Goal: Task Accomplishment & Management: Use online tool/utility

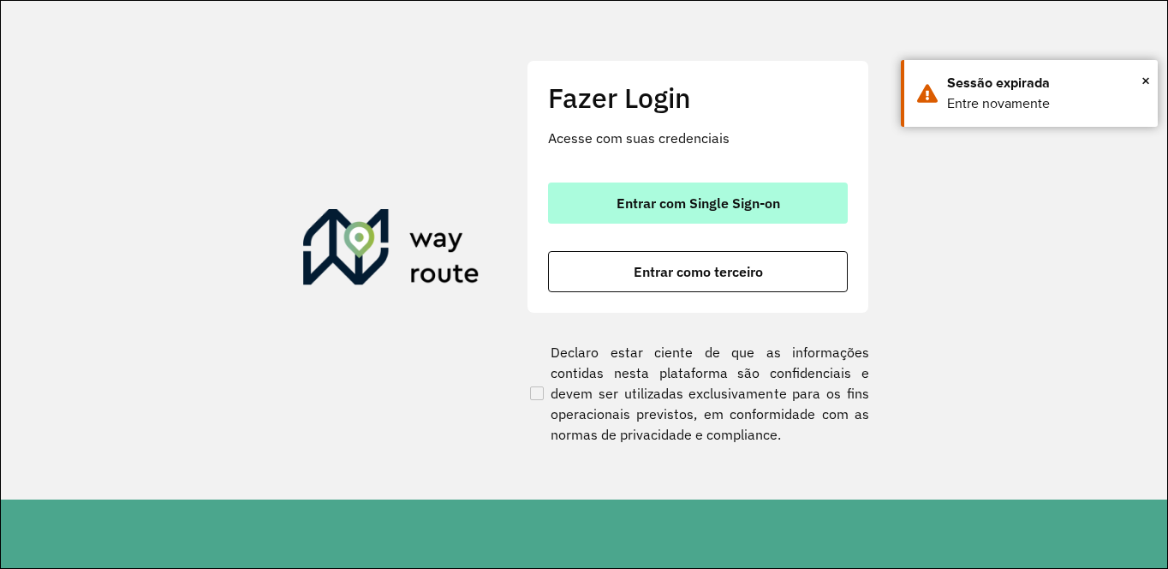
click at [720, 202] on span "Entrar com Single Sign-on" at bounding box center [699, 203] width 164 height 14
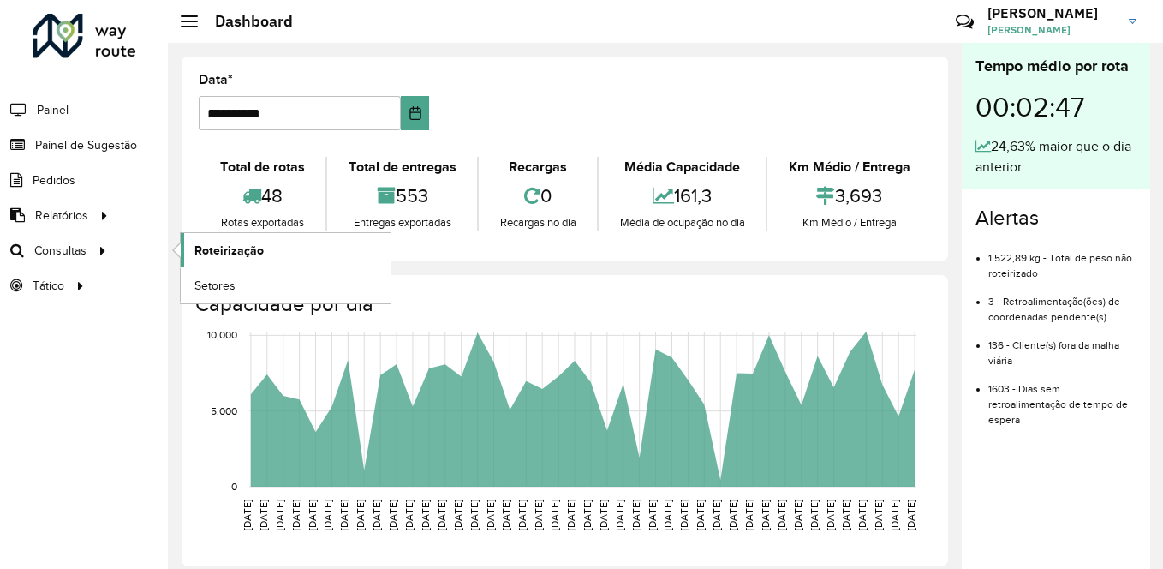
click at [236, 242] on span "Roteirização" at bounding box center [228, 251] width 69 height 18
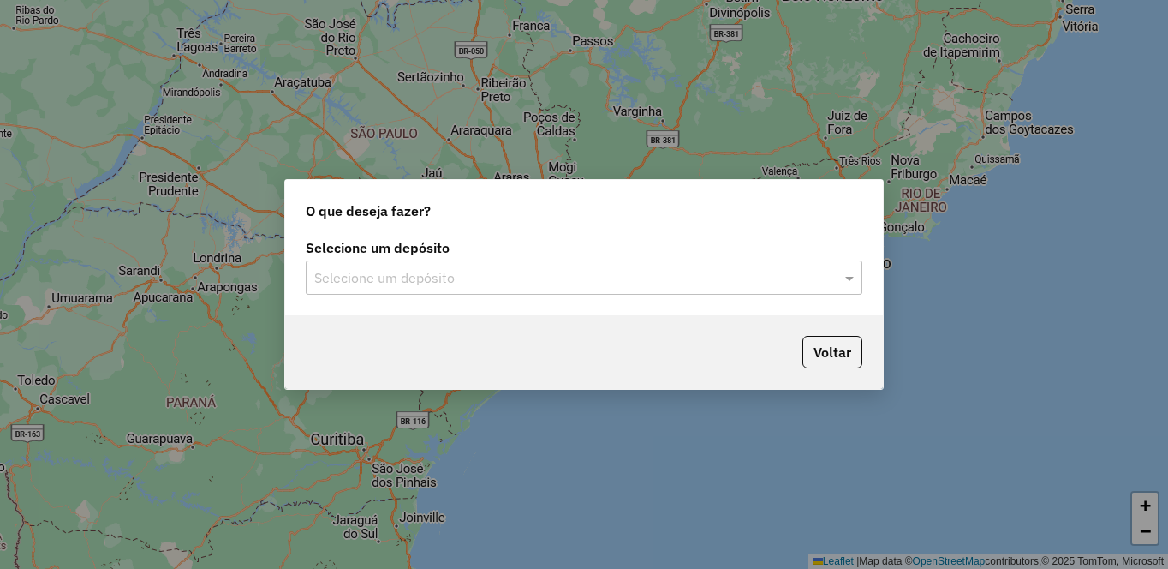
click at [485, 278] on input "text" at bounding box center [566, 278] width 505 height 21
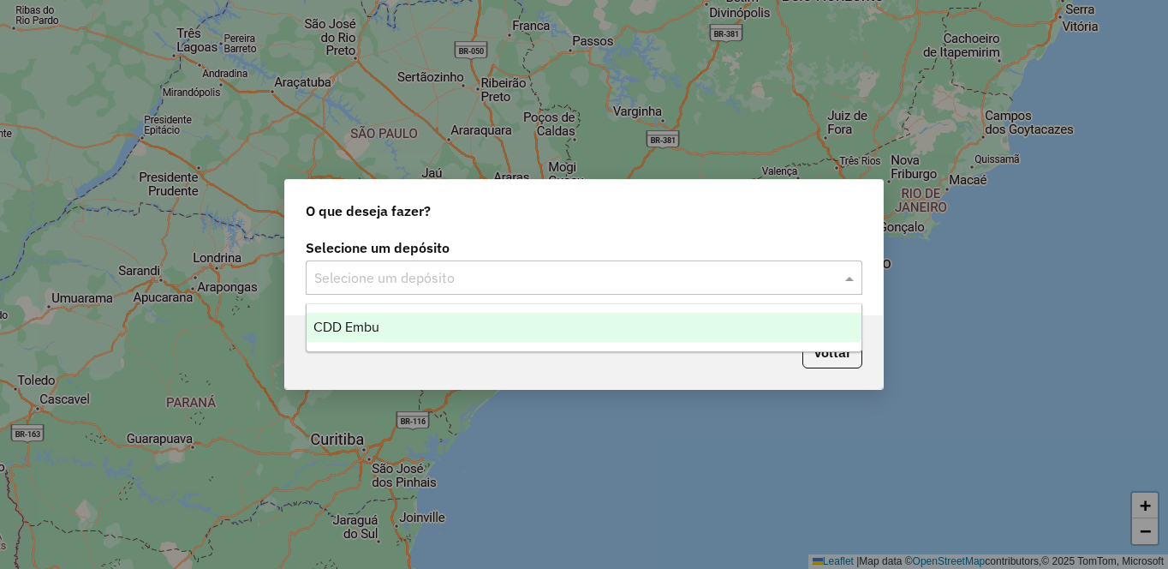
click at [397, 330] on div "CDD Embu" at bounding box center [584, 327] width 555 height 29
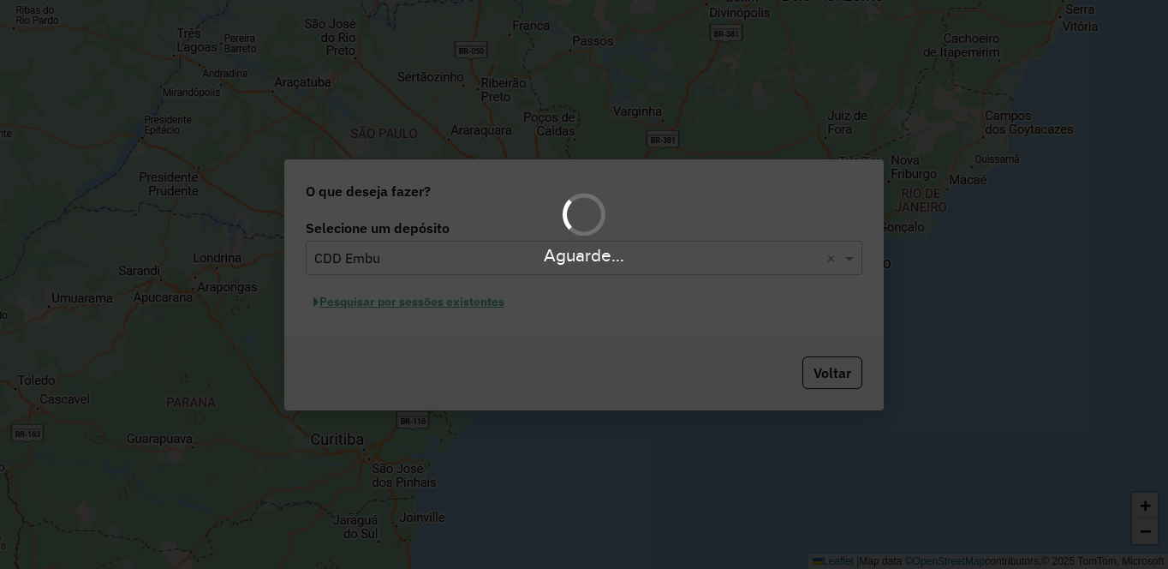
click at [409, 311] on div "Aguarde..." at bounding box center [584, 284] width 1168 height 569
click at [399, 311] on div "Aguarde..." at bounding box center [584, 284] width 1168 height 569
click at [400, 311] on div "Aguarde..." at bounding box center [584, 284] width 1168 height 569
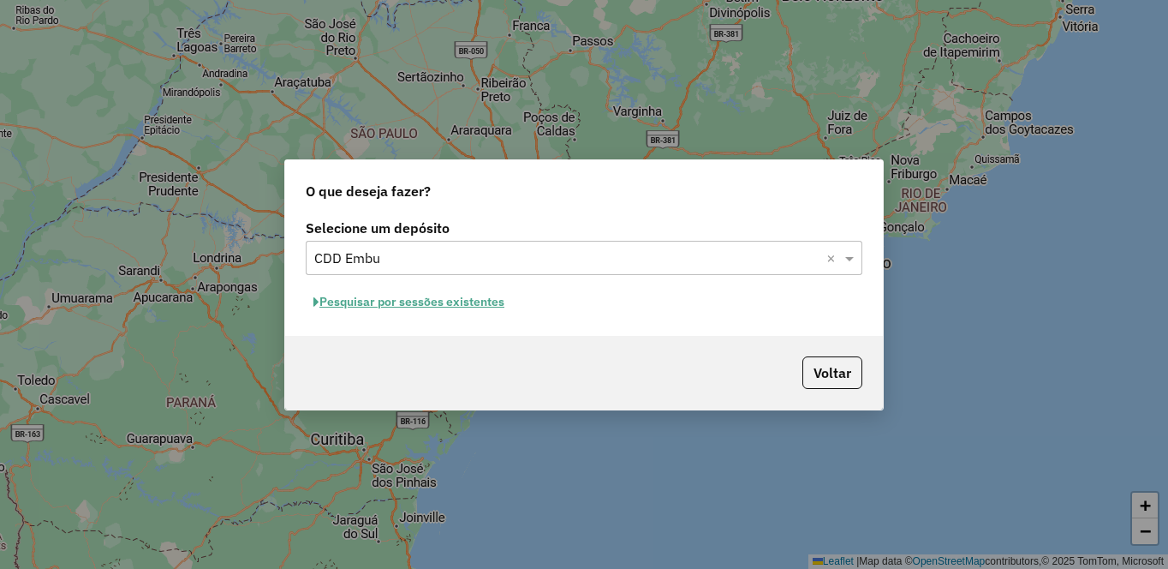
click at [403, 299] on button "Pesquisar por sessões existentes" at bounding box center [409, 302] width 206 height 27
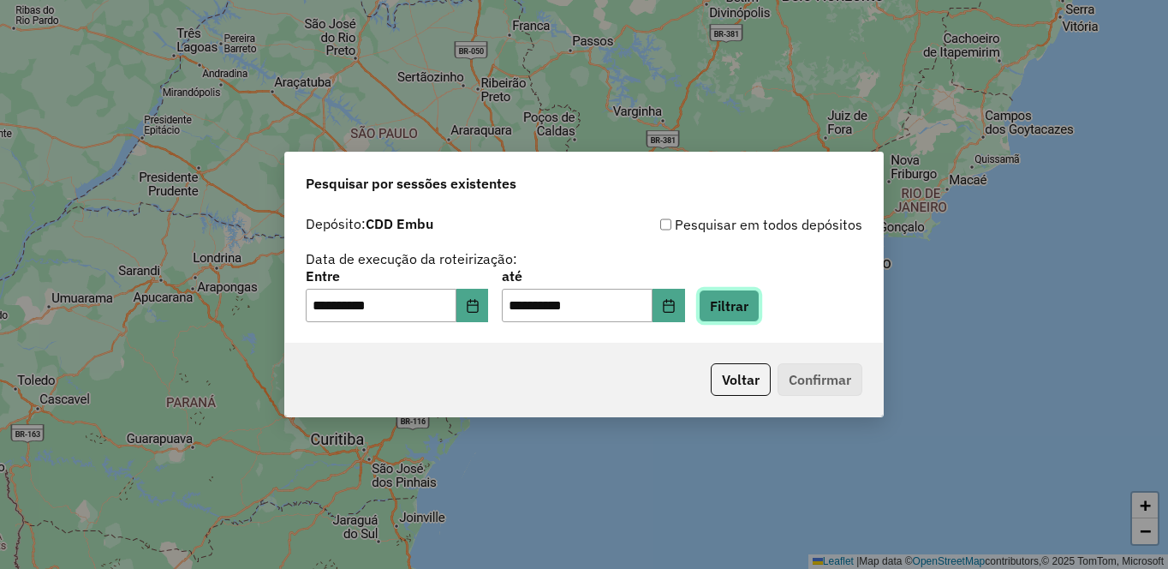
click at [760, 304] on button "Filtrar" at bounding box center [729, 306] width 61 height 33
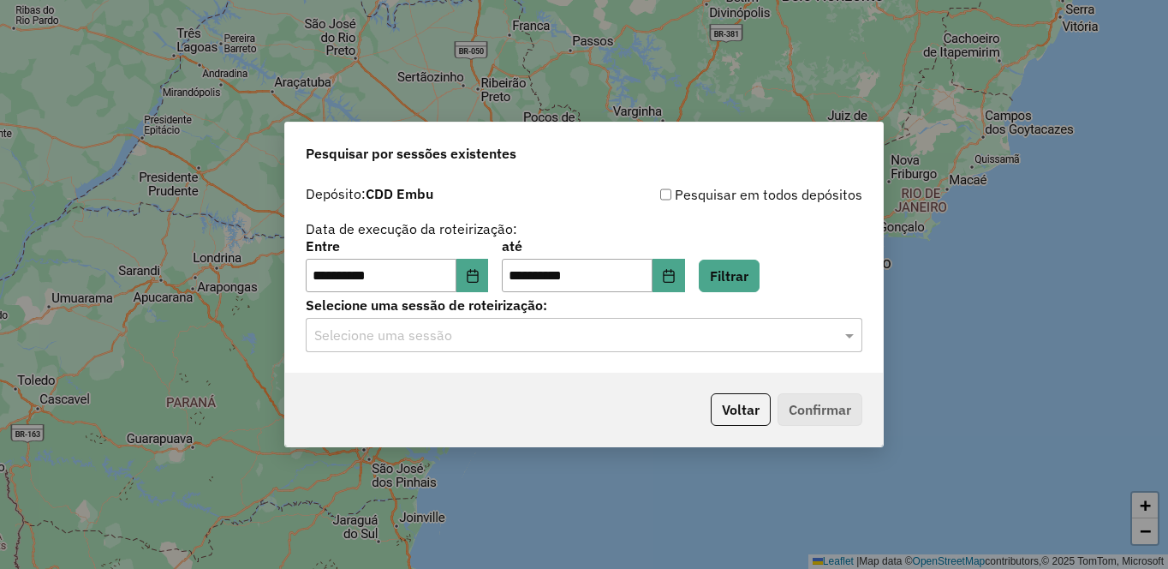
click at [350, 335] on input "text" at bounding box center [566, 335] width 505 height 21
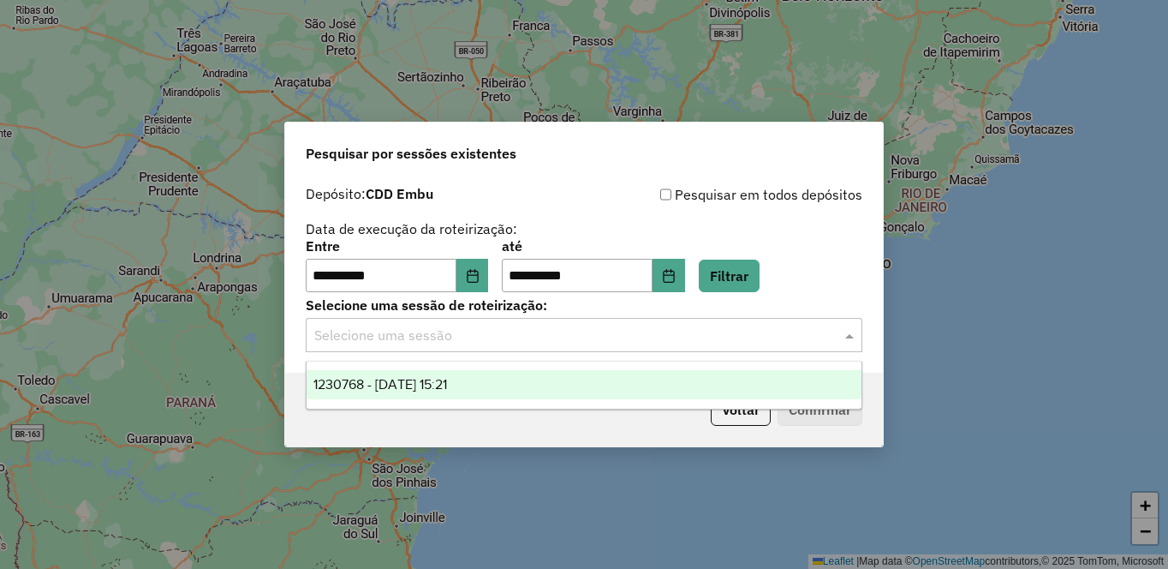
click at [351, 385] on span "1230768 - 18/08/2025 15:21" at bounding box center [380, 384] width 134 height 15
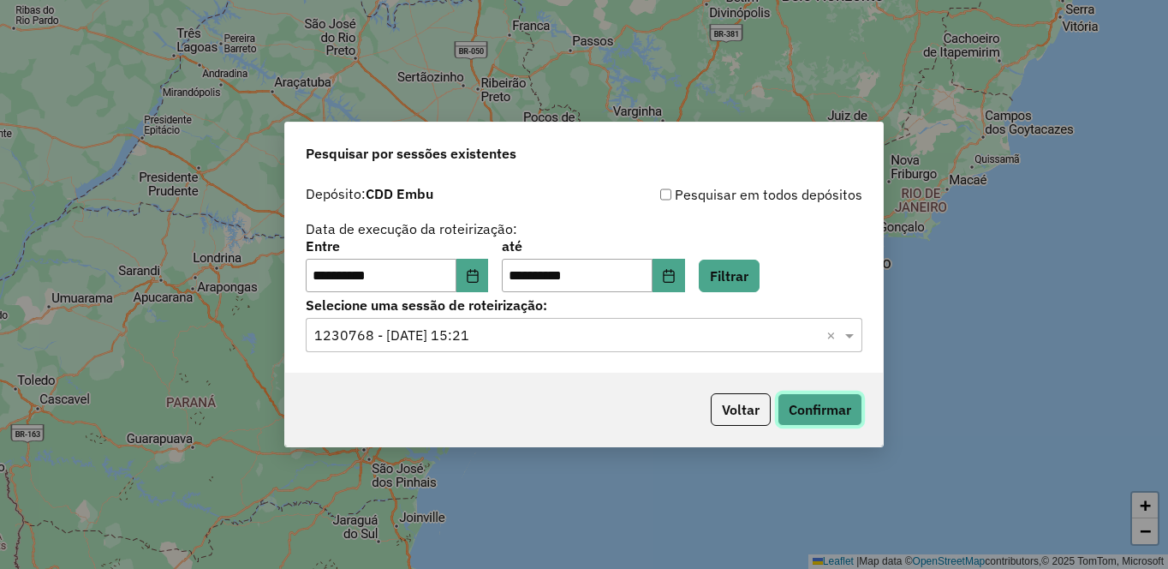
click at [828, 417] on button "Confirmar" at bounding box center [820, 409] width 85 height 33
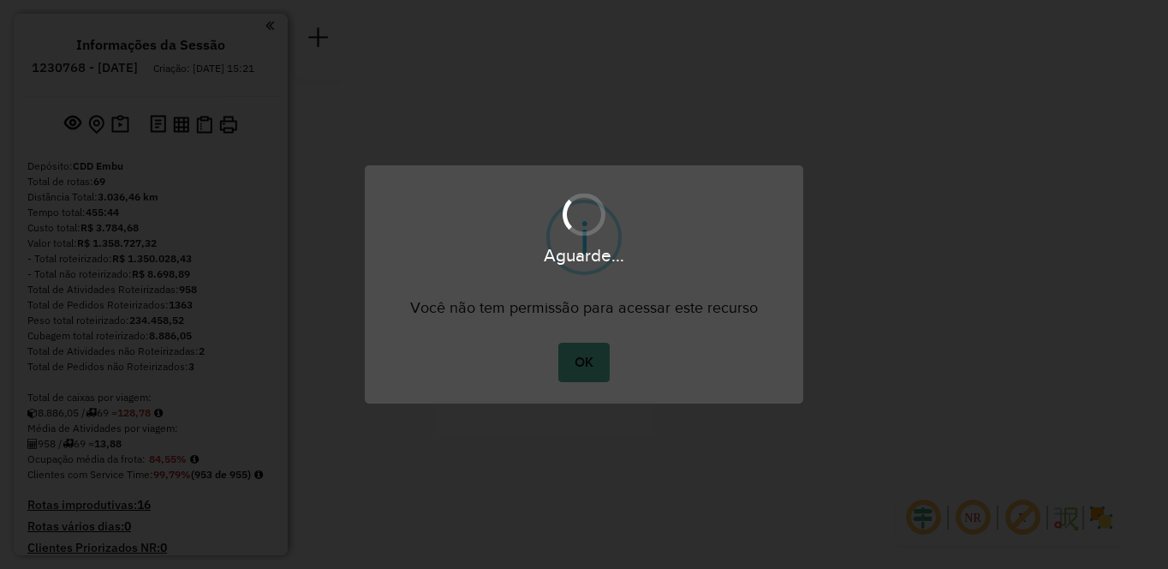
click at [1088, 517] on div "Aguarde..." at bounding box center [584, 284] width 1168 height 569
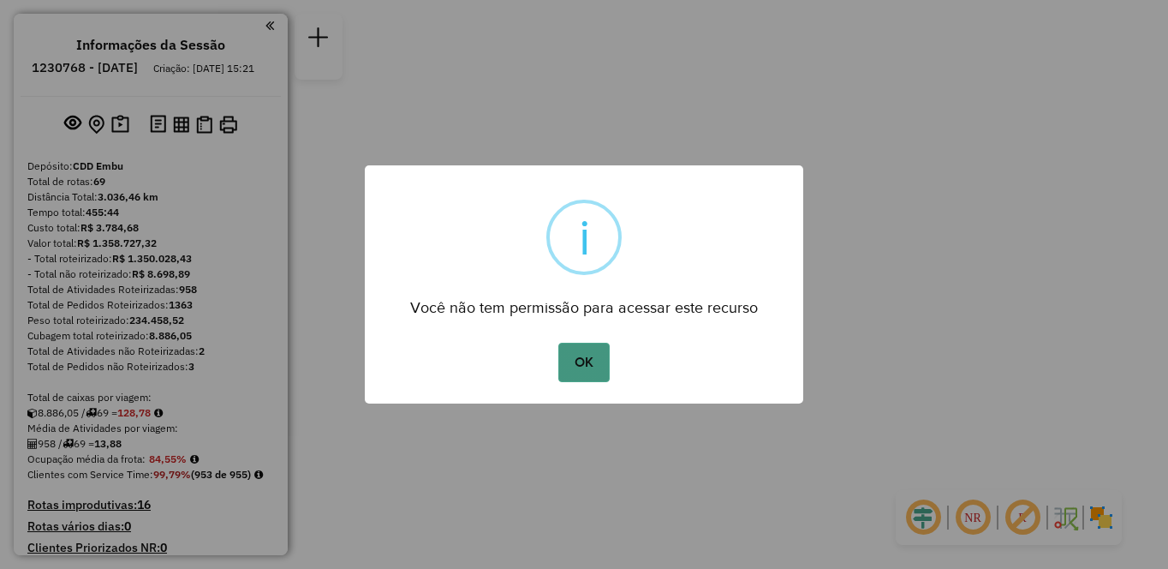
click at [574, 361] on button "OK" at bounding box center [583, 362] width 51 height 39
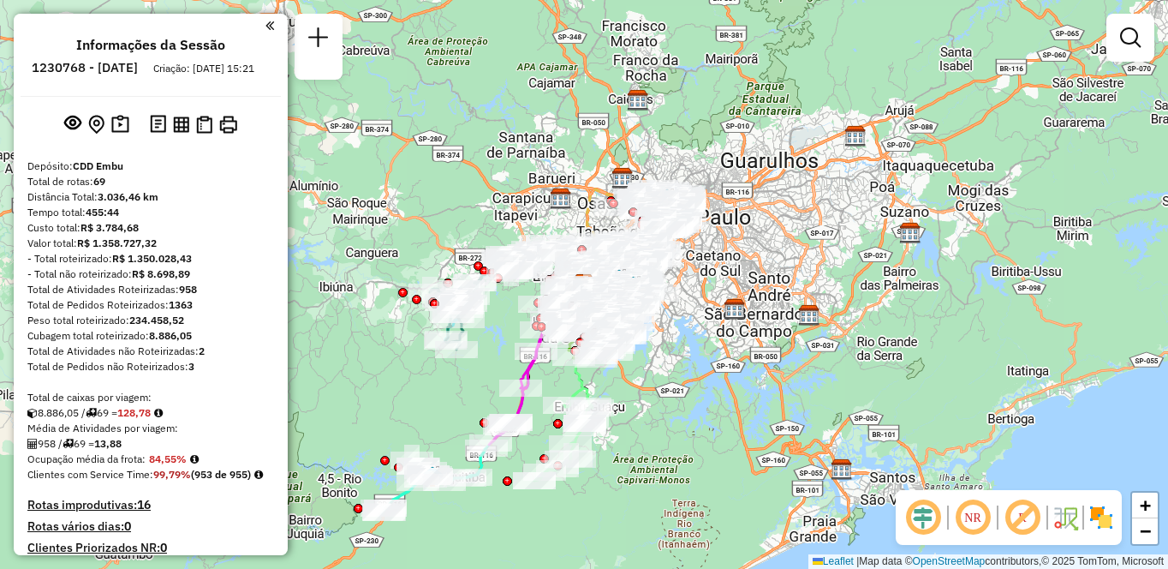
click at [1094, 516] on img at bounding box center [1101, 517] width 27 height 27
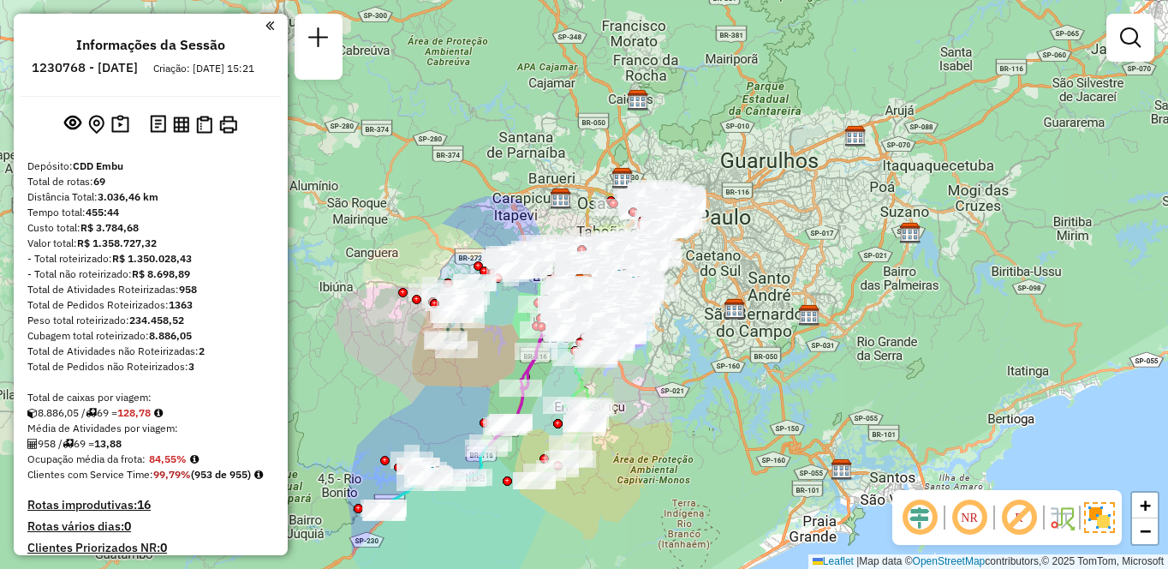
click at [967, 516] on em at bounding box center [969, 517] width 41 height 41
click at [1013, 517] on em at bounding box center [1019, 517] width 41 height 41
click at [893, 510] on div "NR" at bounding box center [1008, 517] width 230 height 55
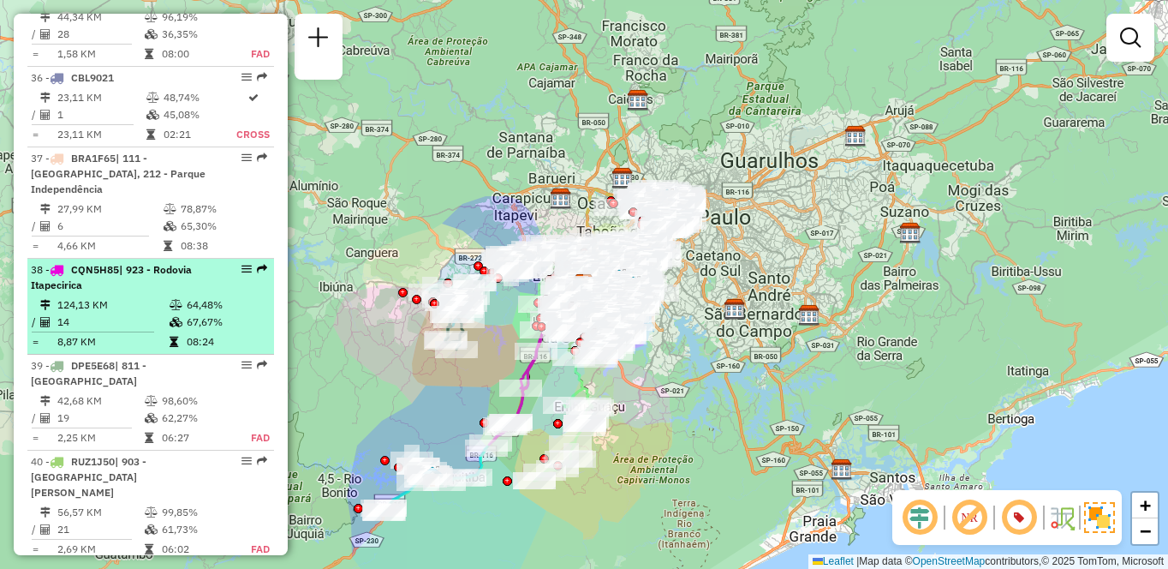
click at [125, 331] on td "14" at bounding box center [113, 321] width 112 height 17
select select "**********"
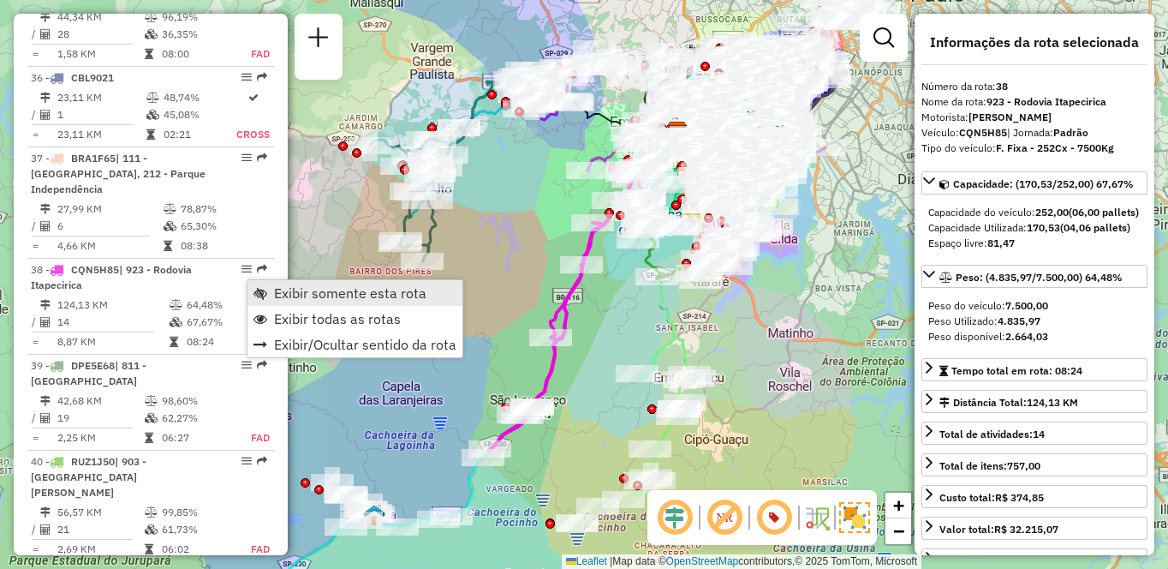
click at [284, 296] on span "Exibir somente esta rota" at bounding box center [350, 293] width 152 height 14
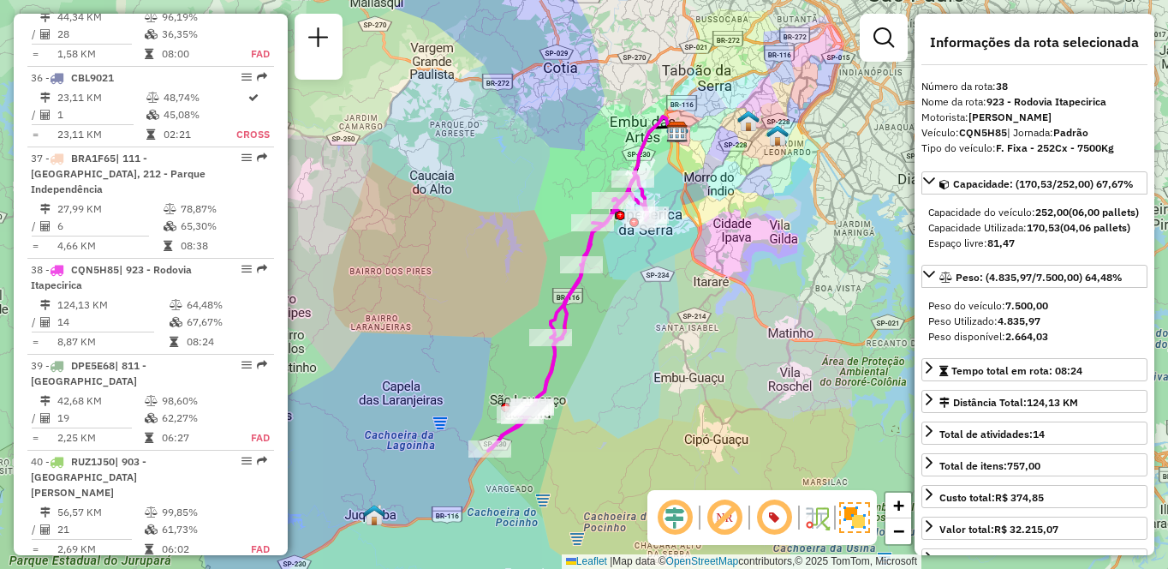
scroll to position [4279, 0]
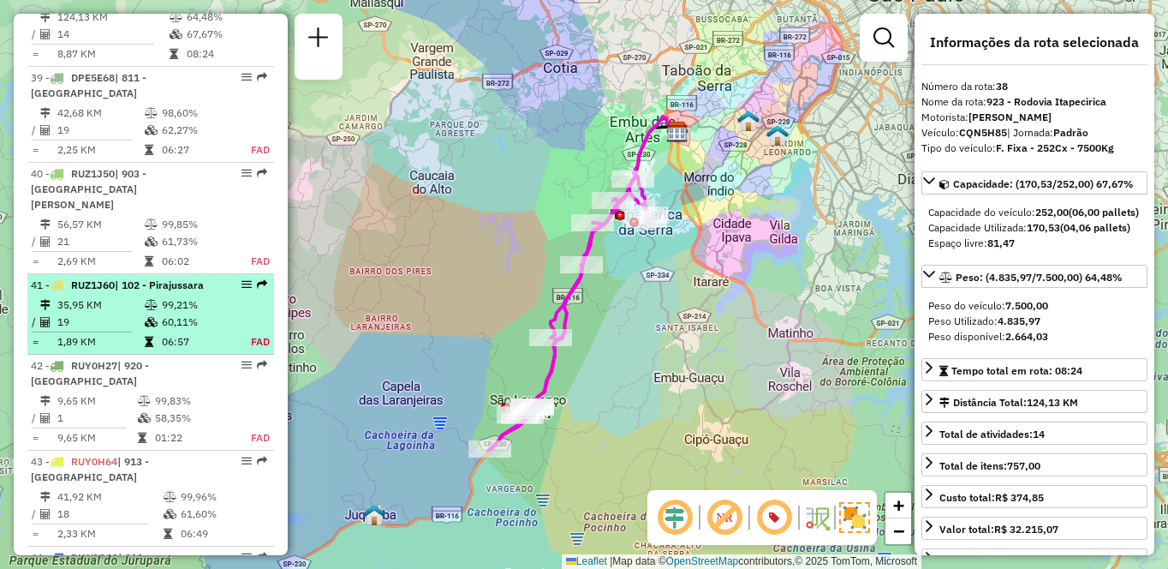
click at [194, 313] on td "99,21%" at bounding box center [196, 304] width 71 height 17
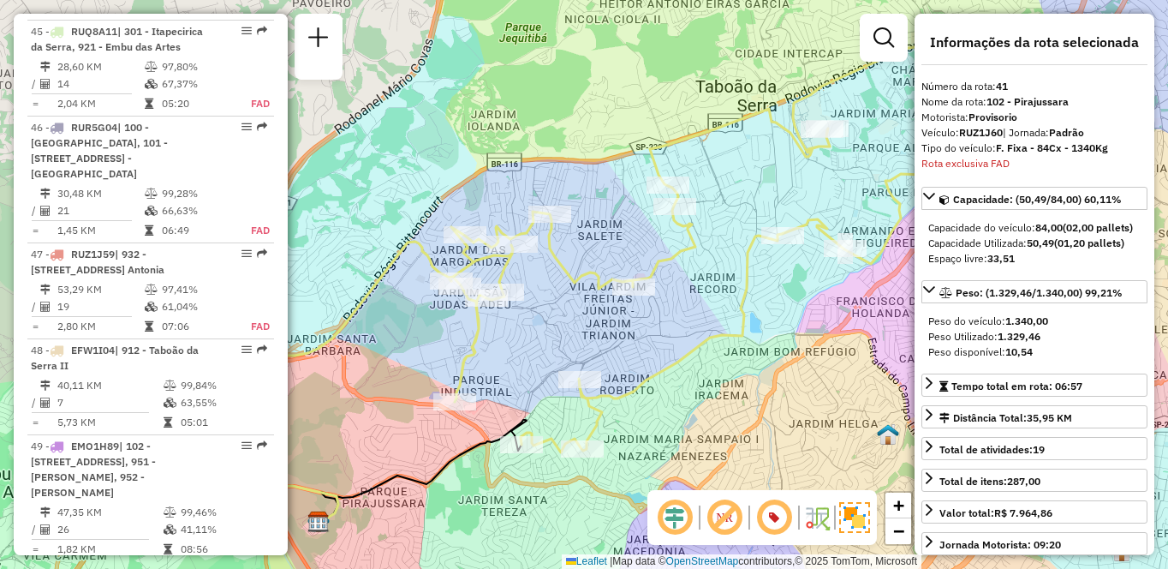
scroll to position [4183, 0]
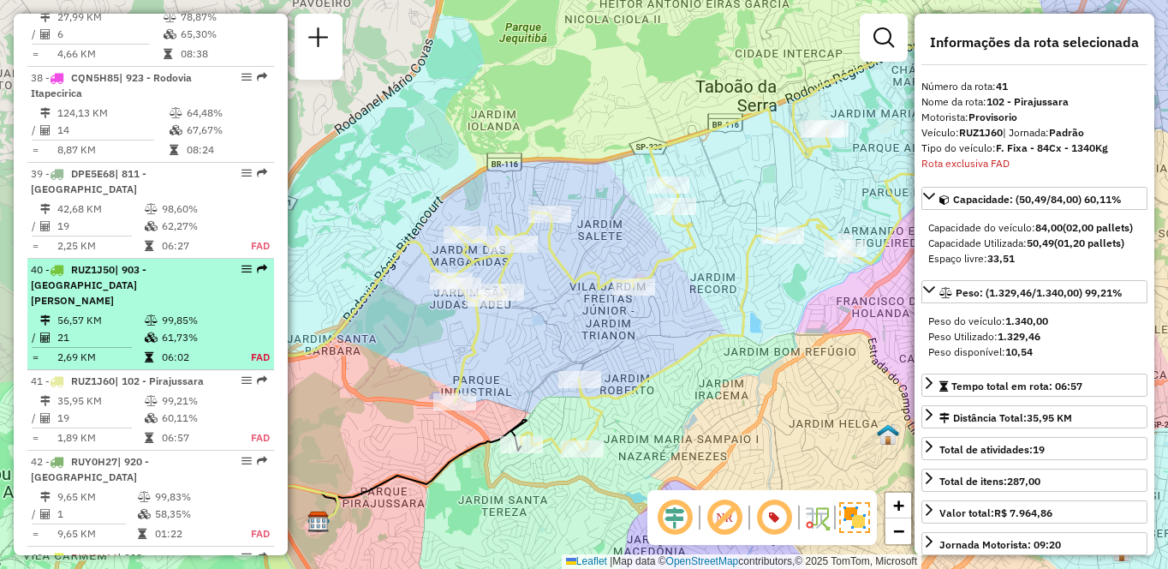
click at [70, 341] on td "21" at bounding box center [100, 337] width 87 height 17
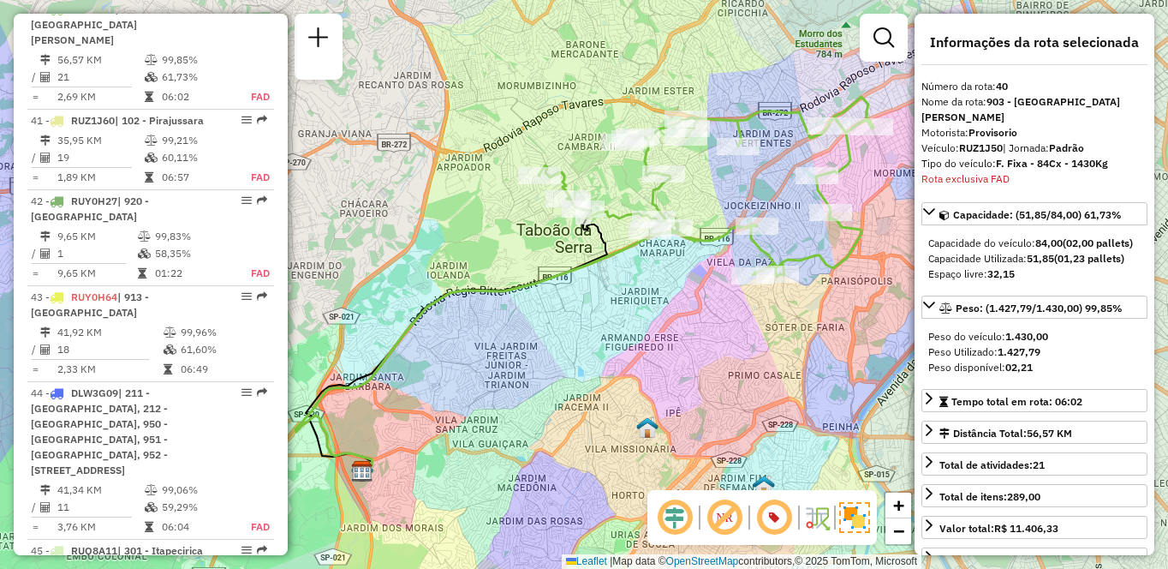
scroll to position [4963, 0]
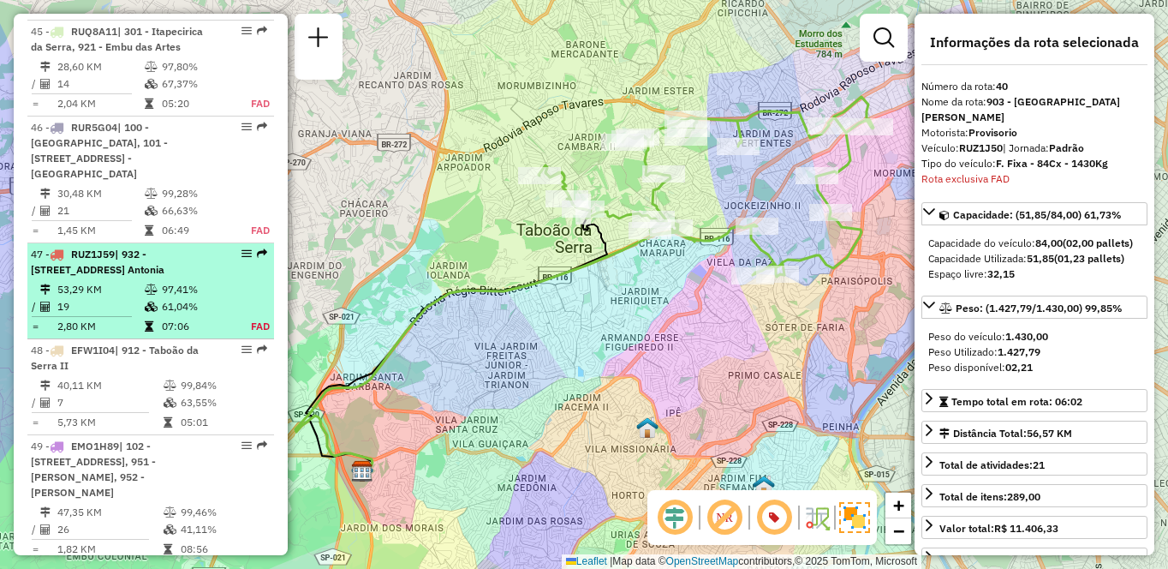
click at [146, 276] on span "| 932 - [STREET_ADDRESS] Antonia" at bounding box center [98, 262] width 134 height 28
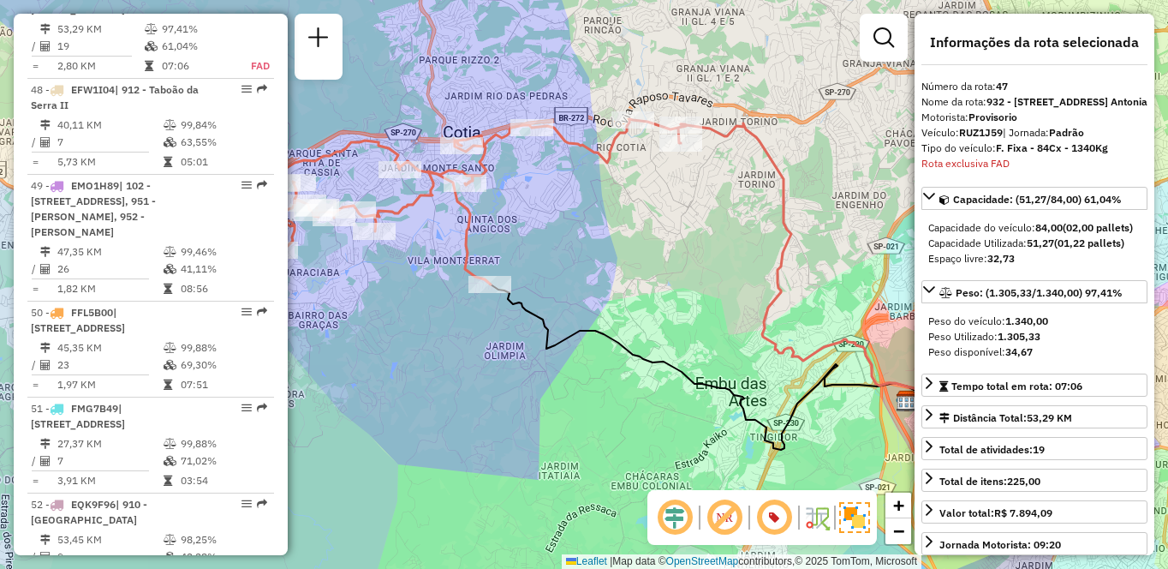
scroll to position [1544, 0]
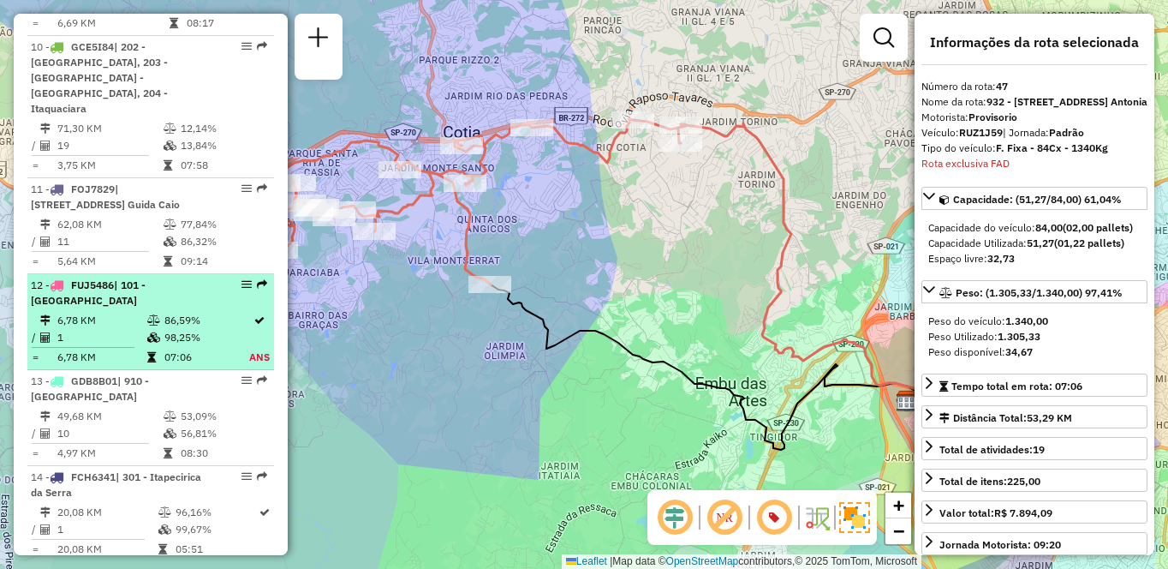
click at [155, 320] on icon at bounding box center [153, 320] width 13 height 10
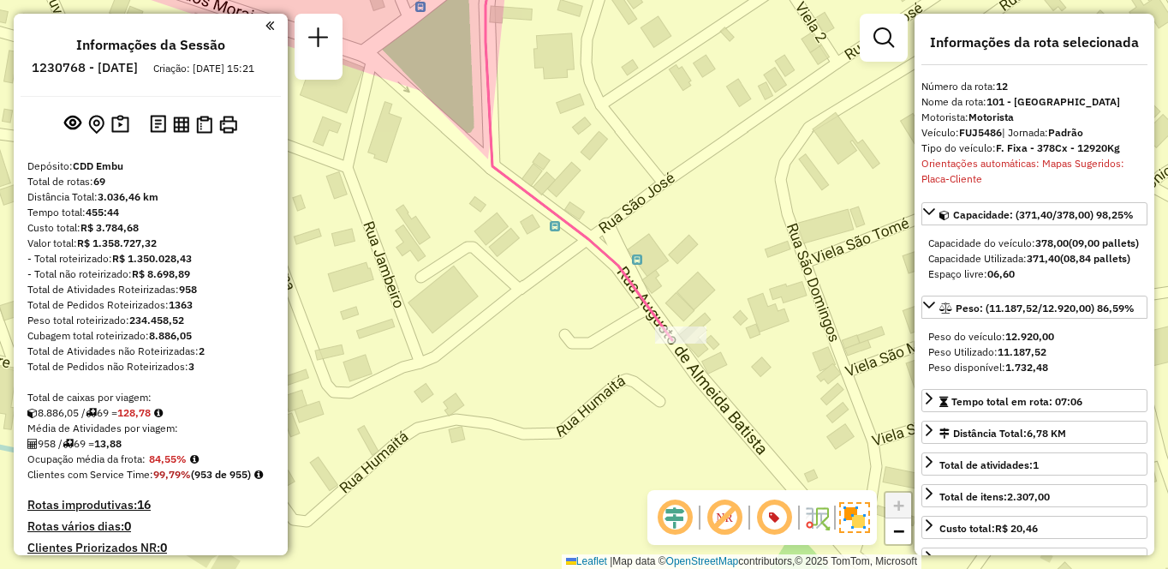
scroll to position [1018, 0]
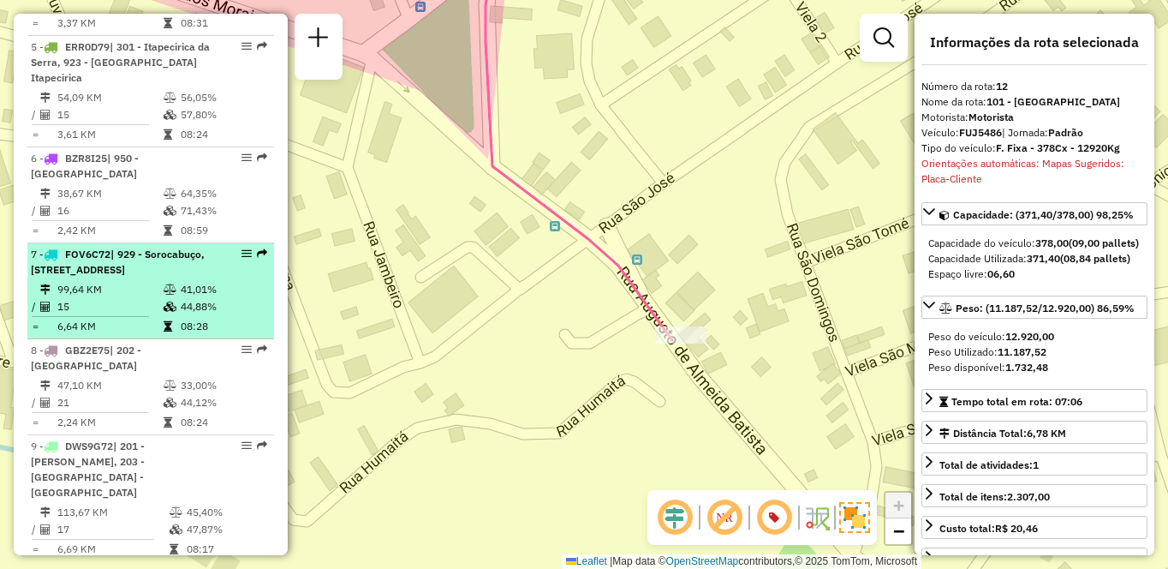
click at [173, 335] on table "99,64 KM 41,01% / 15 44,88% = 6,64 KM 08:28" at bounding box center [151, 308] width 240 height 54
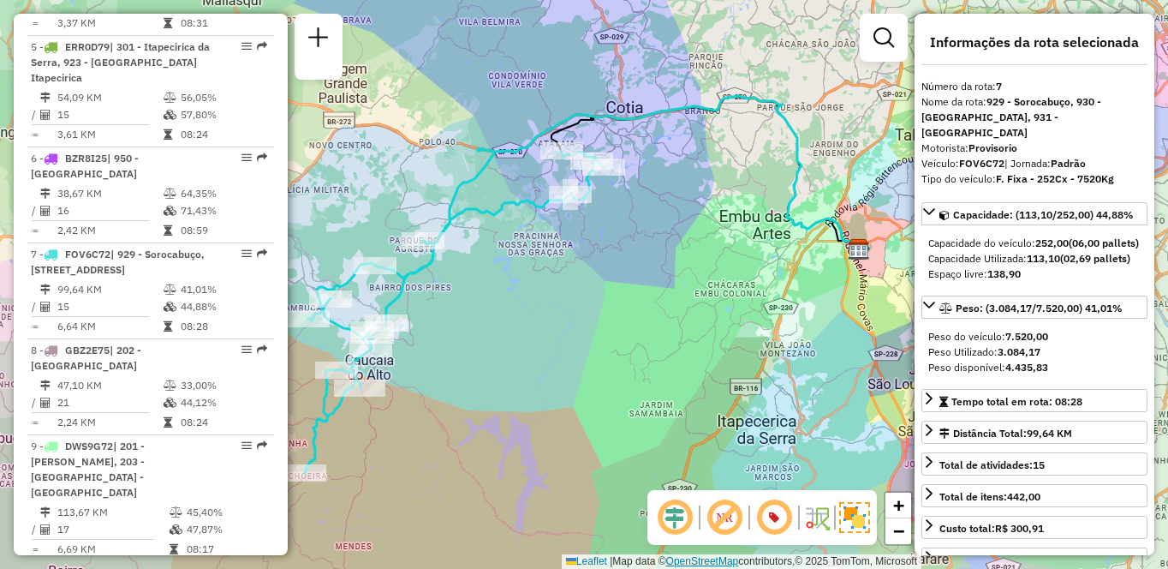
scroll to position [5681, 0]
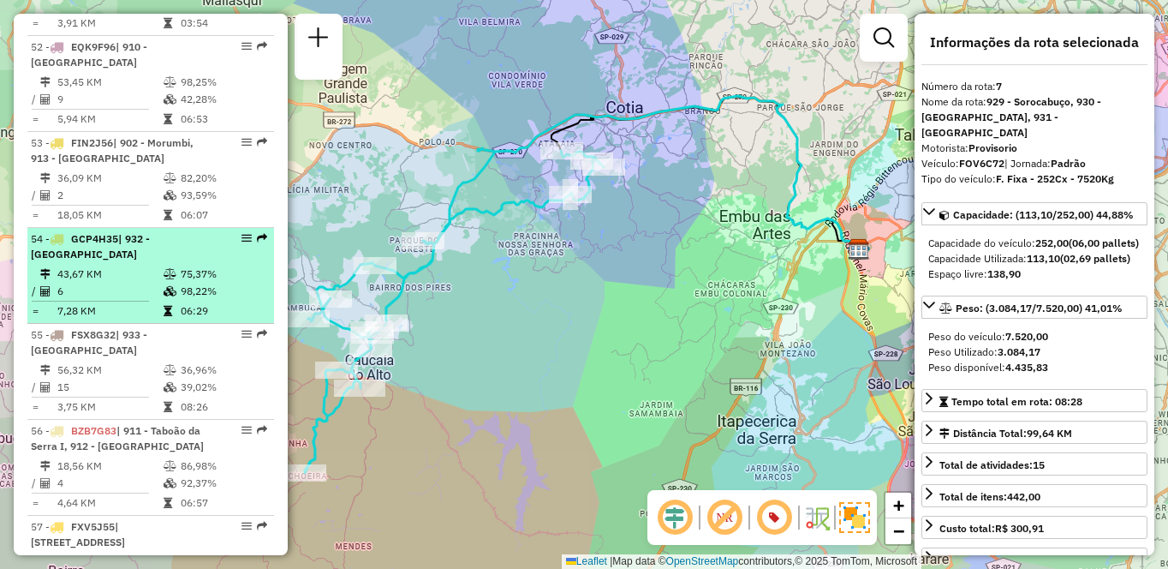
click at [143, 262] on div "54 - GCP4H35 | 932 - Jardim Passárgada" at bounding box center [122, 246] width 182 height 31
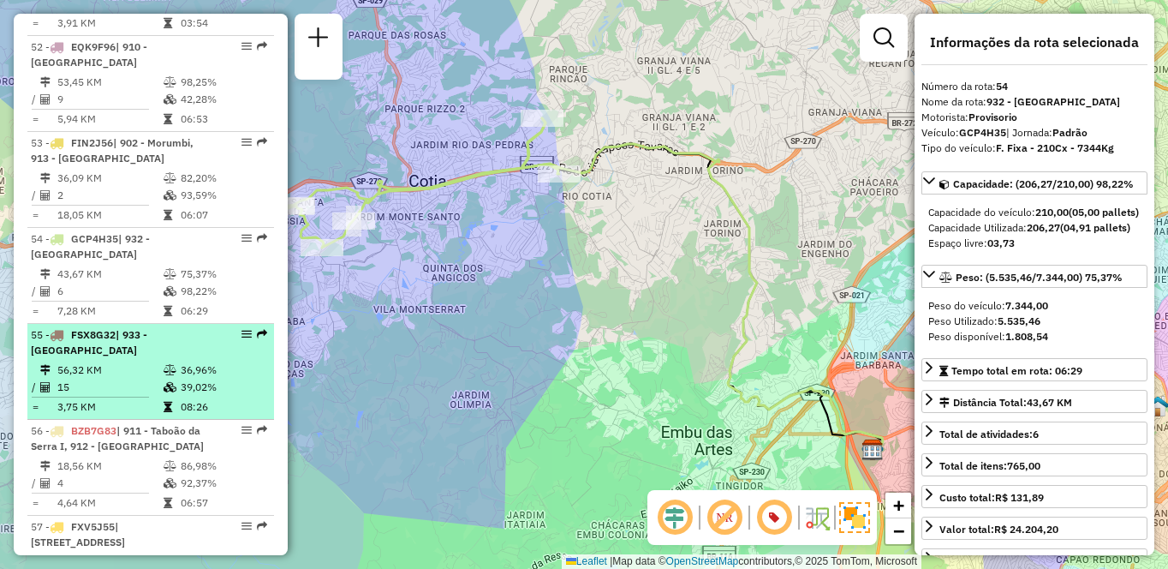
click at [163, 396] on td at bounding box center [171, 387] width 17 height 17
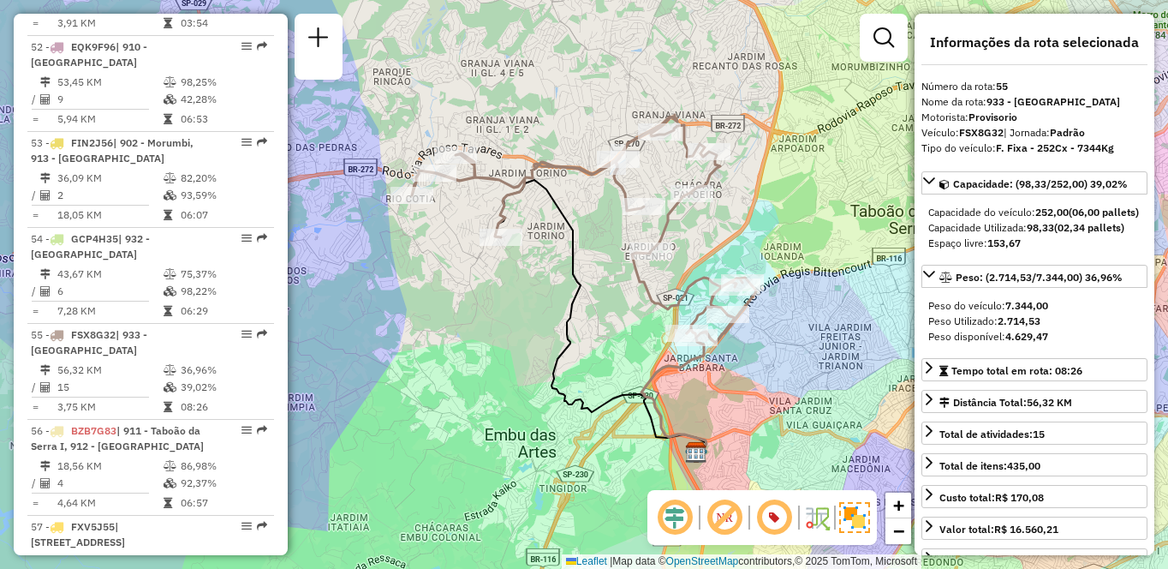
scroll to position [1129, 0]
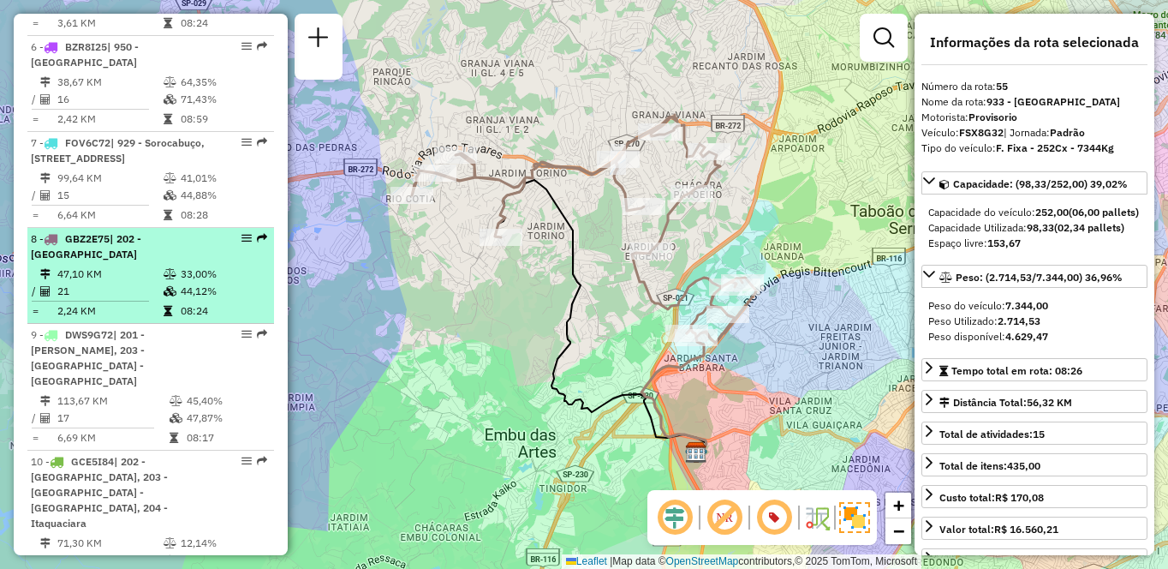
click at [96, 283] on td "47,10 KM" at bounding box center [110, 274] width 106 height 17
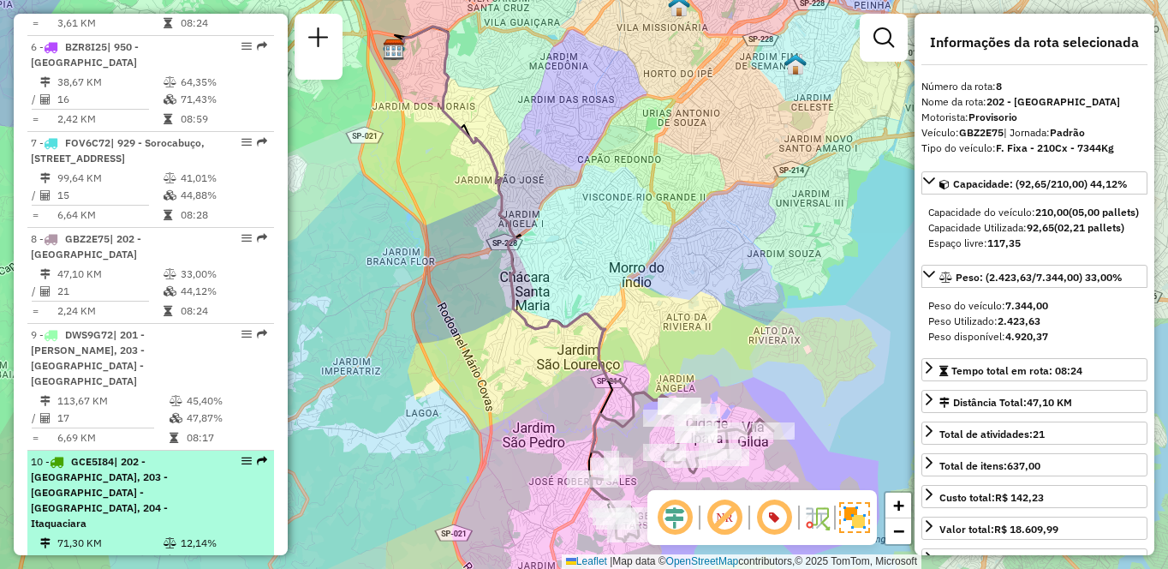
click at [161, 509] on div "10 - GCE5I84 | 202 - Jardim Aracati, 203 - Embu Guaçu - Itararé, 204 - Itaquaci…" at bounding box center [122, 492] width 182 height 77
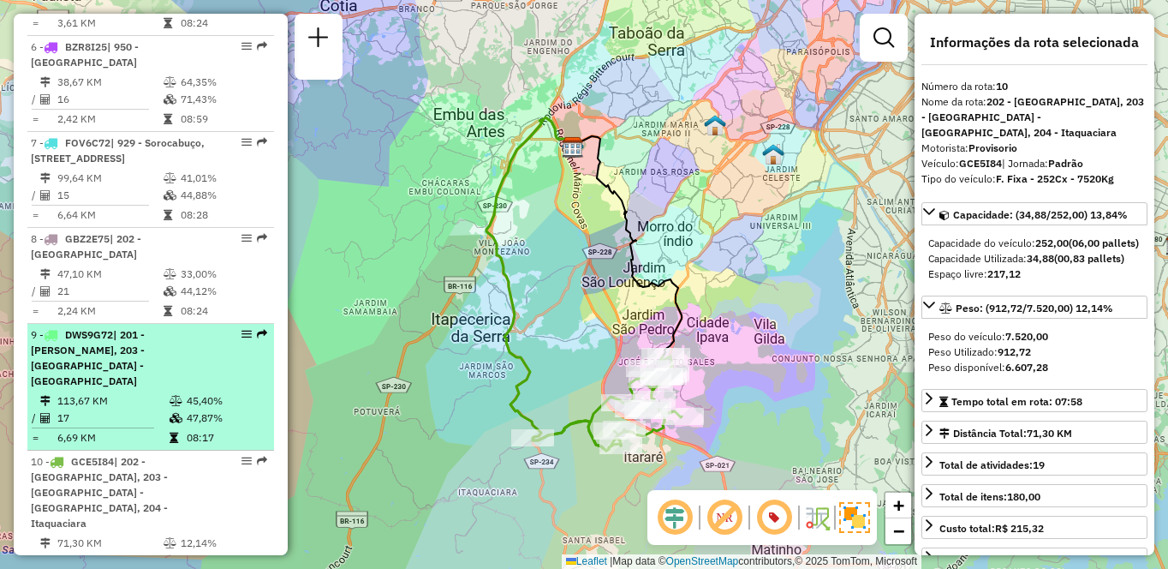
click at [221, 427] on td "47,87%" at bounding box center [226, 417] width 81 height 17
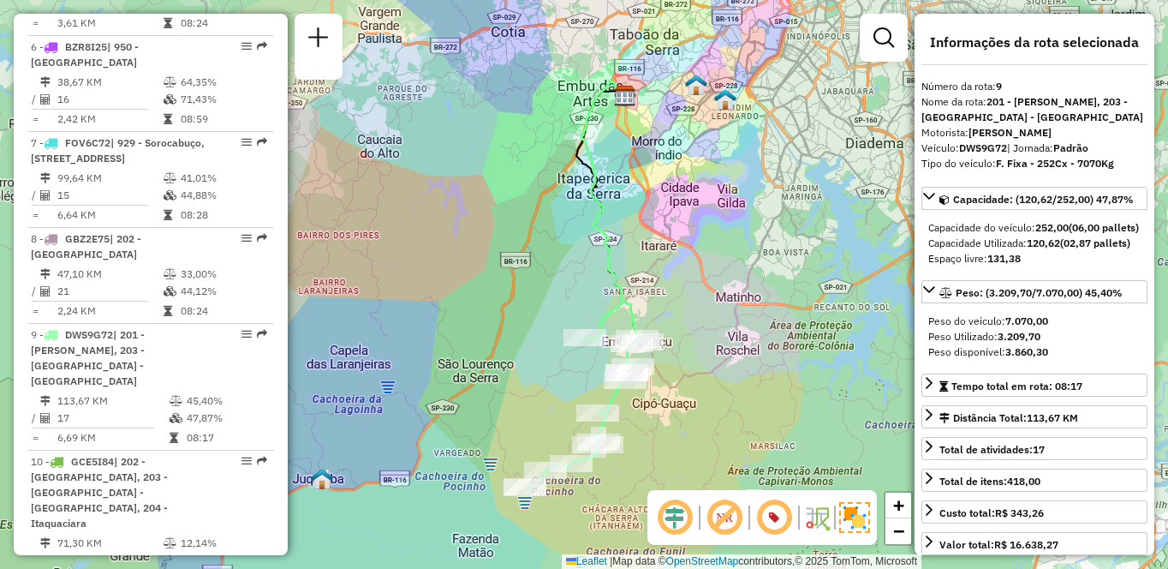
scroll to position [1735, 0]
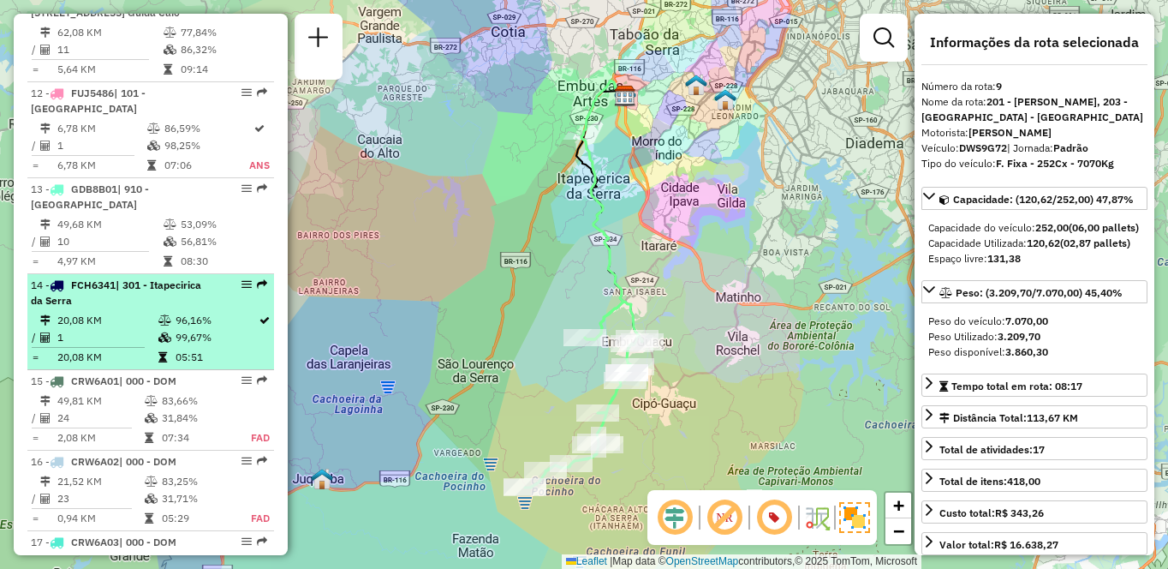
click at [162, 337] on icon at bounding box center [164, 337] width 13 height 10
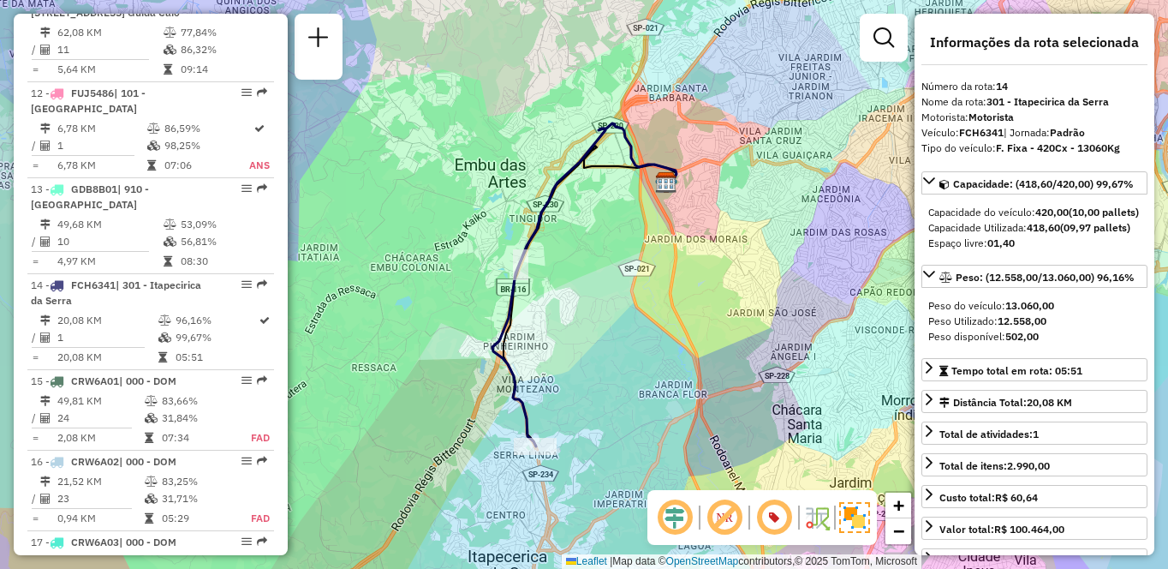
scroll to position [6702, 0]
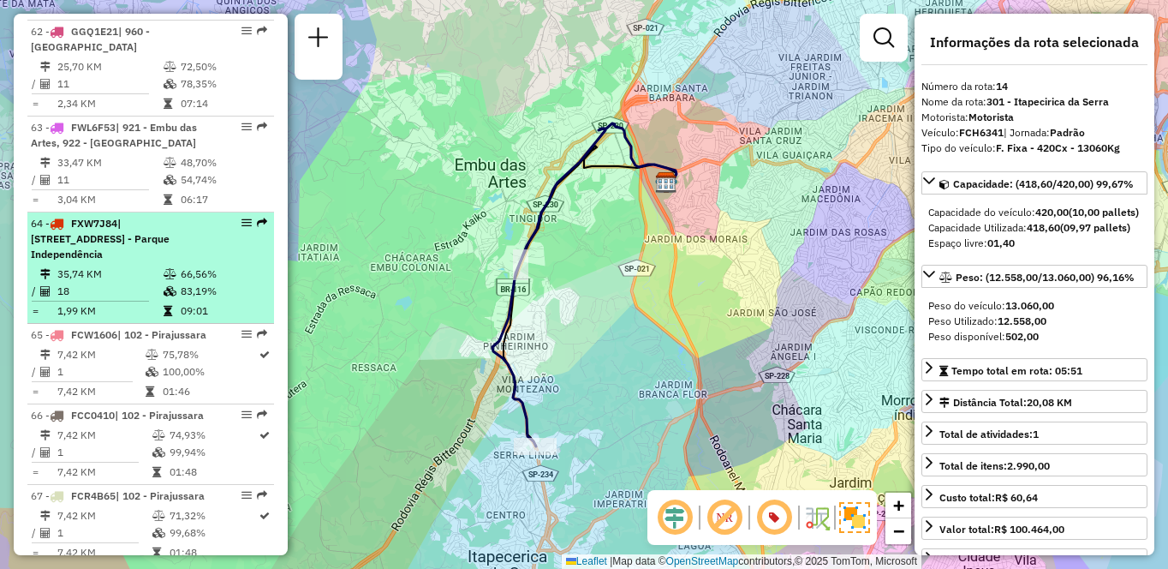
click at [182, 283] on td "66,56%" at bounding box center [223, 274] width 87 height 17
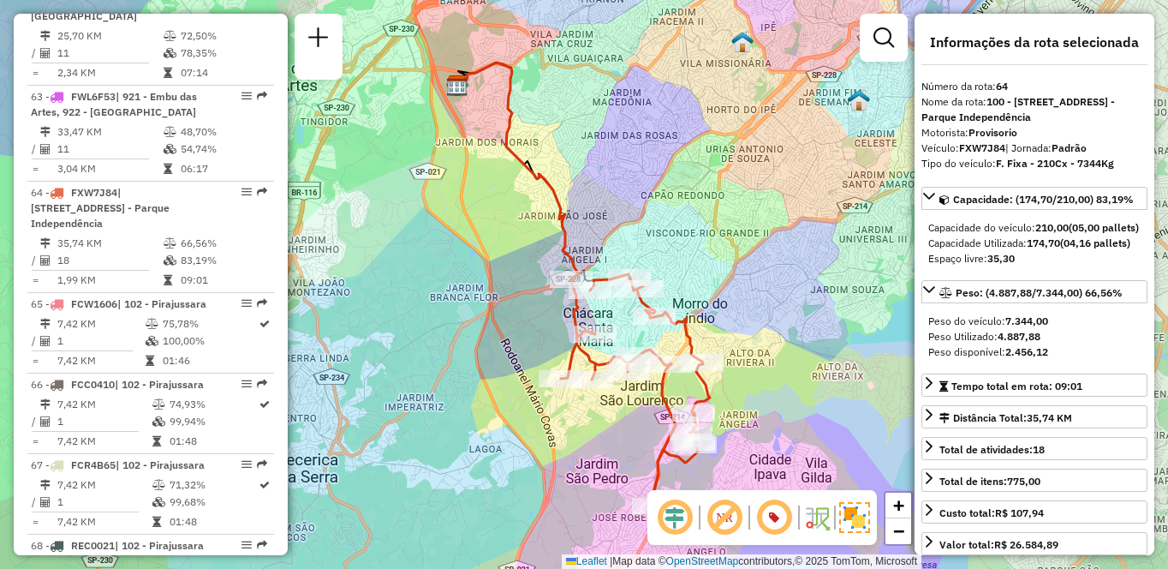
scroll to position [6398, 0]
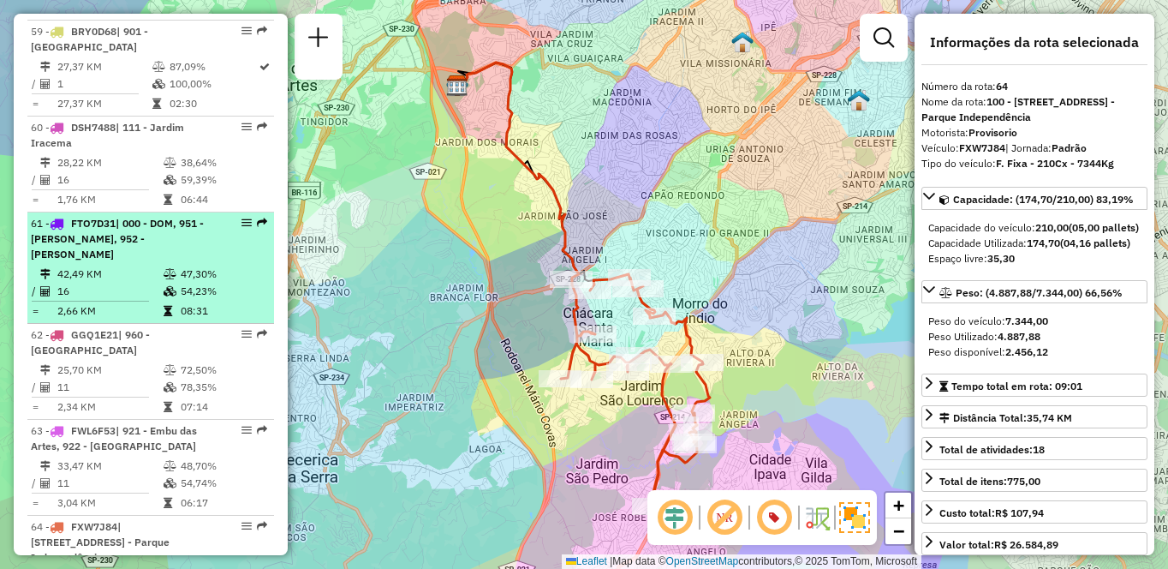
click at [218, 324] on li "61 - FTO7D31 | 000 - DOM, 951 - Giovane Gronchi, 952 - Patio Guida Caio 42,49 K…" at bounding box center [150, 267] width 247 height 111
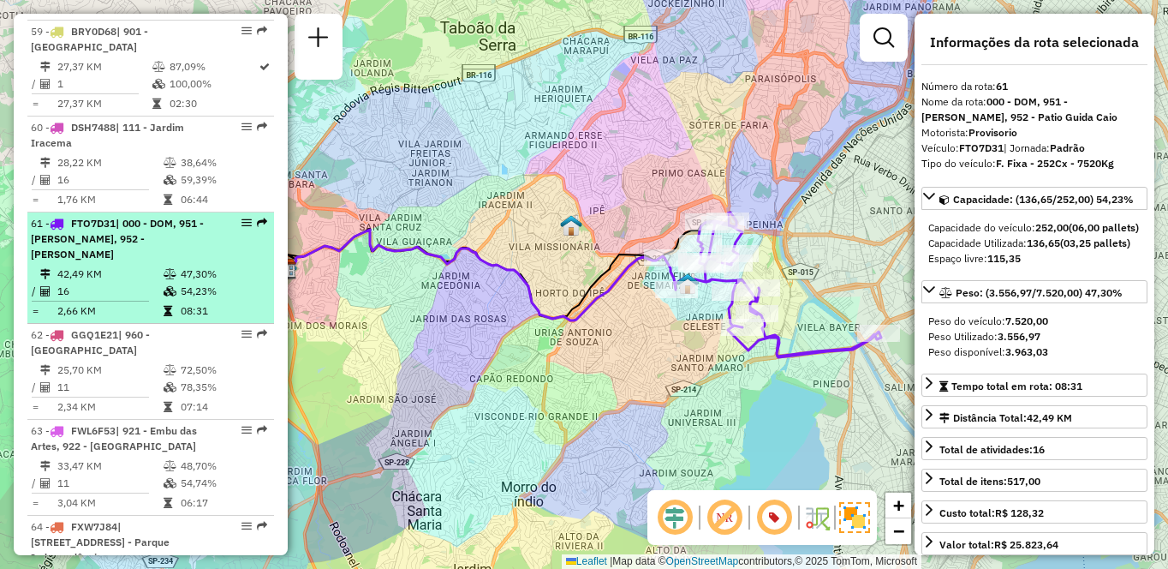
scroll to position [7005, 0]
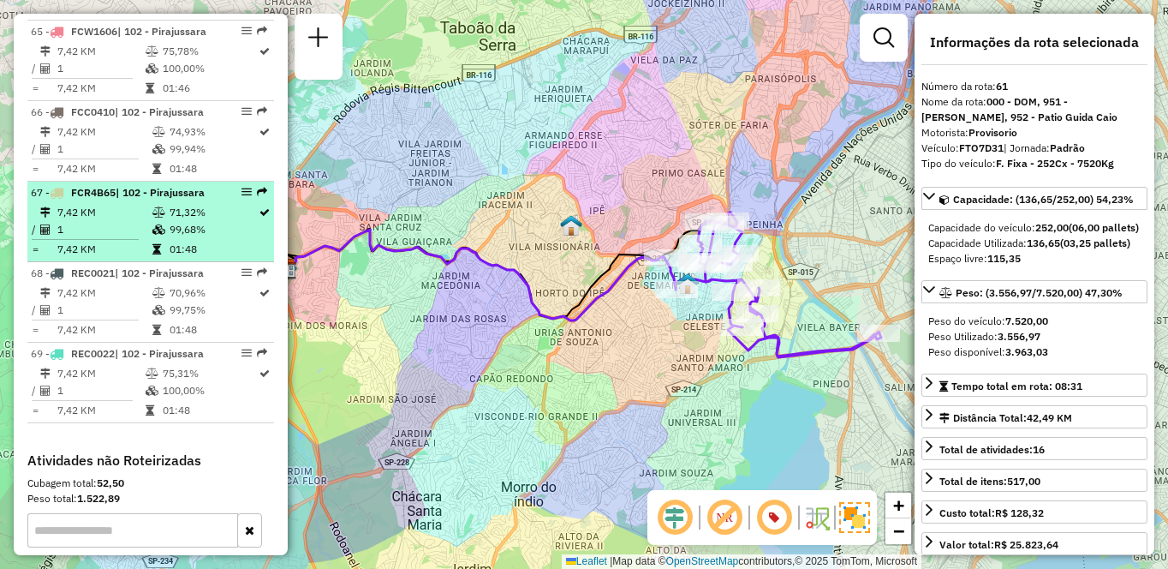
click at [129, 200] on div "67 - FCR4B65 | 102 - Pirajussara" at bounding box center [122, 192] width 182 height 15
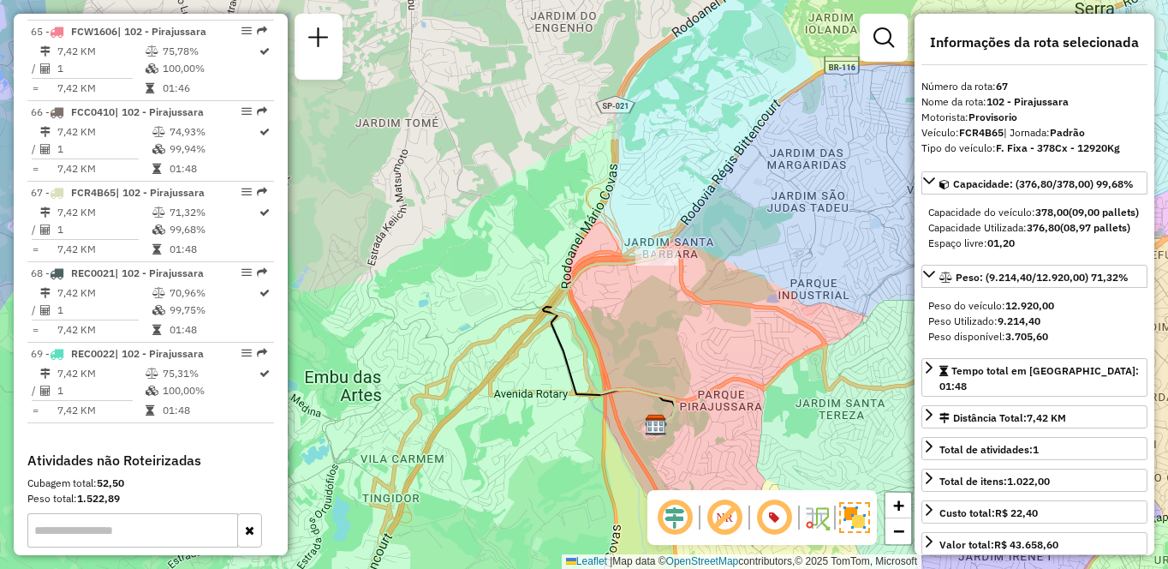
scroll to position [538, 0]
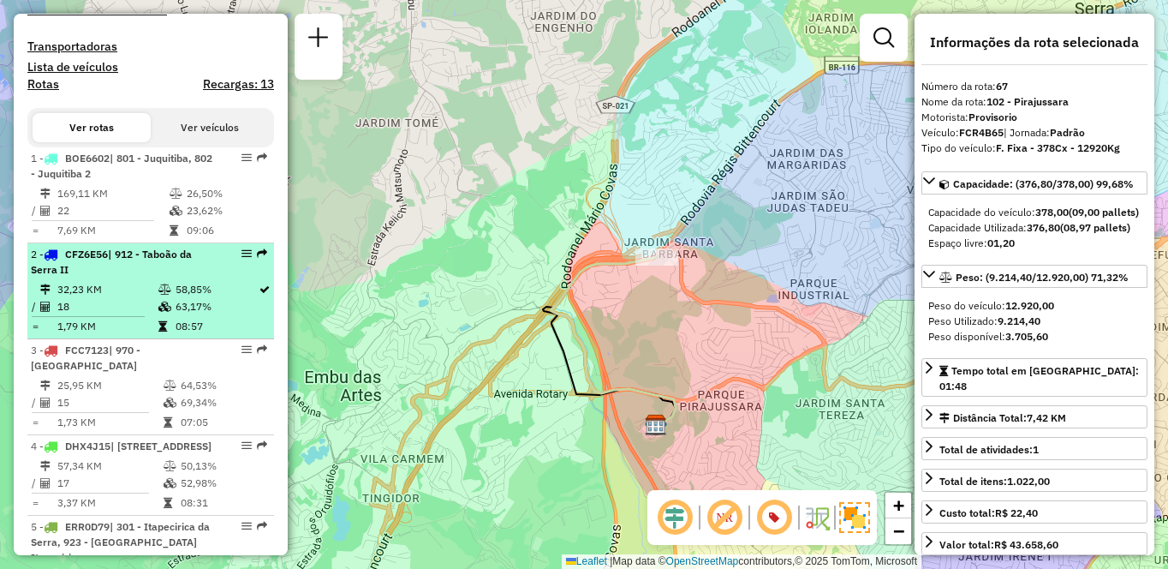
click at [108, 278] on div "2 - CFZ6E56 | 912 - Taboão da Serra II" at bounding box center [122, 262] width 182 height 31
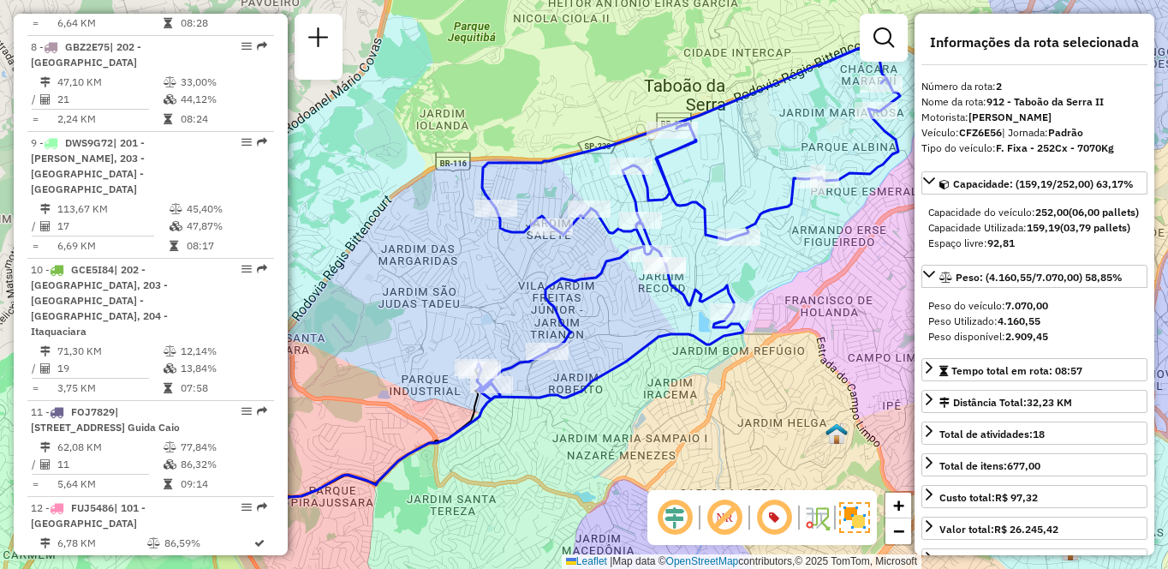
scroll to position [5681, 0]
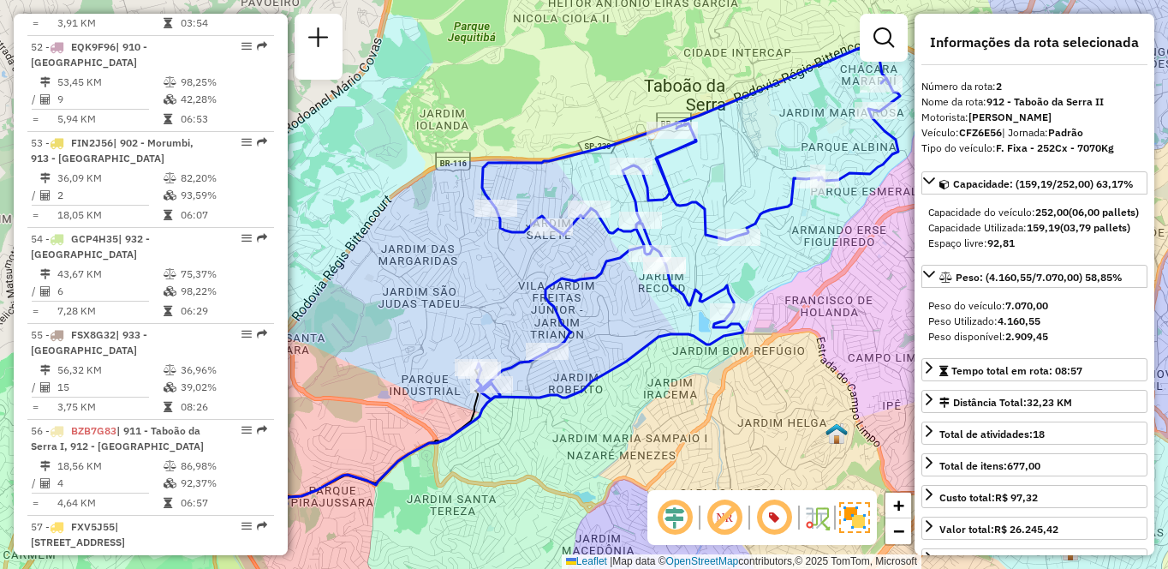
click at [5, 317] on div "Janela de atendimento Grade de atendimento Capacidade Transportadoras Veículos …" at bounding box center [584, 284] width 1168 height 569
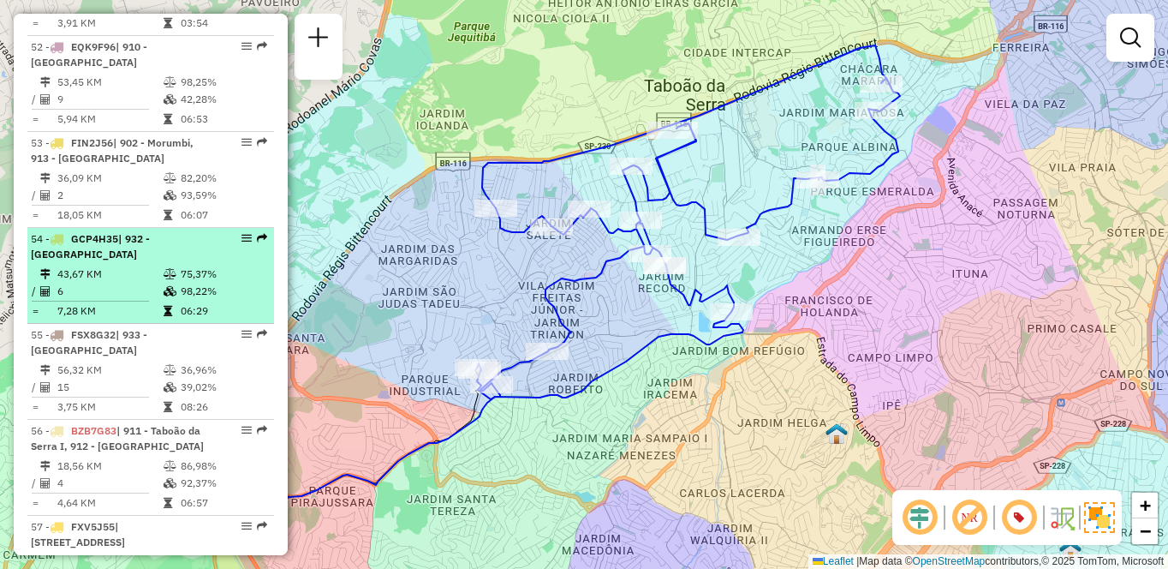
click at [51, 283] on td at bounding box center [47, 274] width 17 height 17
select select "**********"
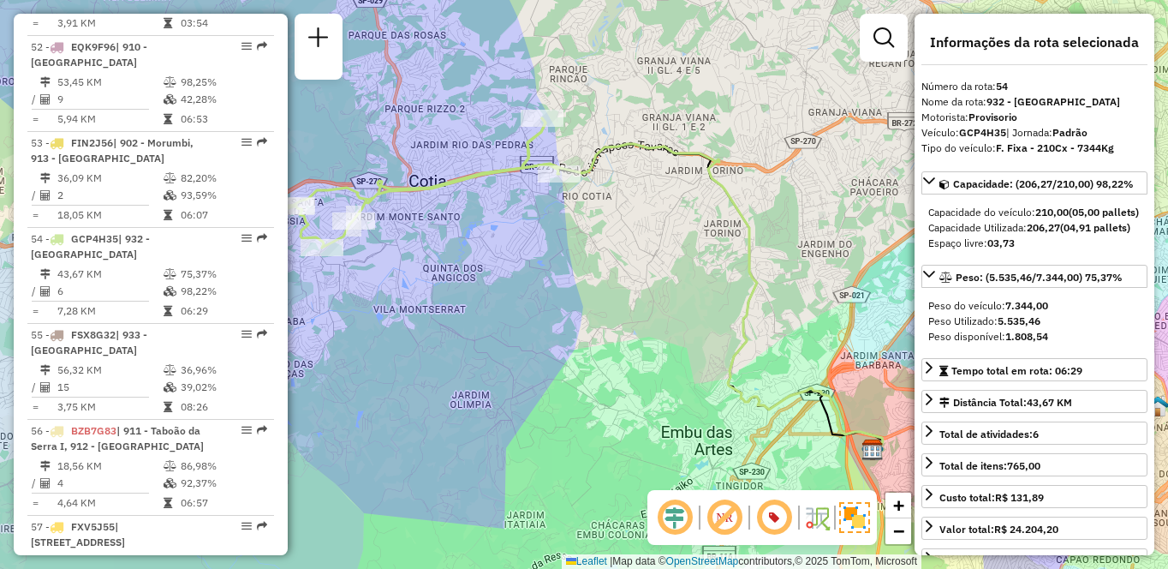
scroll to position [730, 0]
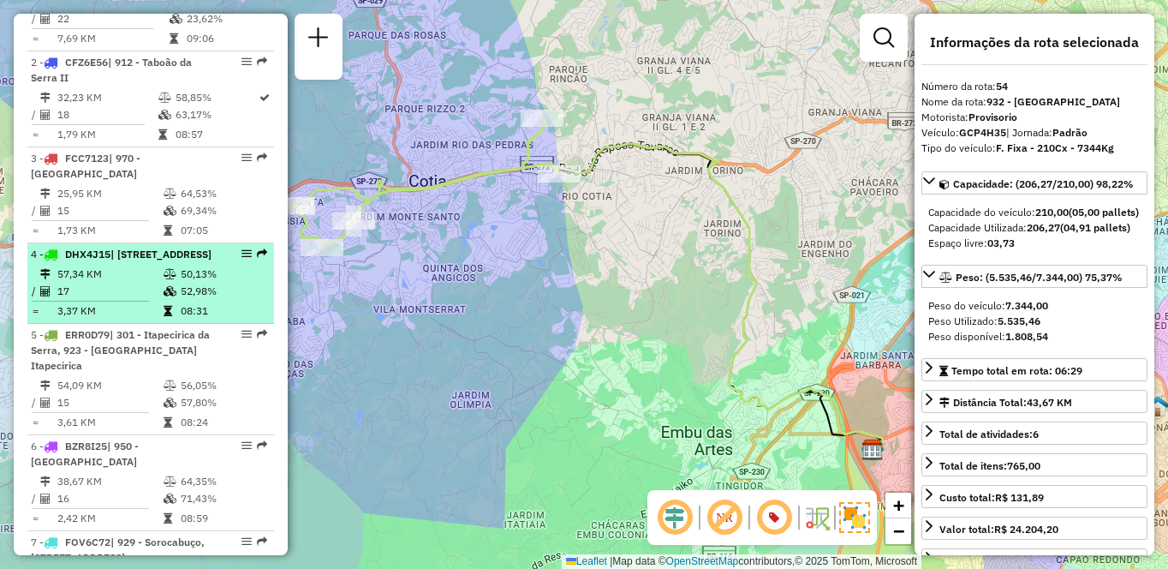
click at [96, 283] on td "57,34 KM" at bounding box center [110, 274] width 106 height 17
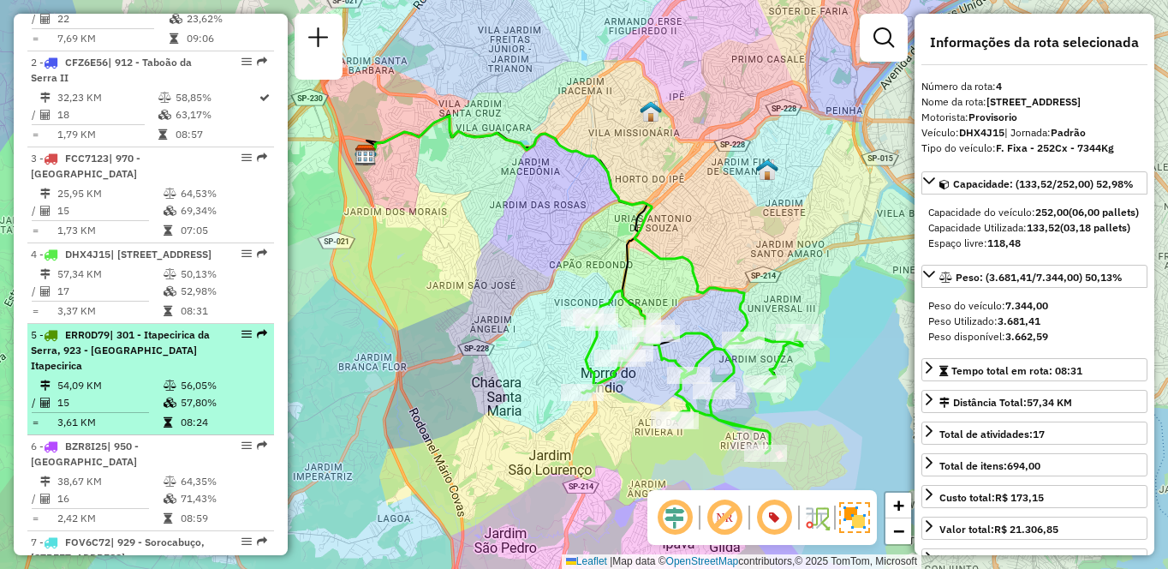
click at [111, 372] on span "| 301 - Itapecirica da Serra, 923 - [GEOGRAPHIC_DATA] Itapecirica" at bounding box center [120, 350] width 179 height 44
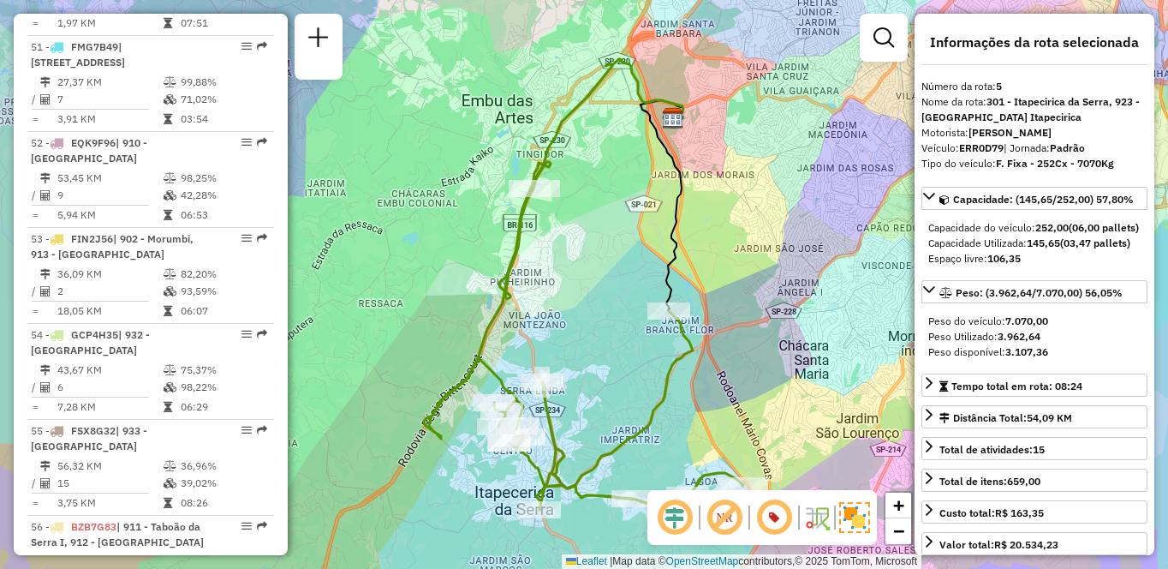
scroll to position [3190, 0]
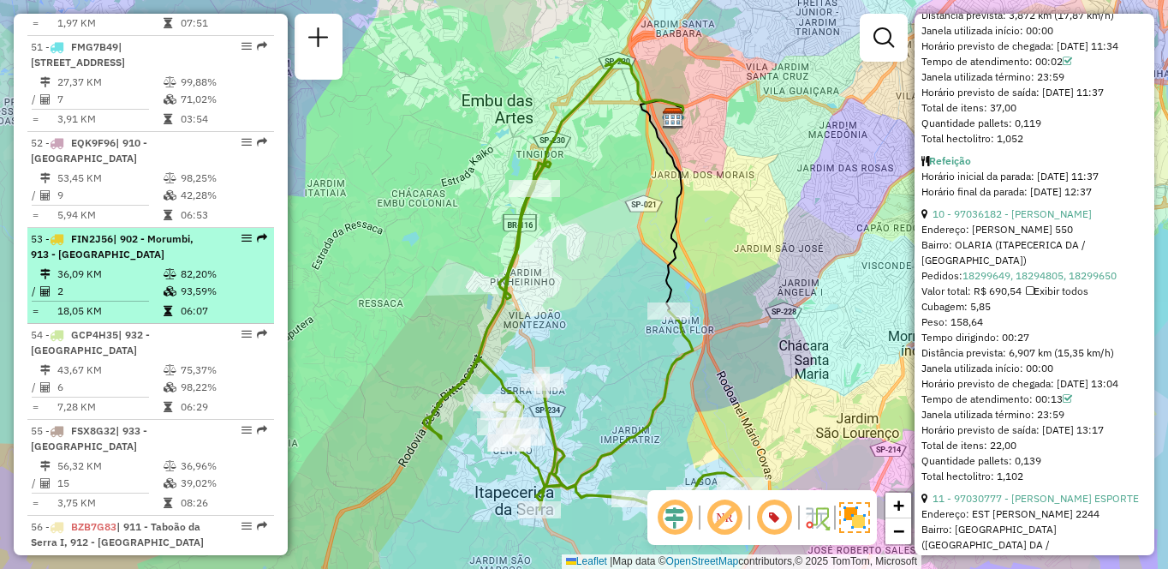
click at [182, 283] on td "82,20%" at bounding box center [223, 274] width 87 height 17
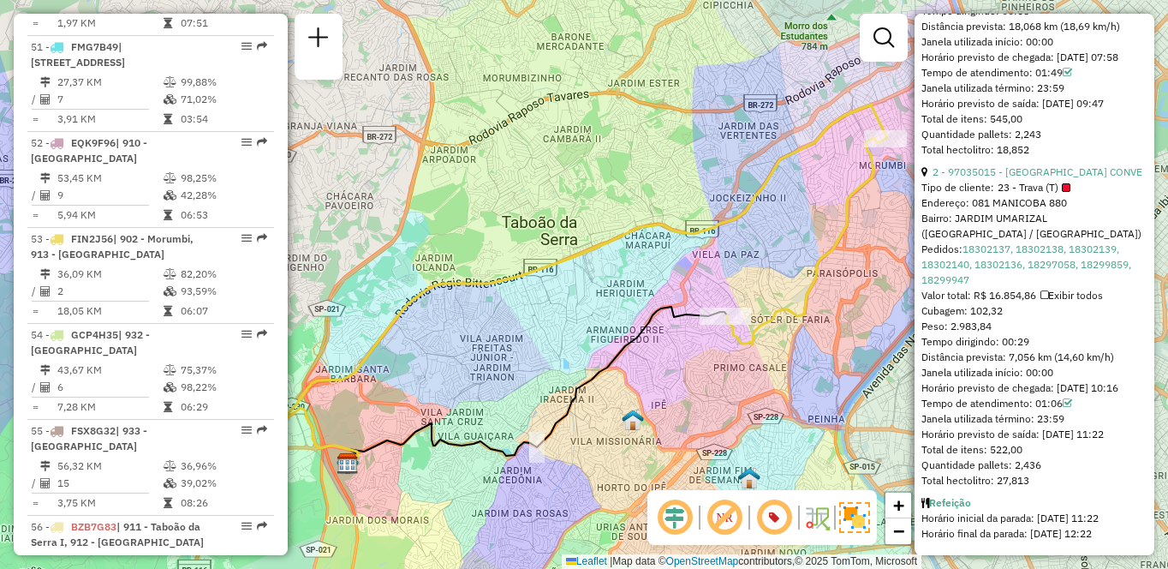
scroll to position [1432, 0]
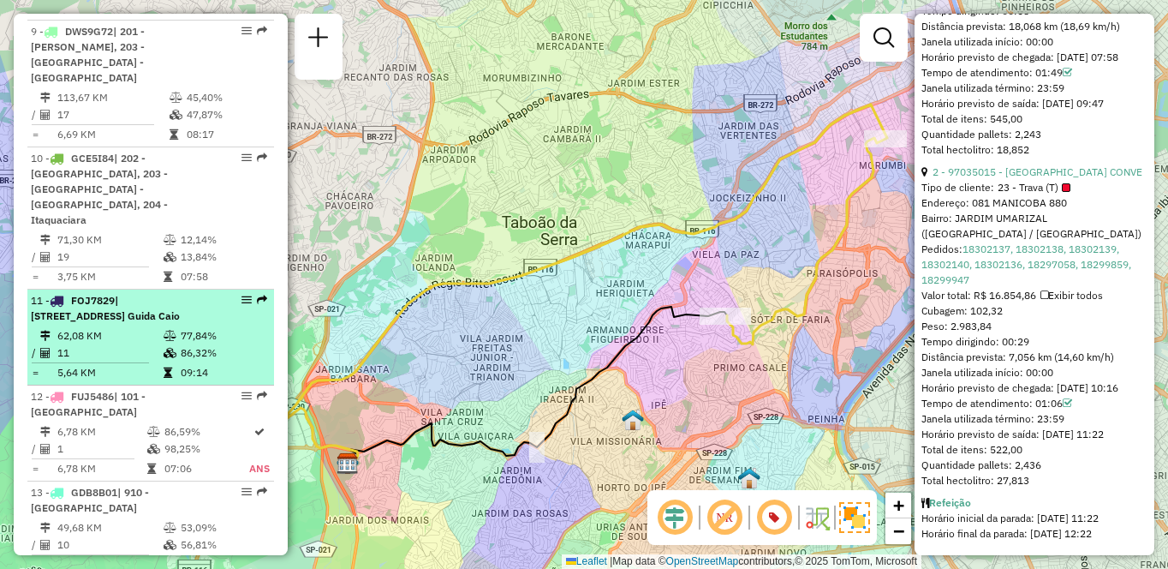
click at [242, 343] on td "77,84%" at bounding box center [223, 335] width 87 height 17
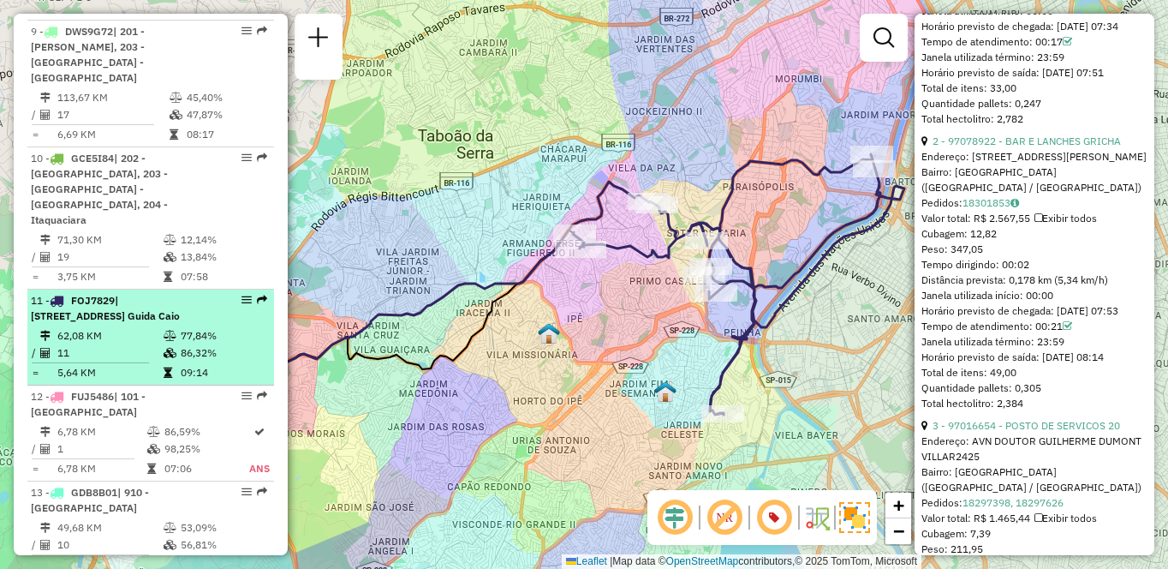
scroll to position [3205, 0]
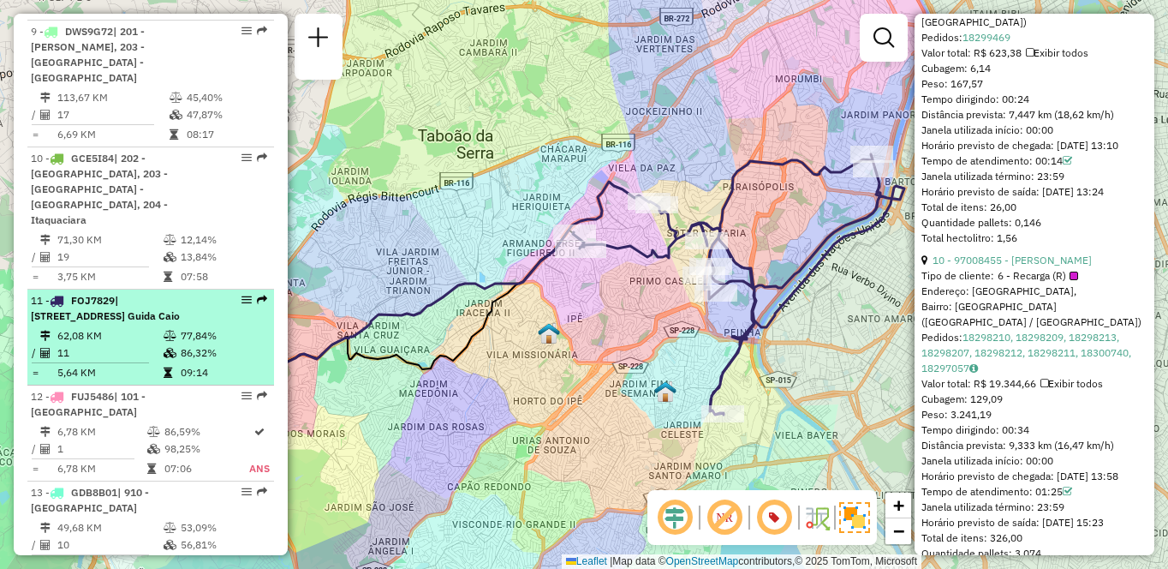
click at [164, 348] on icon at bounding box center [170, 353] width 13 height 10
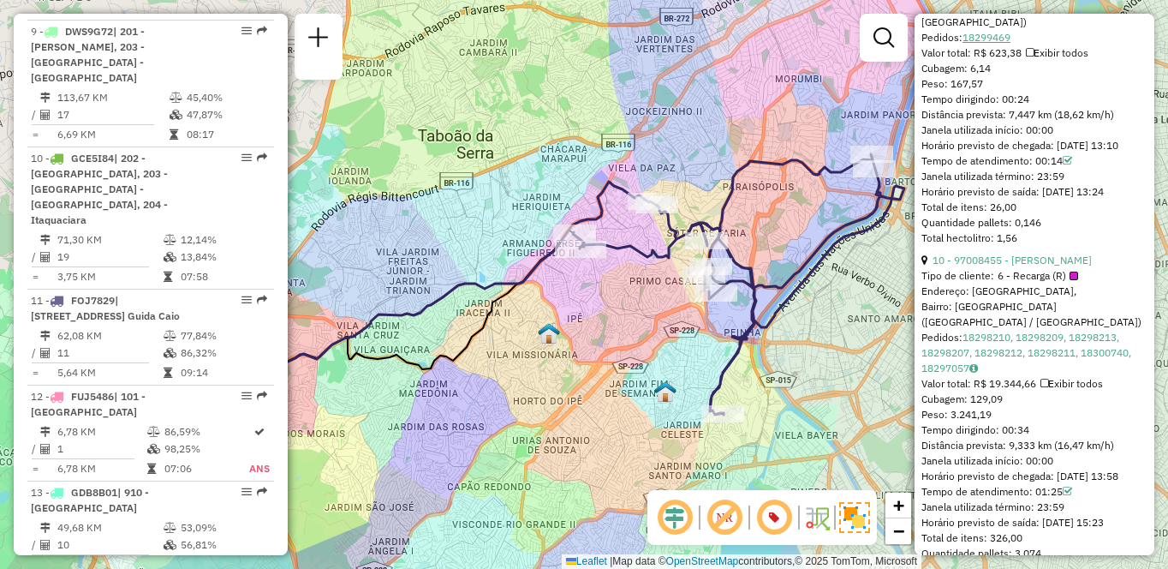
scroll to position [5873, 0]
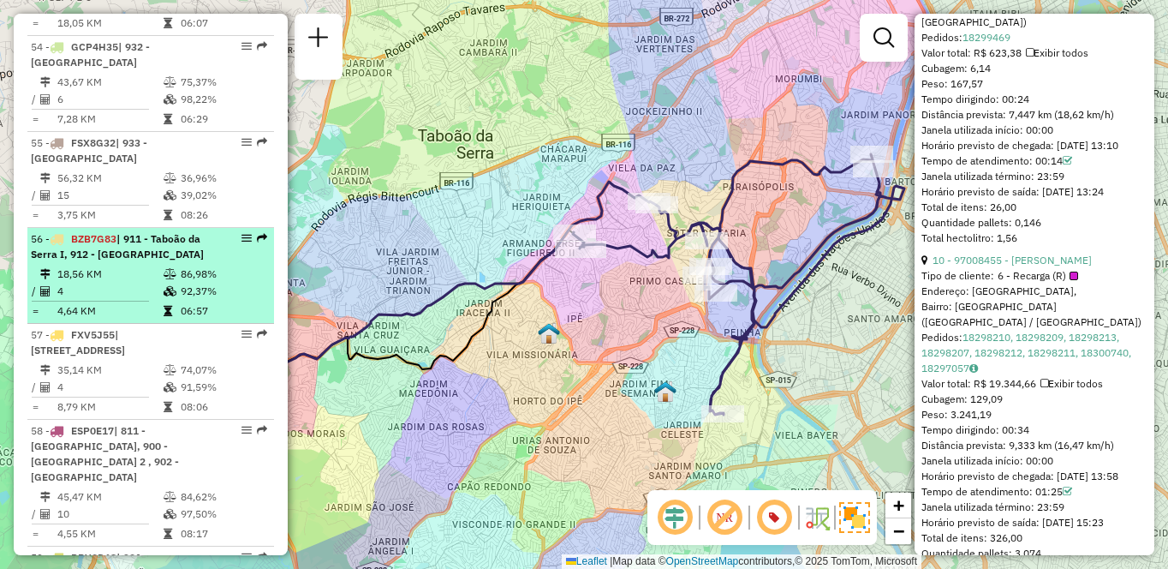
click at [104, 283] on td "18,56 KM" at bounding box center [110, 274] width 106 height 17
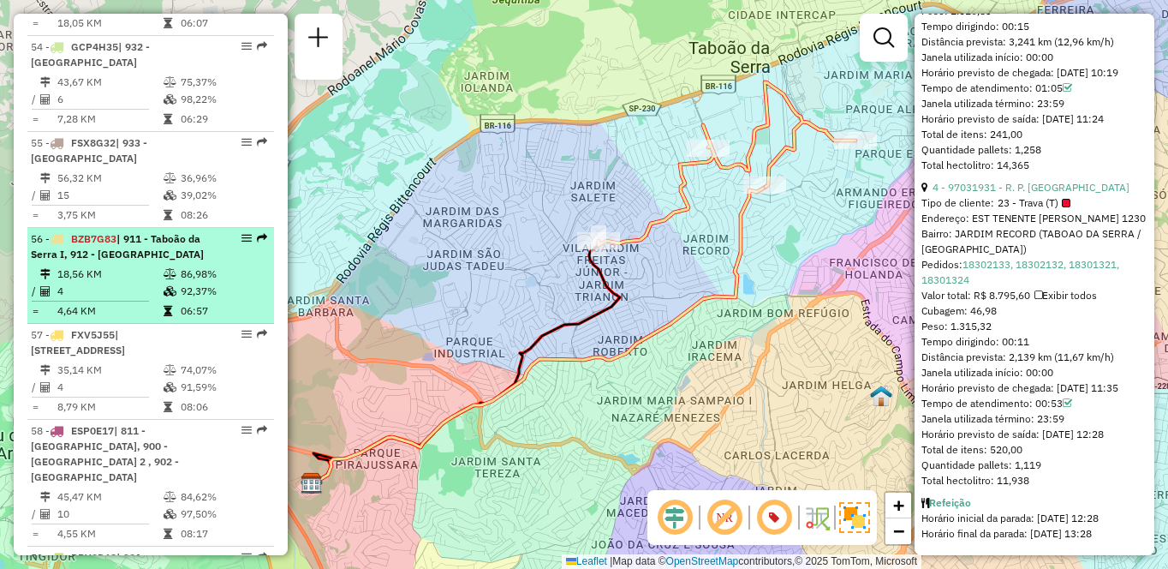
scroll to position [1642, 0]
click at [110, 283] on td "18,56 KM" at bounding box center [110, 274] width 106 height 17
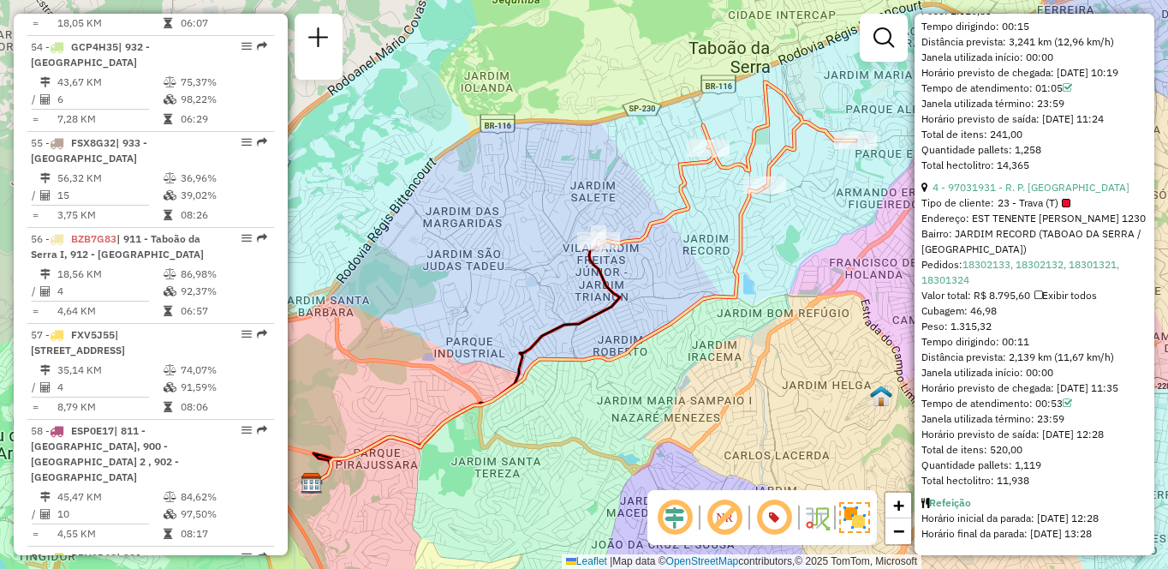
scroll to position [922, 0]
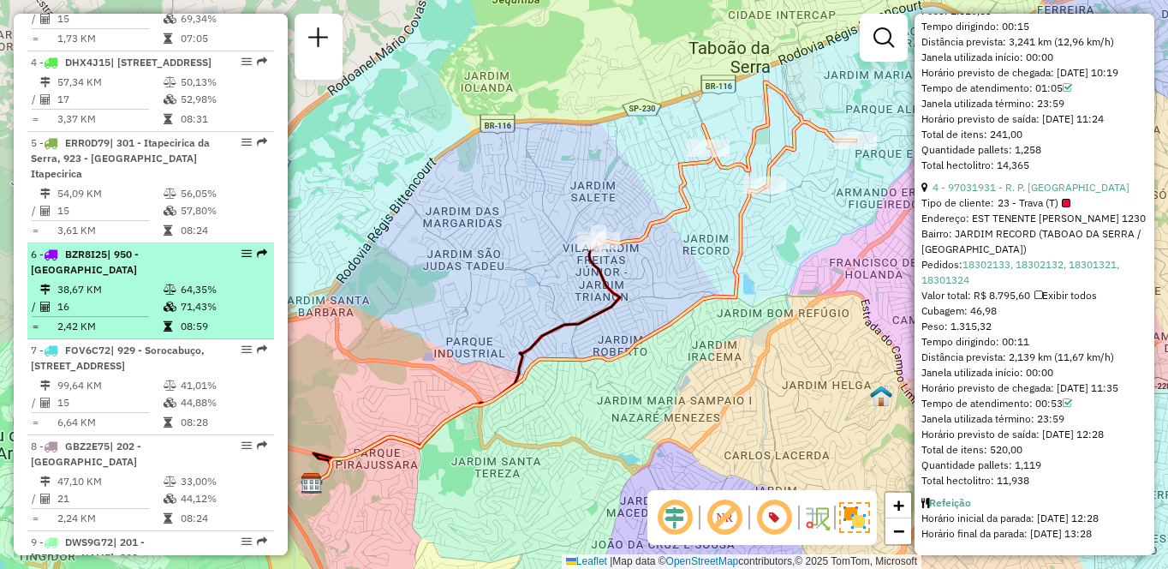
click at [134, 278] on div "6 - BZR8I25 | 950 - Jardim Germânia" at bounding box center [122, 262] width 182 height 31
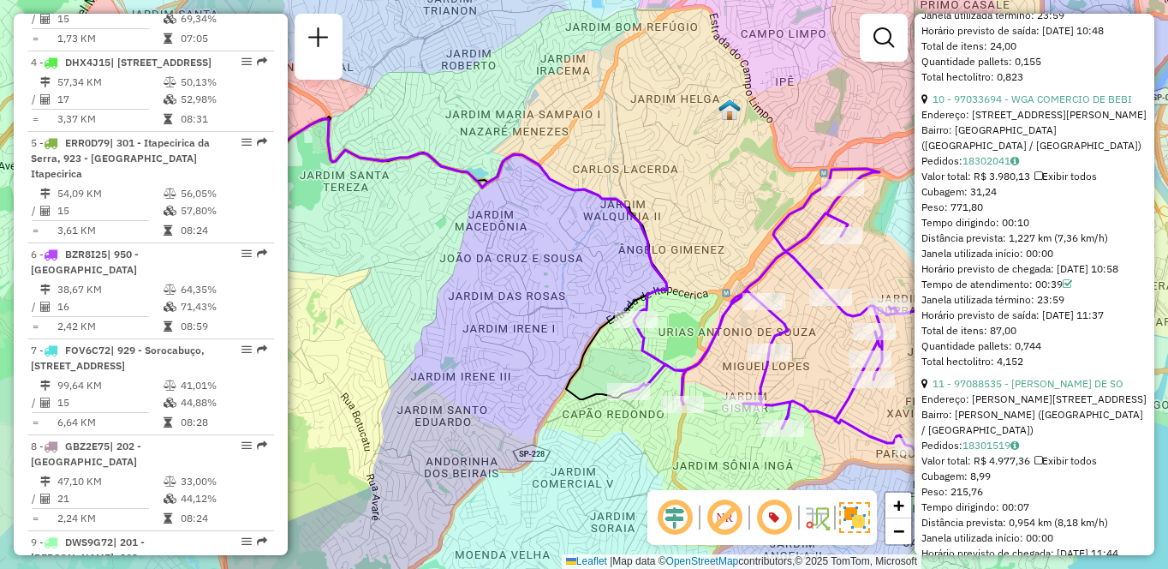
scroll to position [538, 0]
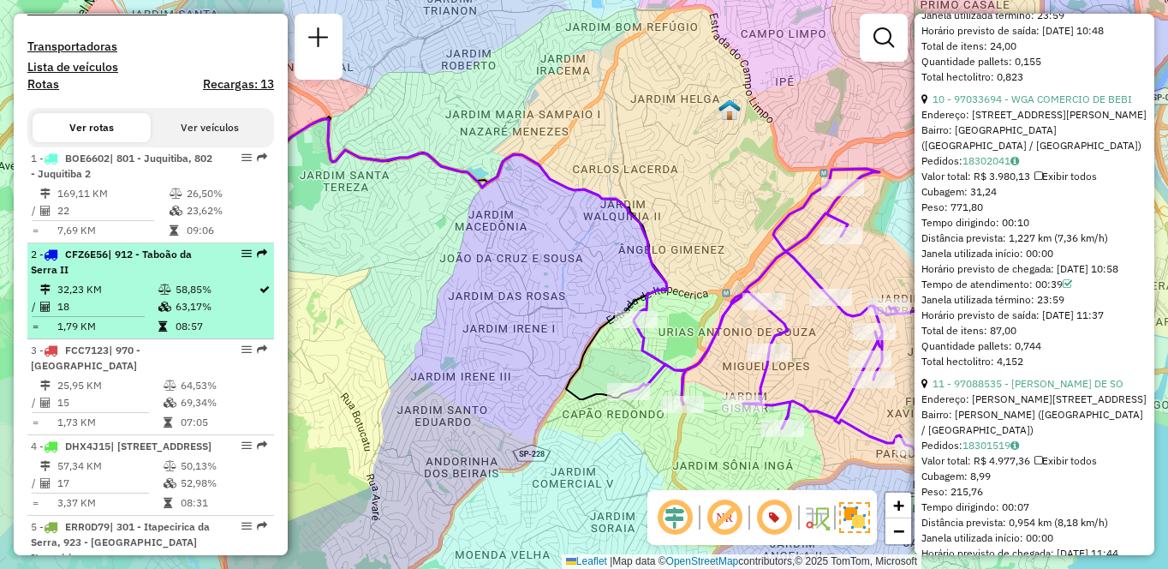
click at [163, 276] on span "| 912 - Taboão da Serra II" at bounding box center [111, 262] width 161 height 28
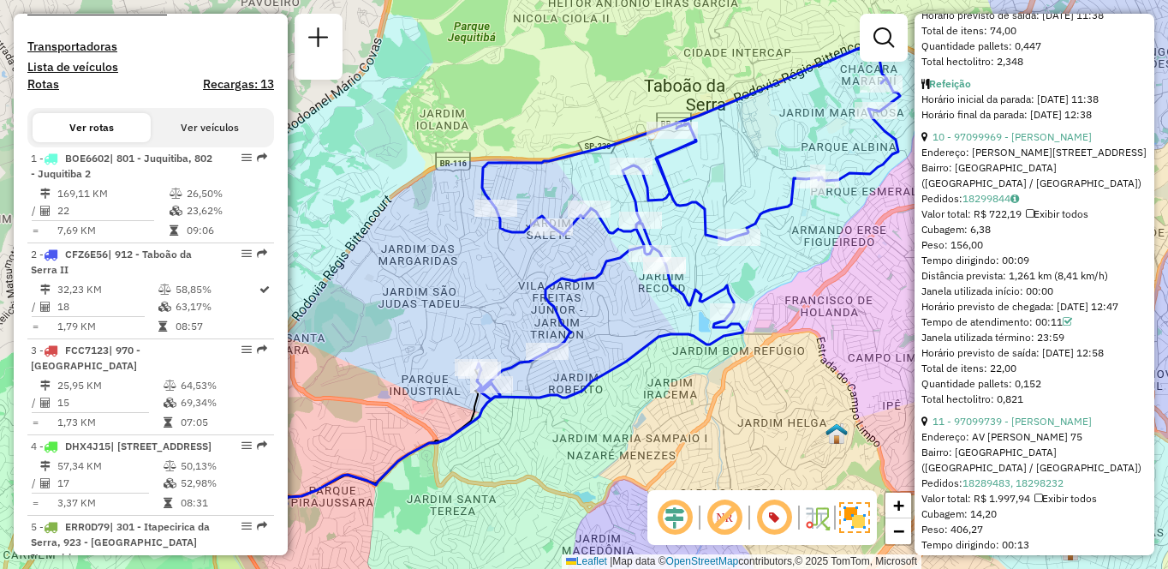
scroll to position [6303, 0]
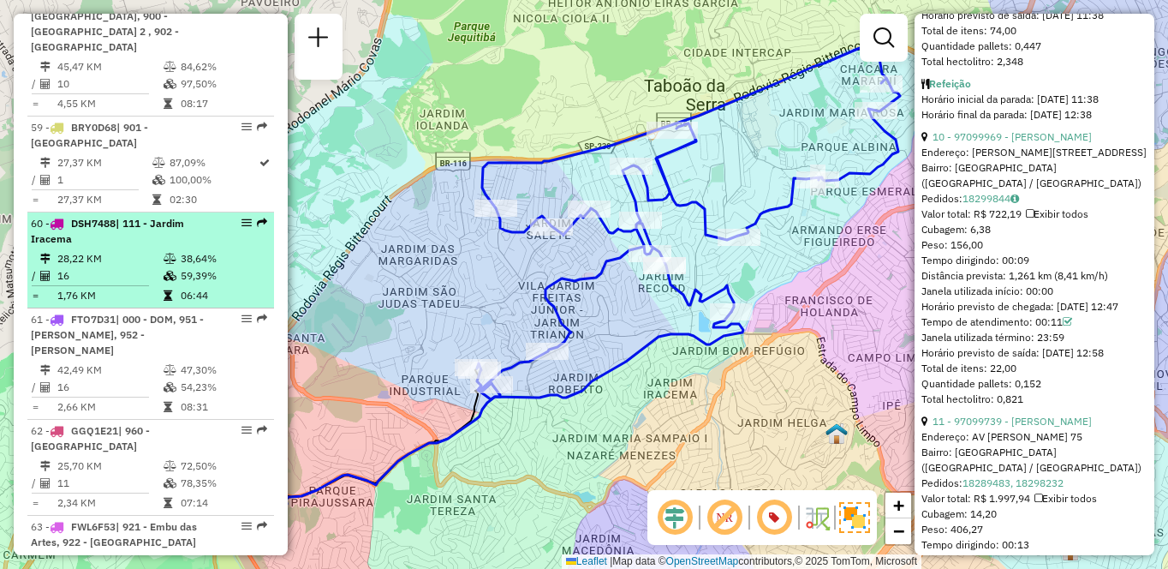
click at [195, 284] on td "59,39%" at bounding box center [223, 275] width 87 height 17
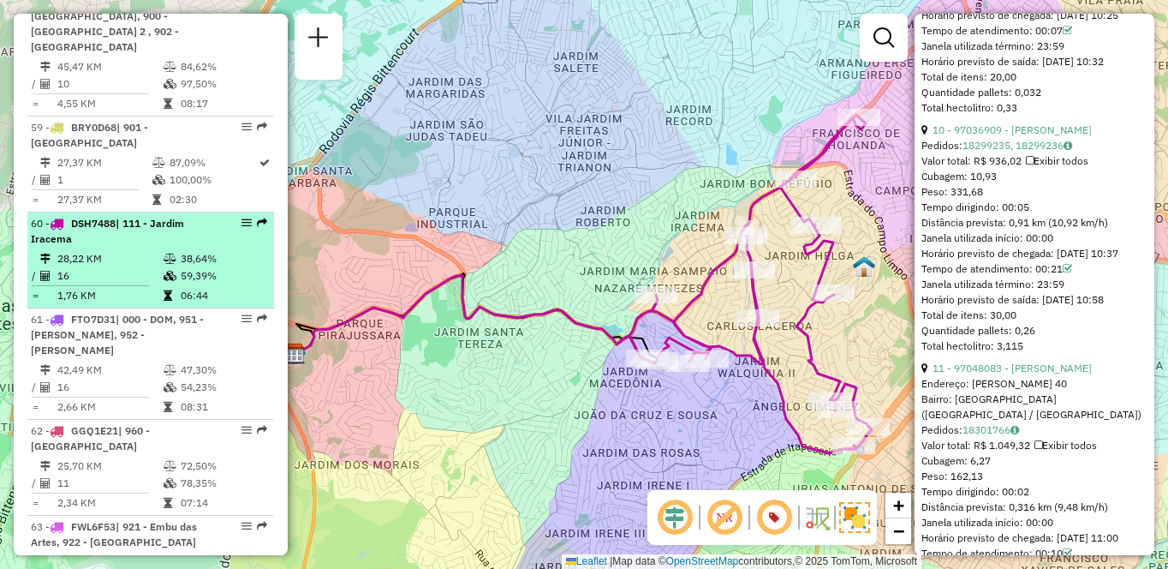
scroll to position [0, 0]
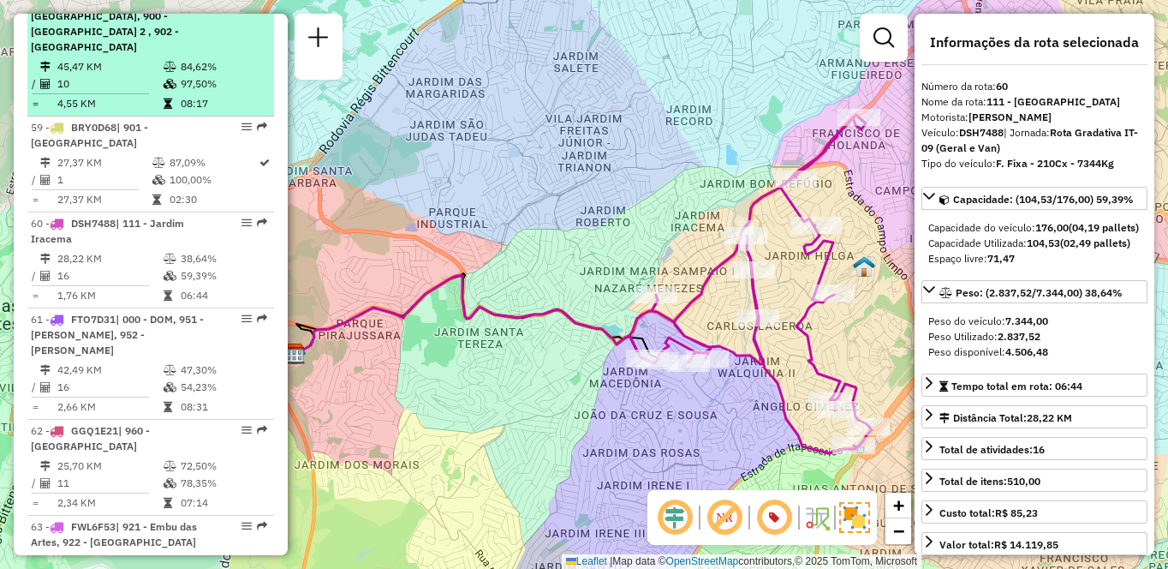
click at [87, 93] on td "10" at bounding box center [110, 83] width 106 height 17
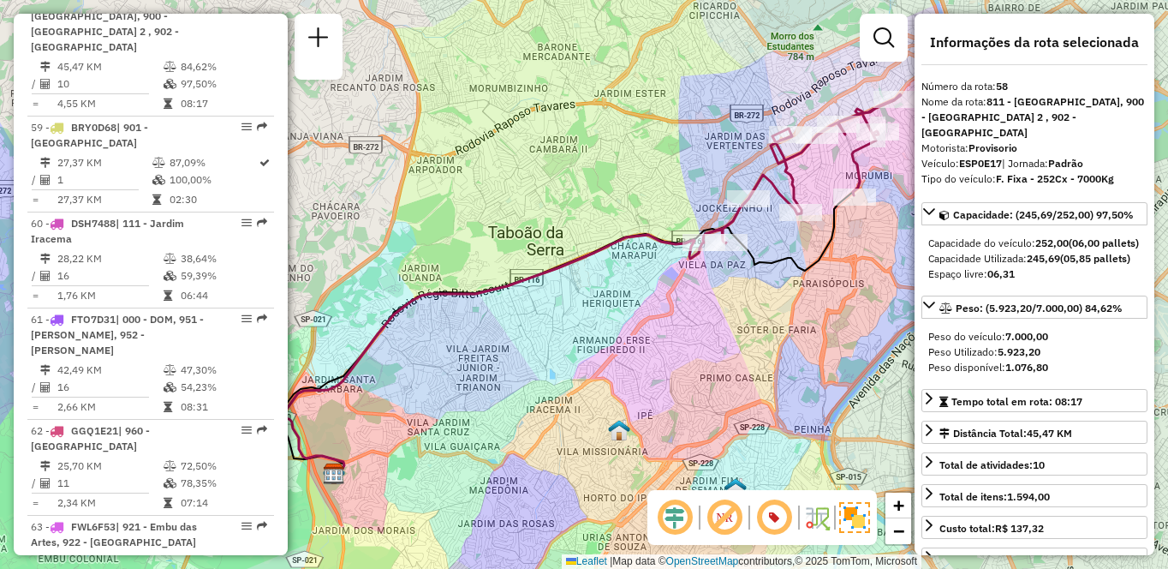
scroll to position [6606, 0]
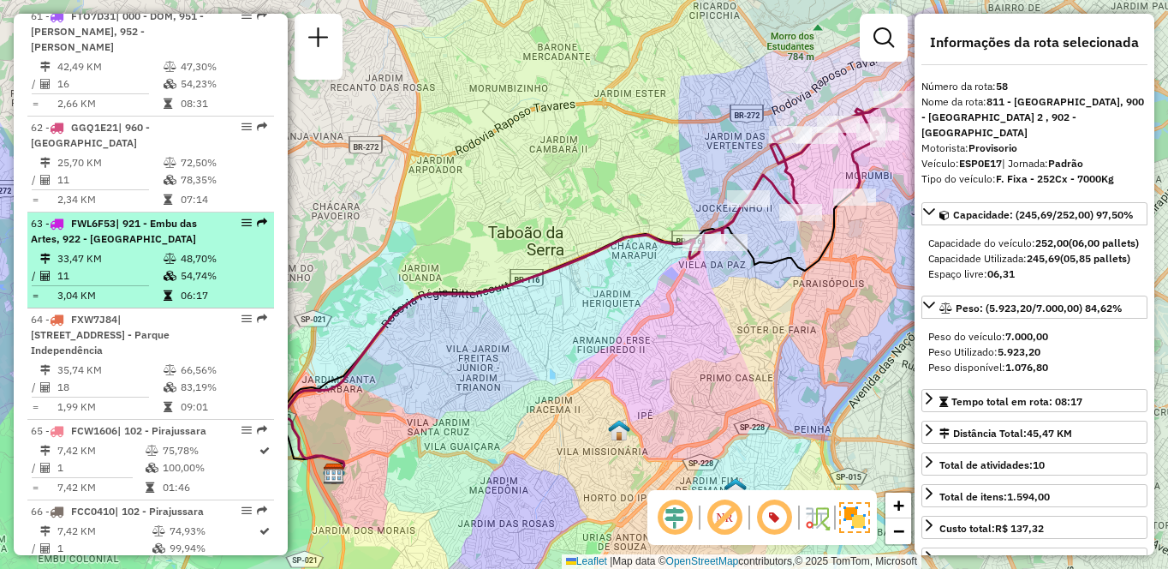
click at [87, 284] on td "11" at bounding box center [110, 275] width 106 height 17
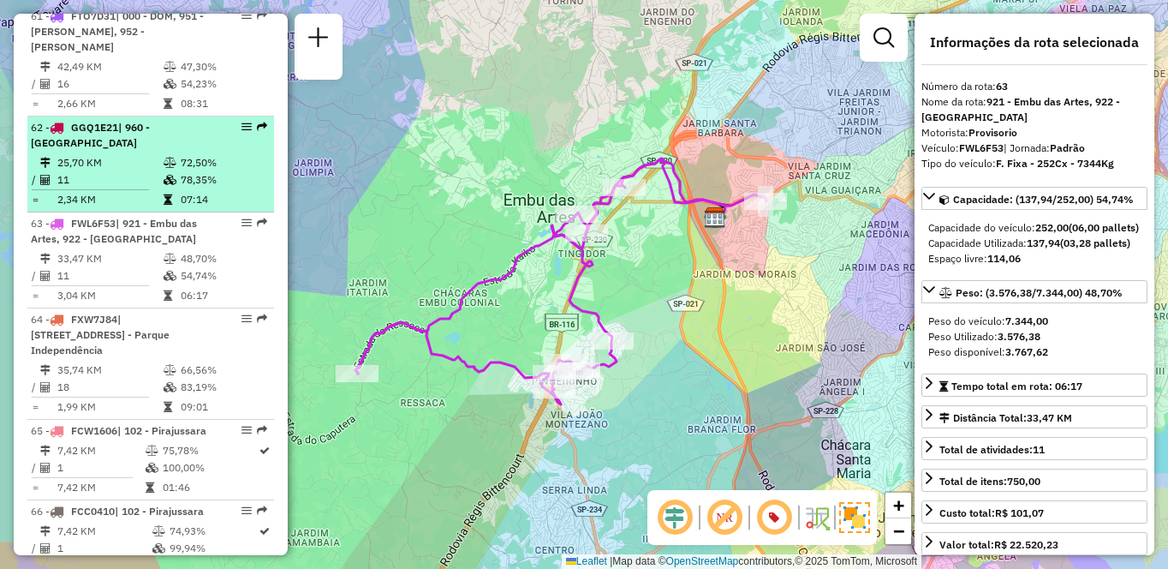
click at [204, 188] on td "78,35%" at bounding box center [223, 179] width 87 height 17
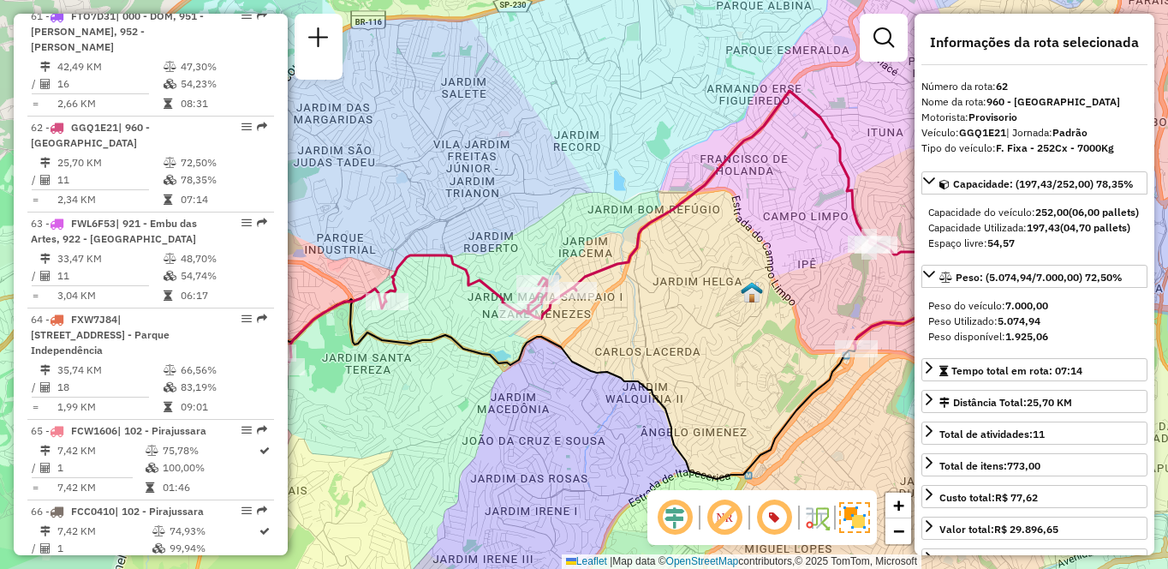
click at [688, 300] on div "Janela de atendimento Grade de atendimento Capacidade Transportadoras Veículos …" at bounding box center [584, 284] width 1168 height 569
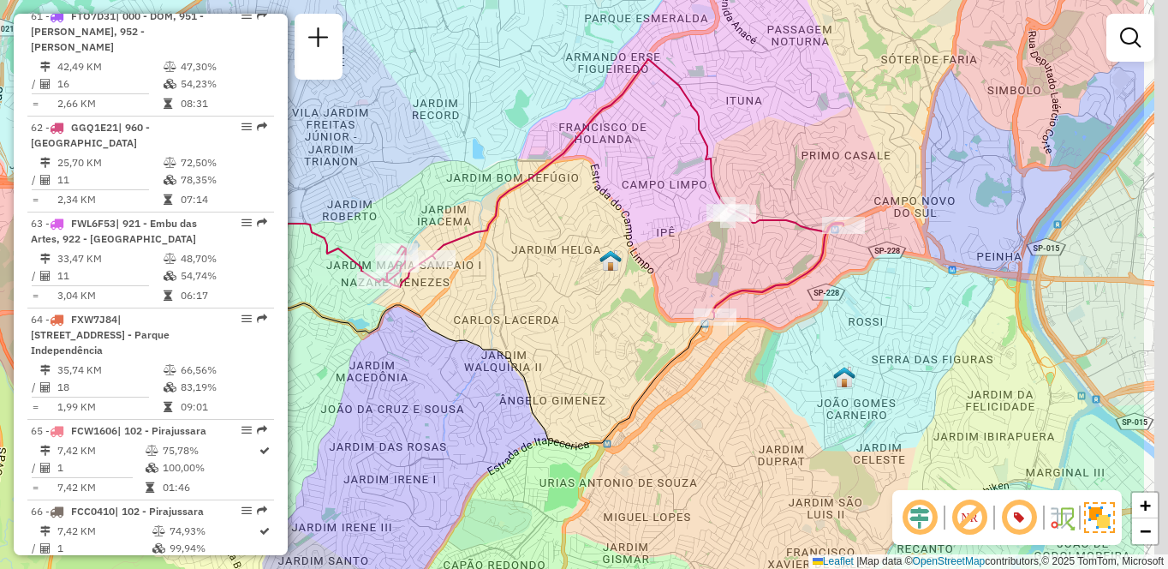
drag, startPoint x: 688, startPoint y: 300, endPoint x: 543, endPoint y: 251, distance: 152.8
click at [546, 267] on div "Janela de atendimento Grade de atendimento Capacidade Transportadoras Veículos …" at bounding box center [584, 284] width 1168 height 569
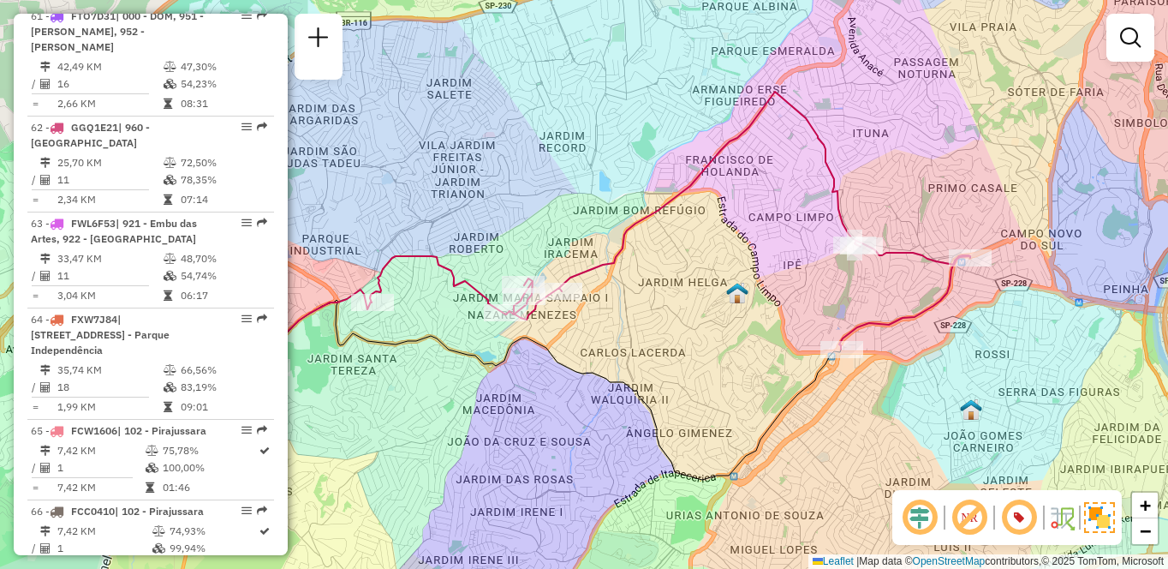
scroll to position [5968, 0]
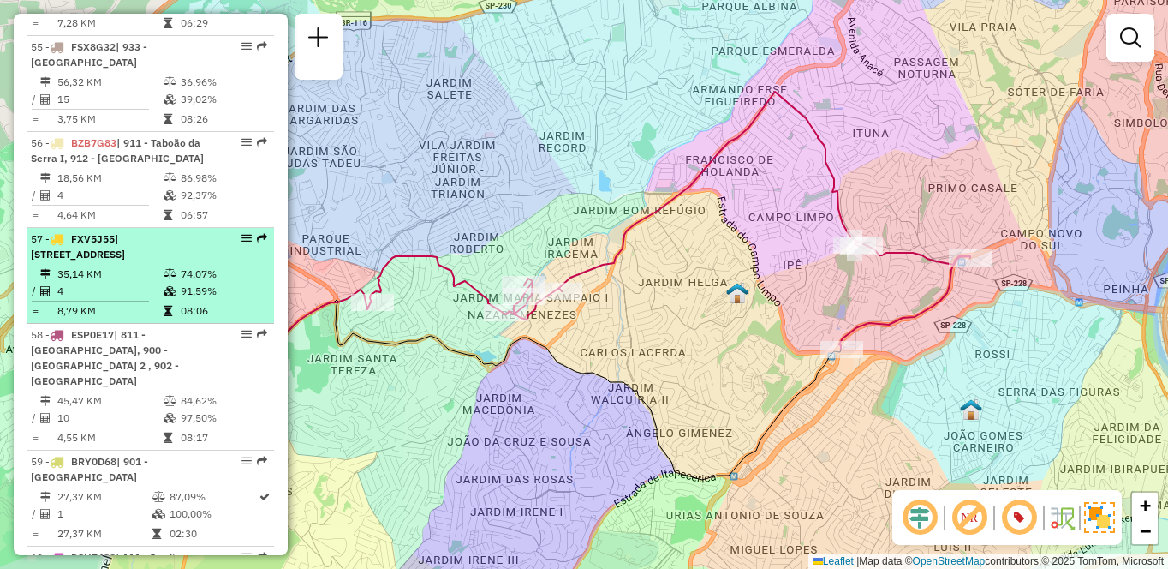
click at [125, 260] on span "| [STREET_ADDRESS]" at bounding box center [78, 246] width 94 height 28
select select "**********"
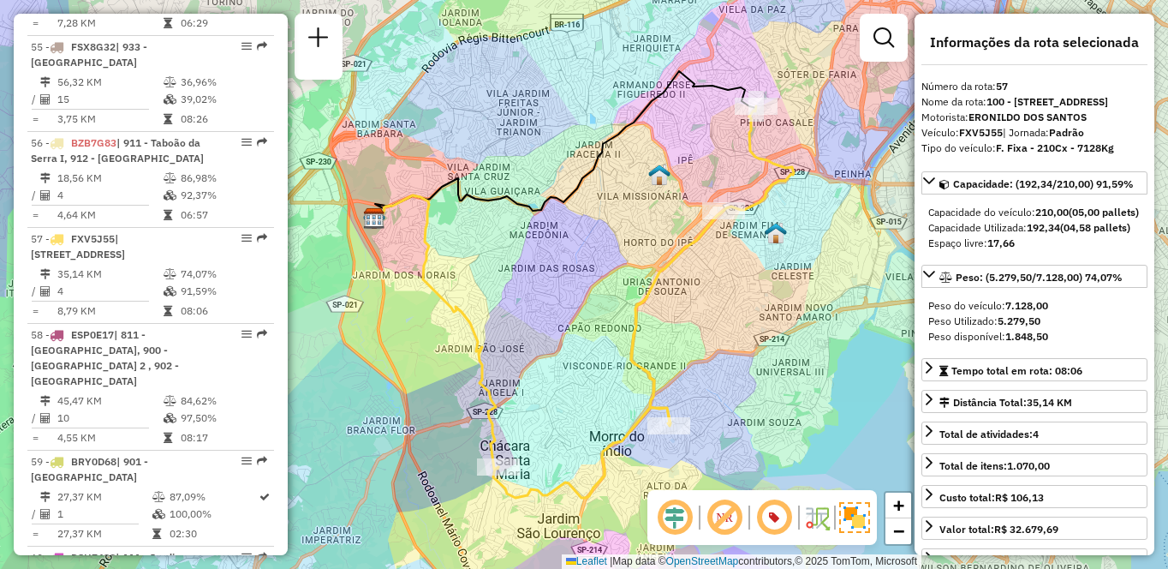
scroll to position [1639, 0]
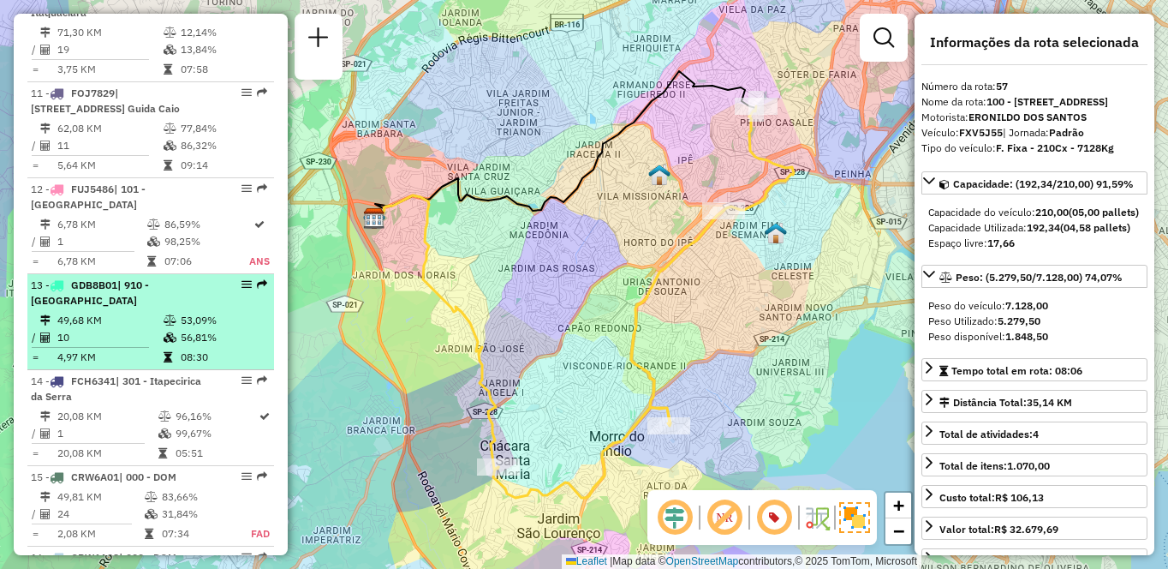
click at [110, 304] on div "13 - GDB8B01 | 910 - Parque Ipê" at bounding box center [122, 293] width 182 height 31
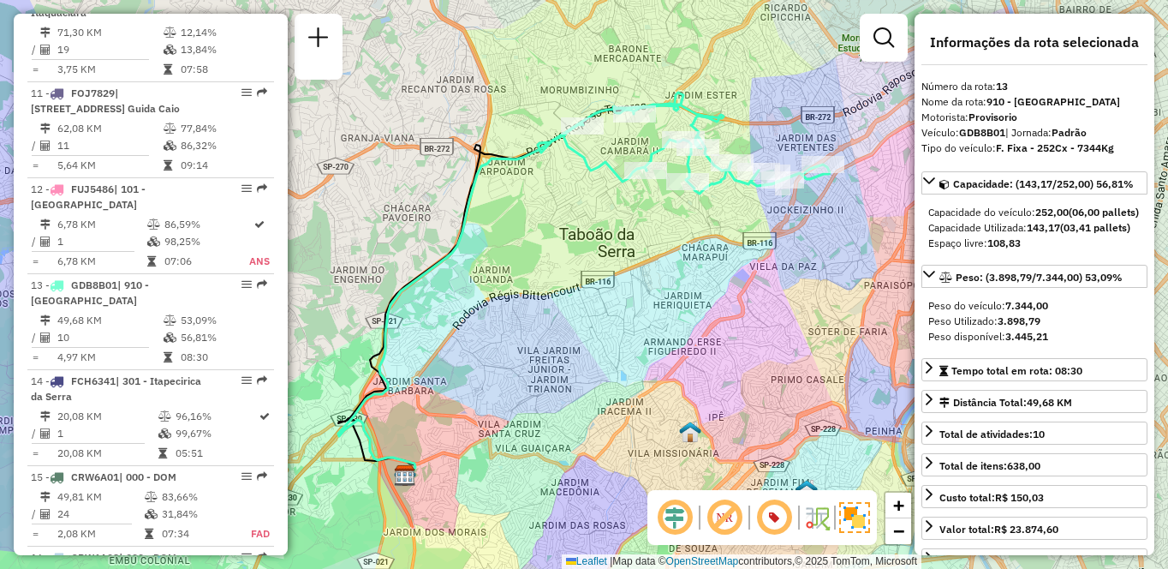
scroll to position [6909, 0]
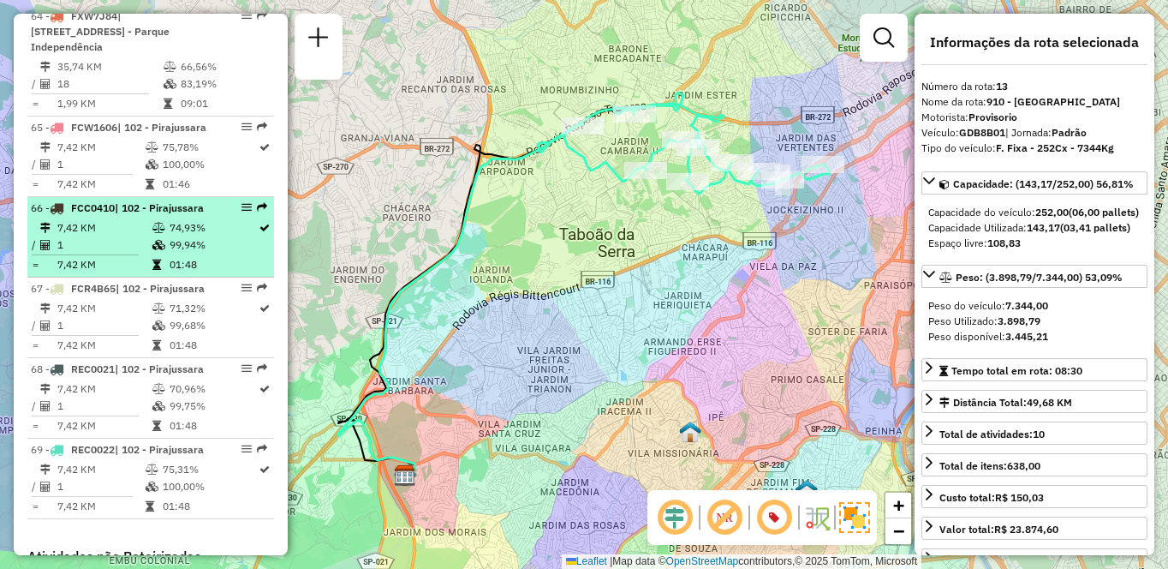
click at [95, 236] on td "7,42 KM" at bounding box center [104, 227] width 95 height 17
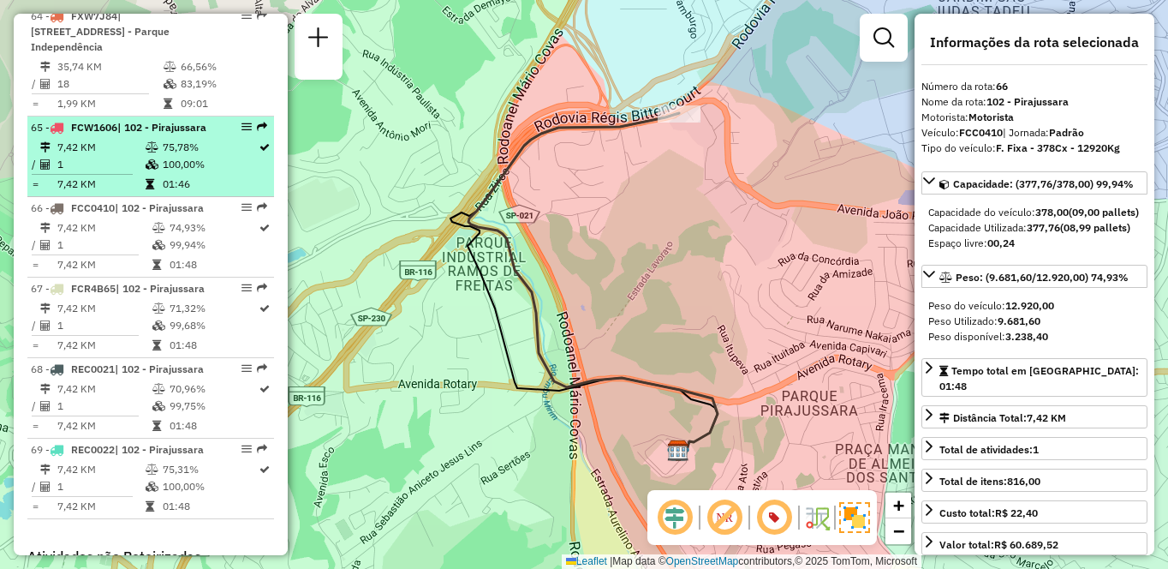
click at [118, 156] on td "7,42 KM" at bounding box center [101, 147] width 88 height 17
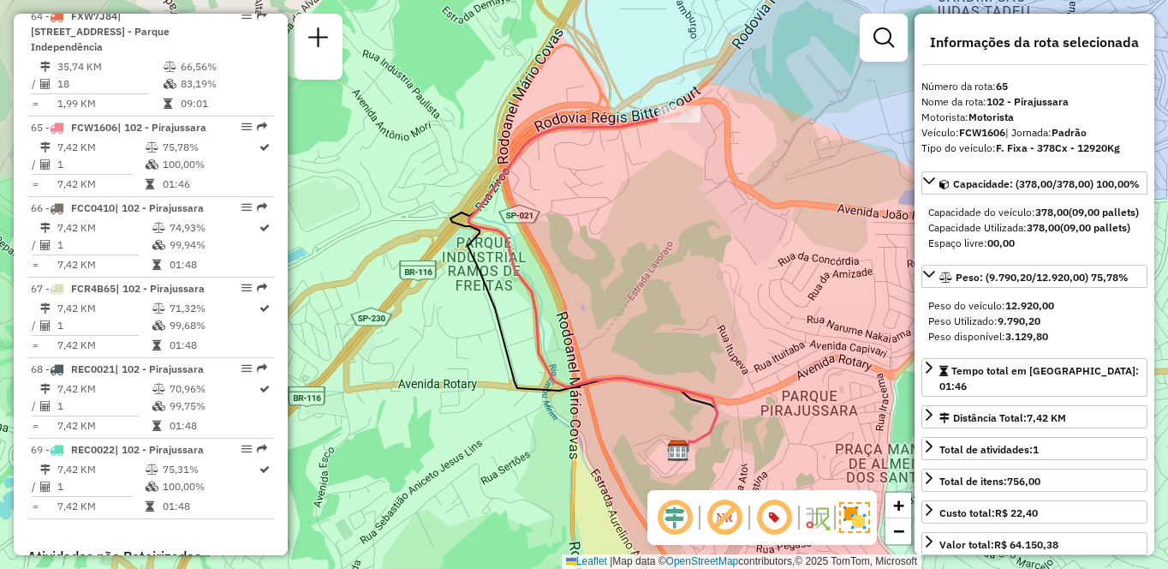
scroll to position [6207, 0]
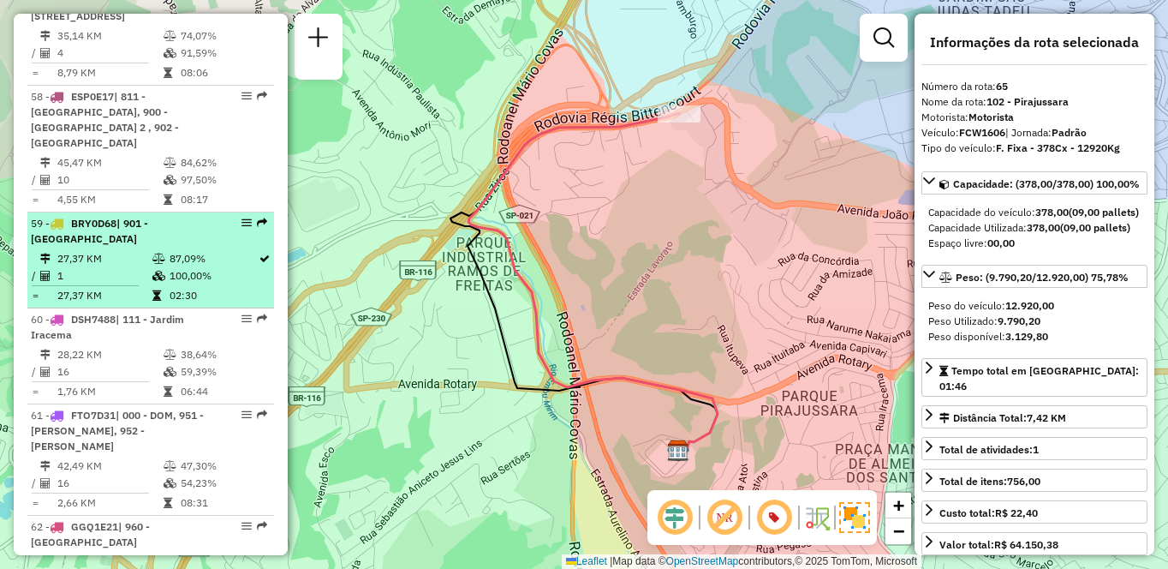
click at [110, 247] on div "59 - BRY0D68 | 901 - Jardim Palmas" at bounding box center [122, 231] width 182 height 31
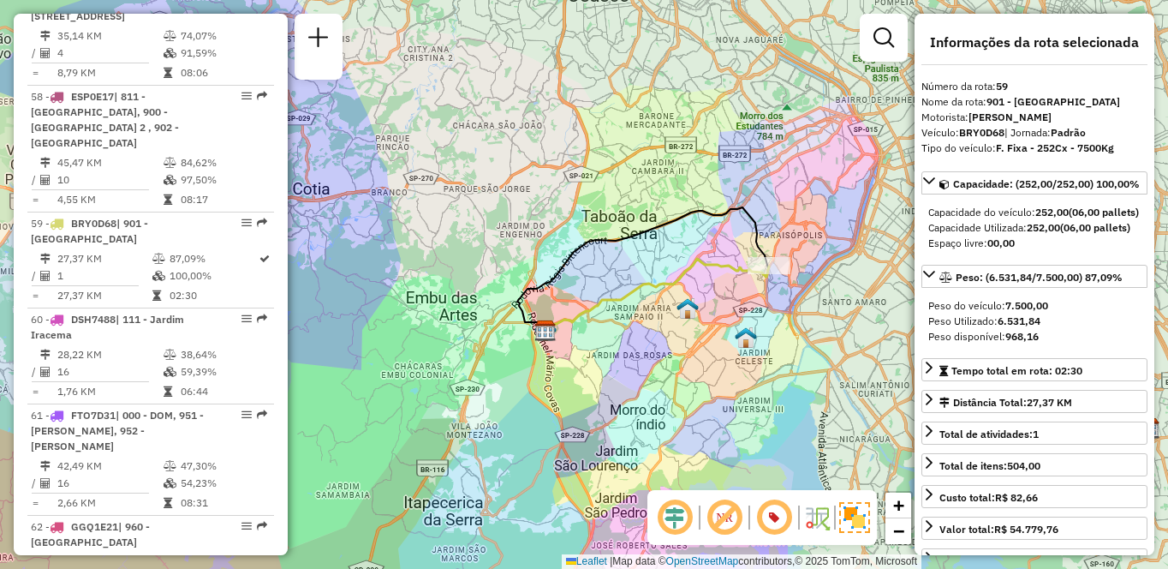
scroll to position [6909, 0]
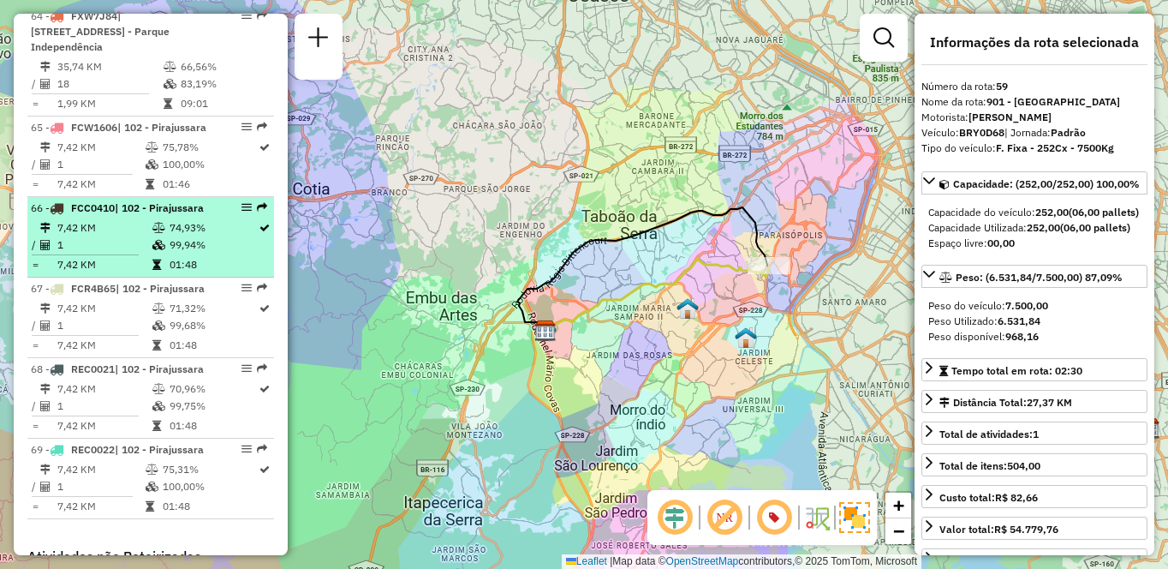
click at [117, 236] on td "7,42 KM" at bounding box center [104, 227] width 95 height 17
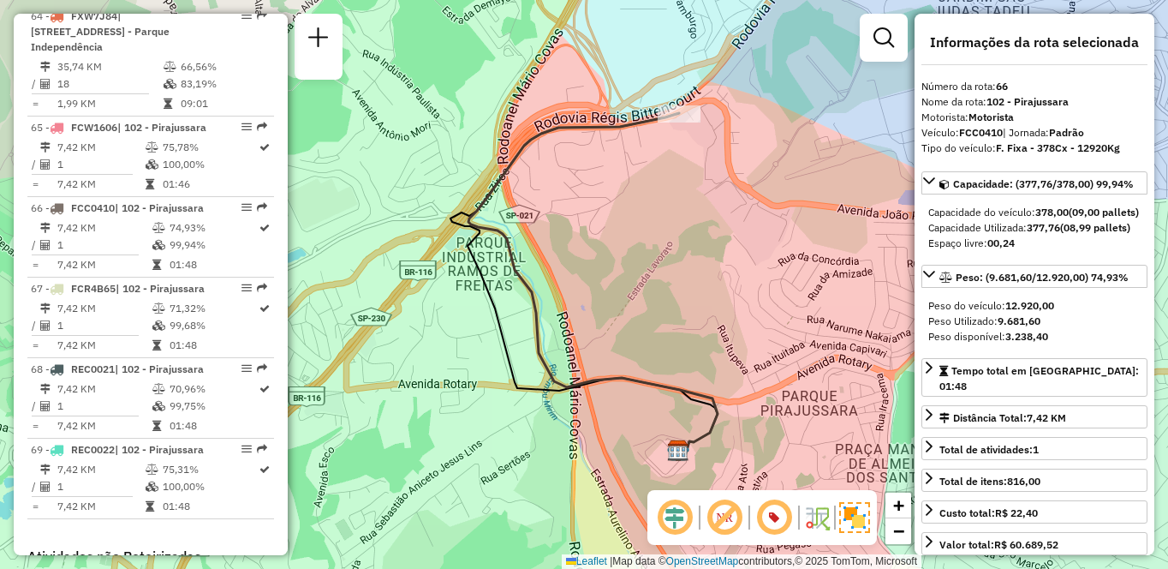
scroll to position [5873, 0]
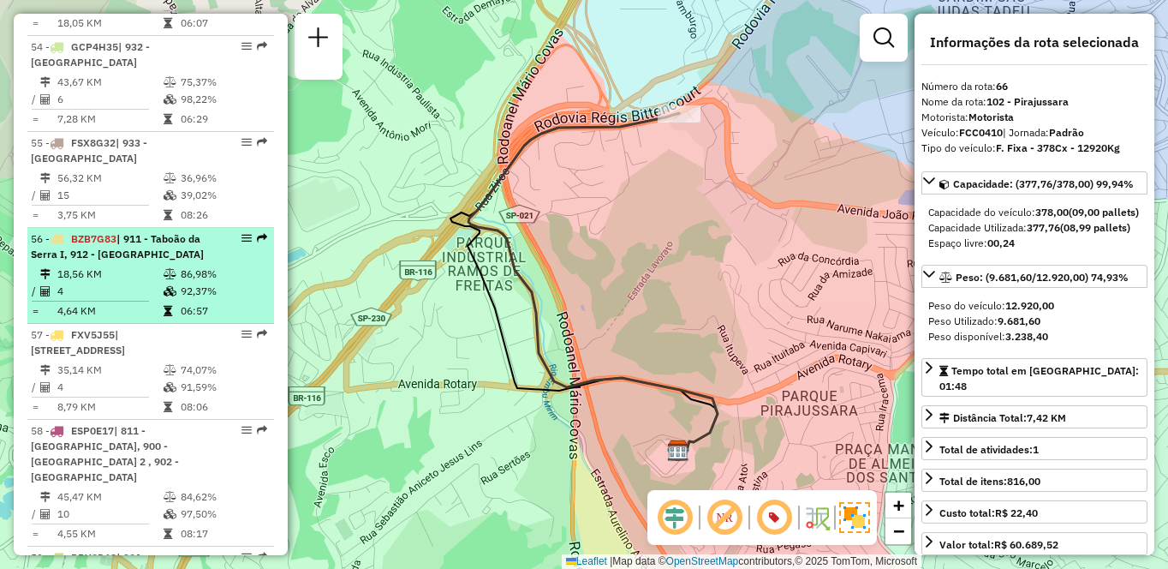
click at [135, 300] on td "4" at bounding box center [110, 291] width 106 height 17
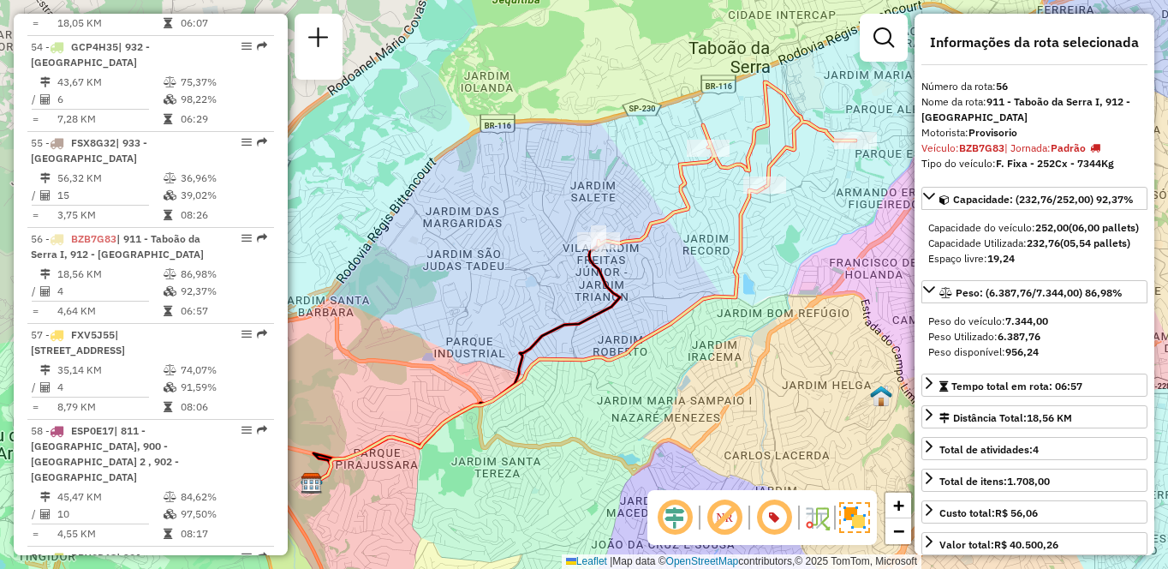
scroll to position [6909, 0]
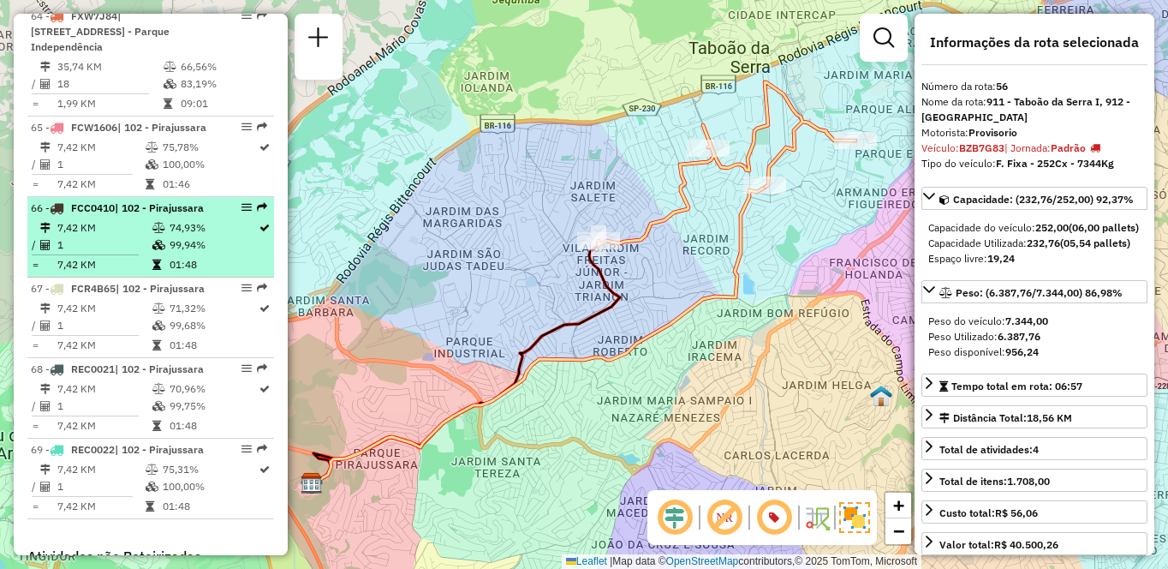
click at [120, 236] on td "7,42 KM" at bounding box center [104, 227] width 95 height 17
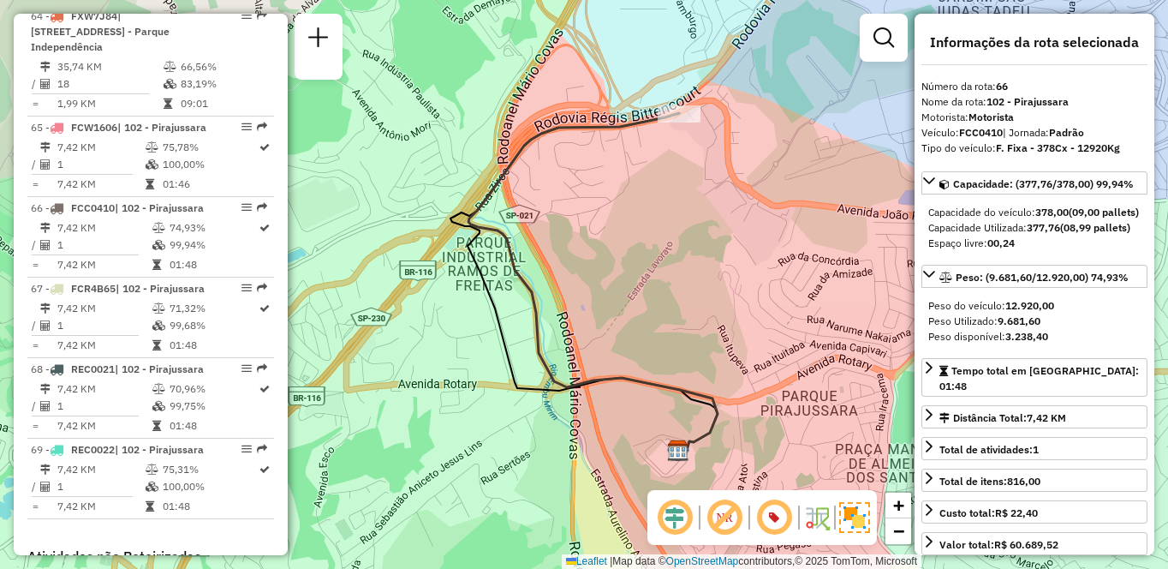
scroll to position [5968, 0]
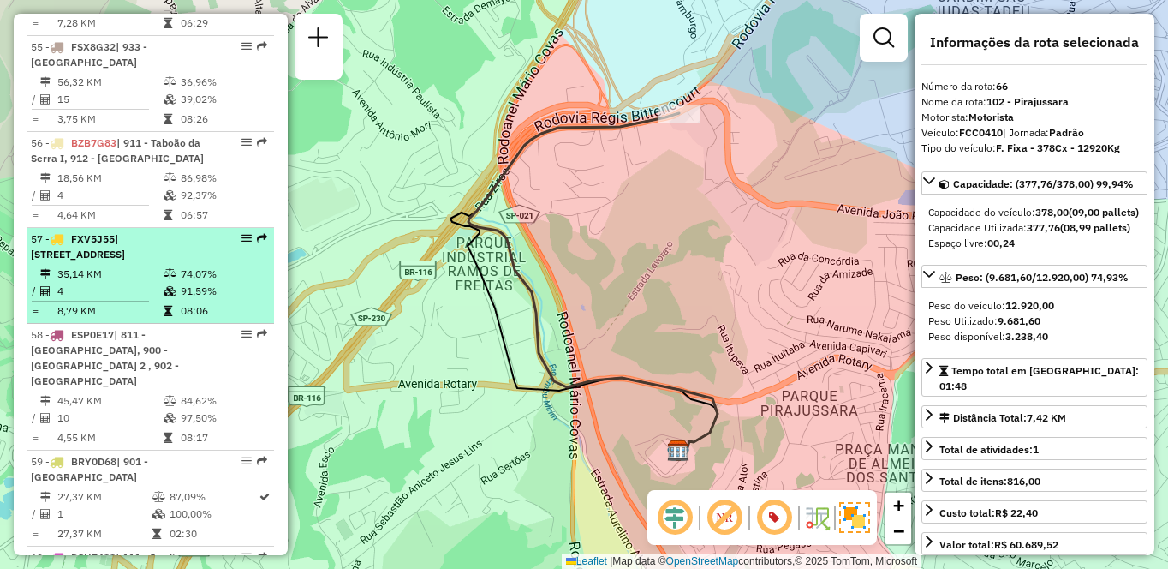
click at [174, 262] on div "57 - FXV5J55 | 100 - Santo Eduardo, 913 - Campo Limpo, 942 - Jardim Copacabana,…" at bounding box center [122, 246] width 182 height 31
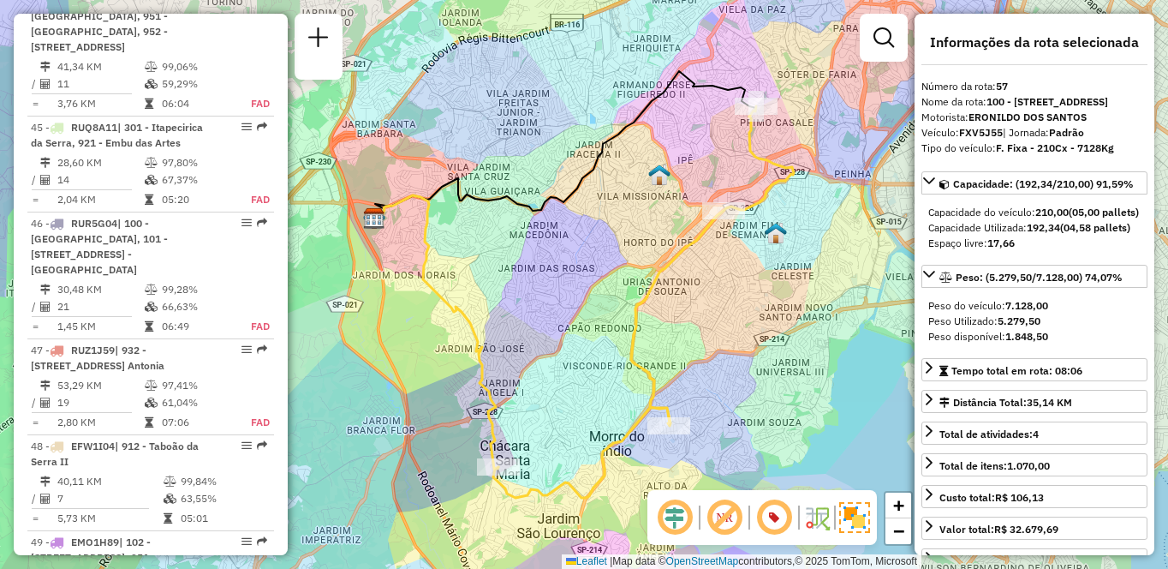
scroll to position [6733, 0]
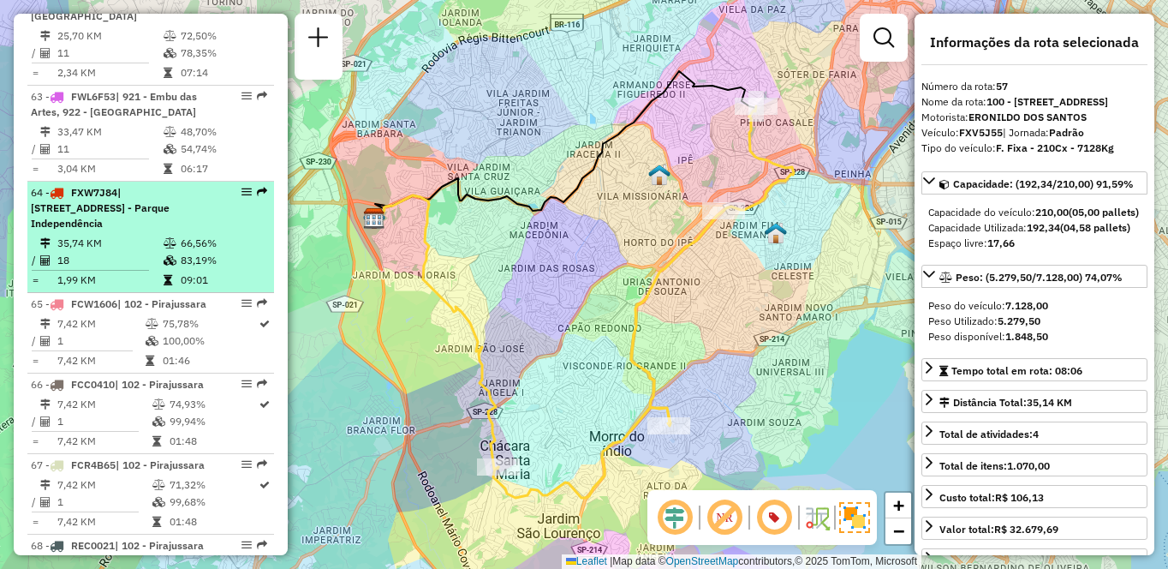
click at [180, 269] on td "83,19%" at bounding box center [223, 260] width 87 height 17
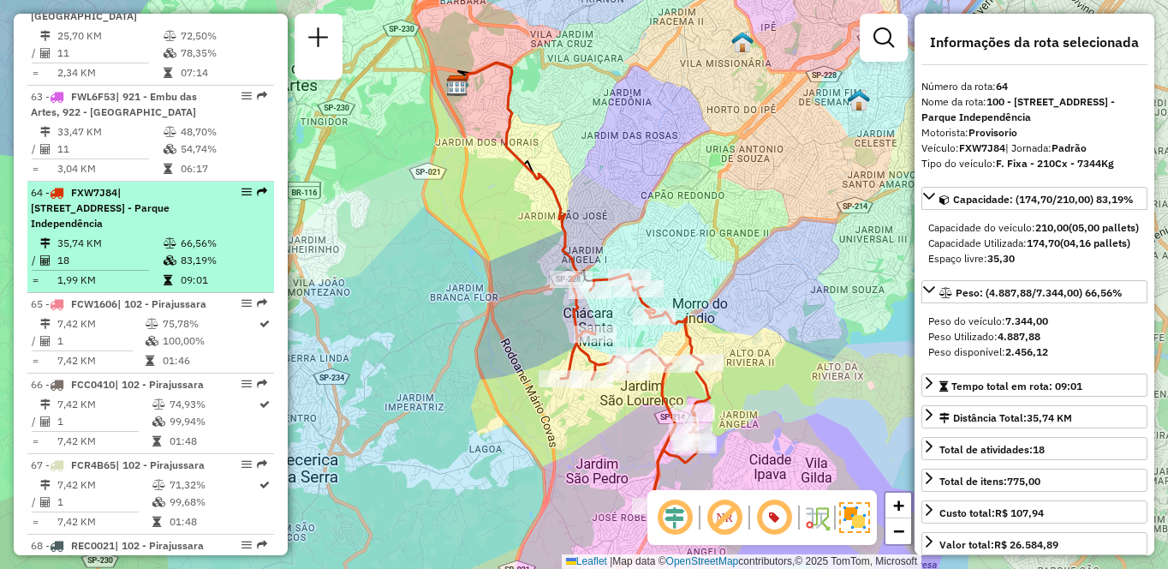
click at [164, 266] on icon at bounding box center [170, 260] width 13 height 10
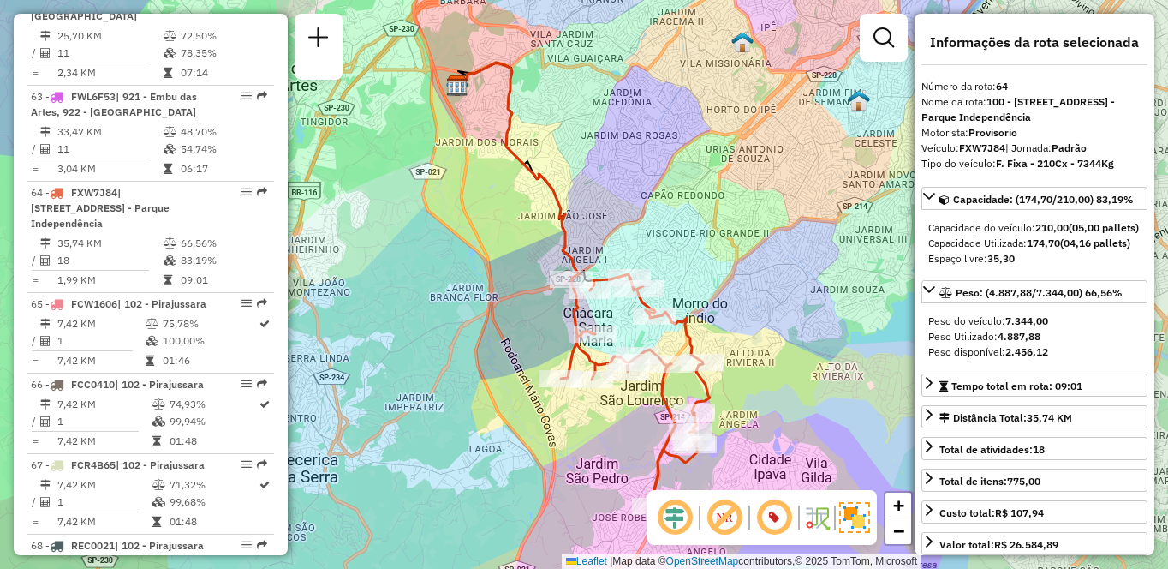
drag, startPoint x: 660, startPoint y: 12, endPoint x: 638, endPoint y: 6, distance: 23.1
click at [638, 6] on div "Janela de atendimento Grade de atendimento Capacidade Transportadoras Veículos …" at bounding box center [584, 284] width 1168 height 569
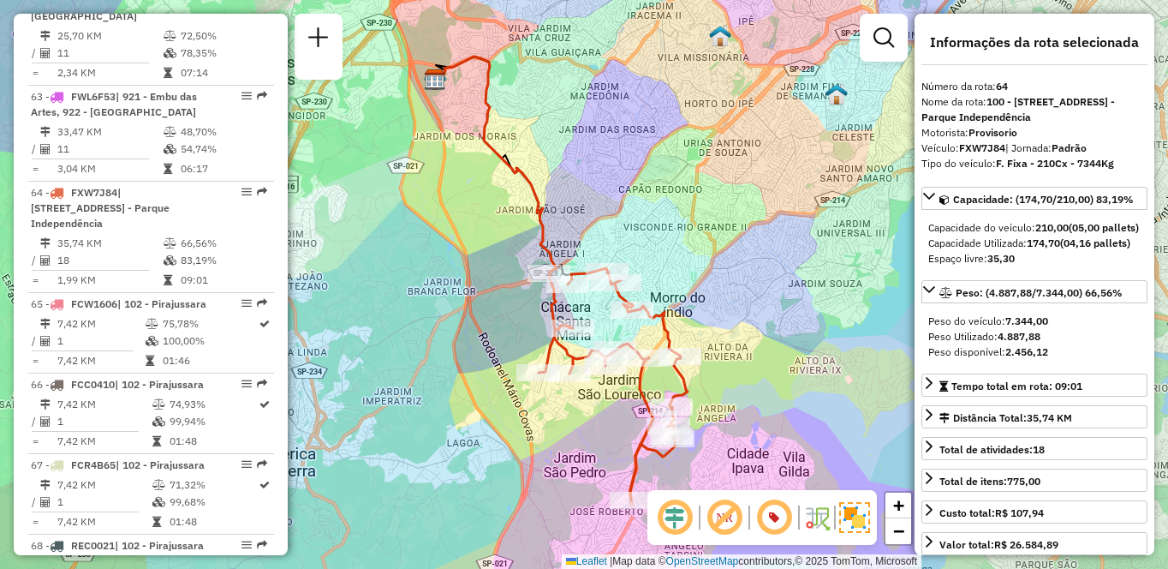
scroll to position [4375, 0]
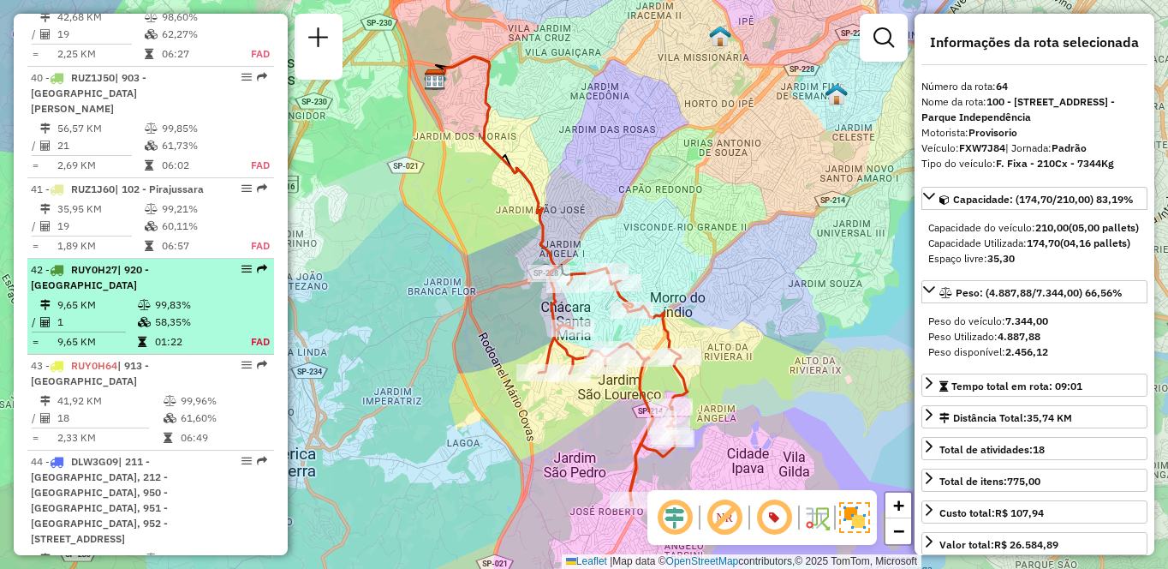
click at [138, 293] on div "42 - RUY0H27 | 920 - Parque Paulista" at bounding box center [122, 277] width 182 height 31
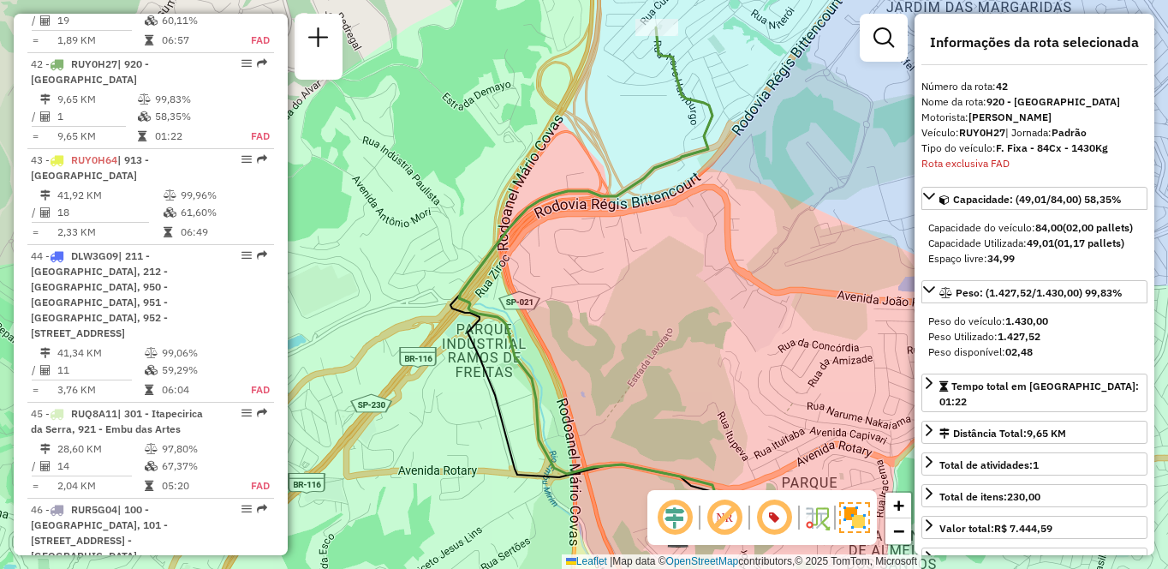
scroll to position [4636, 0]
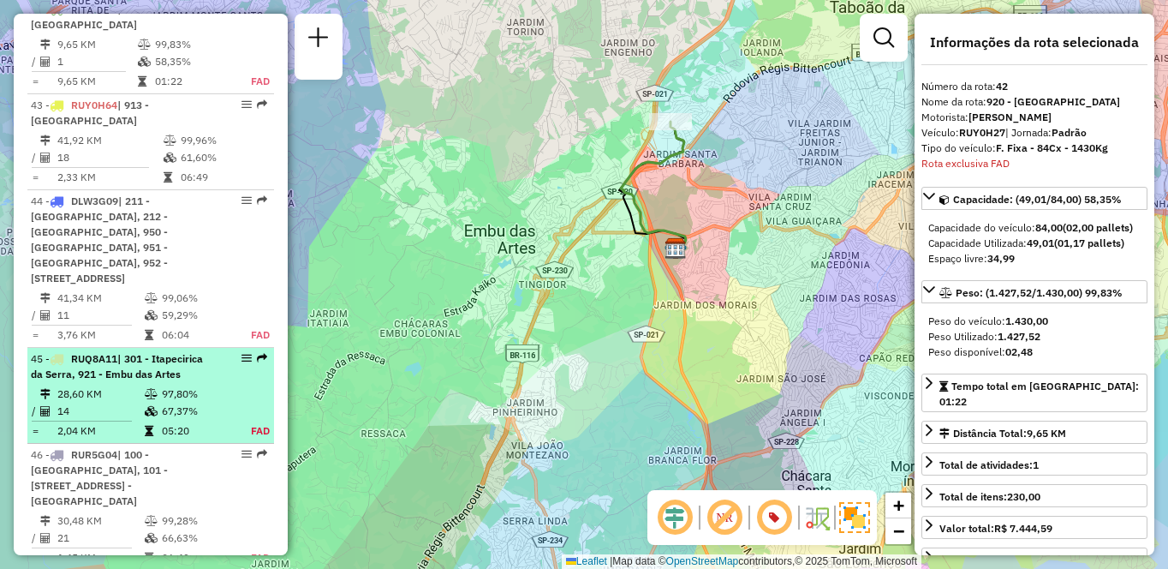
click at [123, 420] on td "14" at bounding box center [100, 411] width 87 height 17
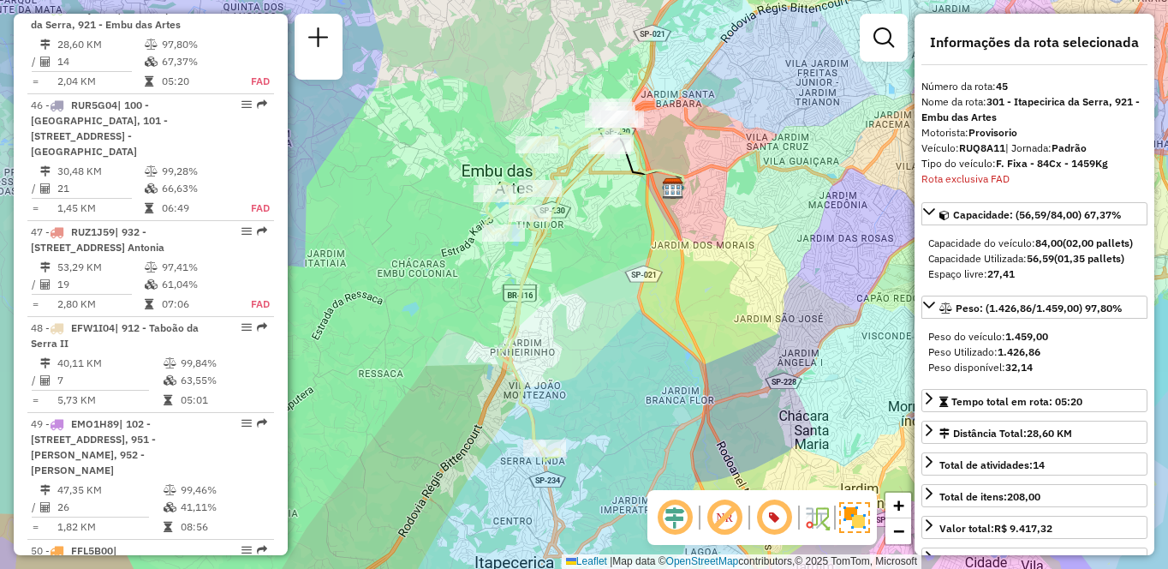
scroll to position [4471, 0]
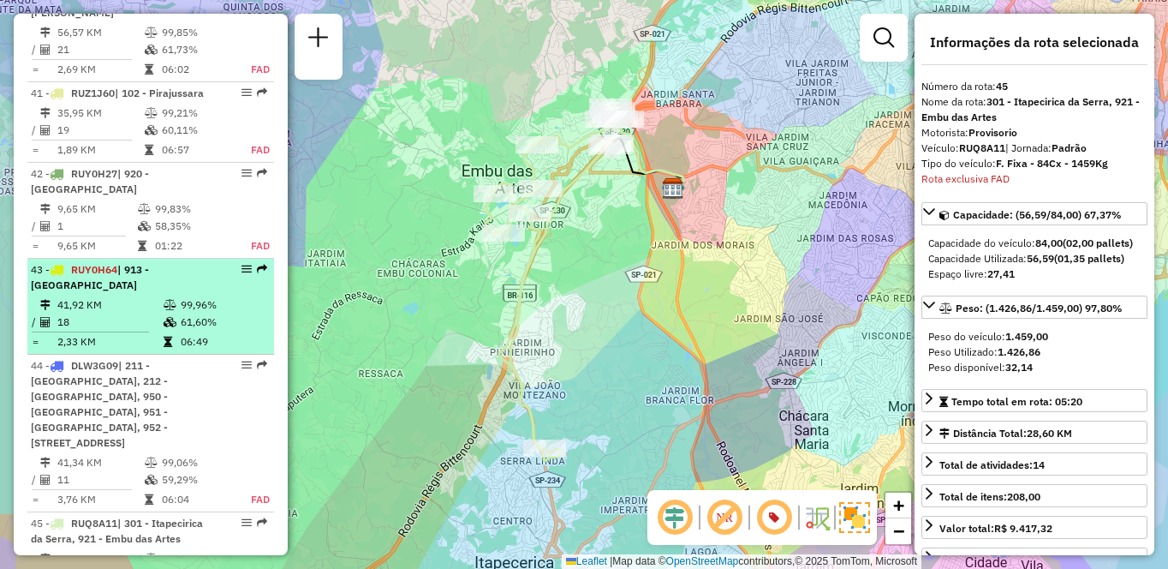
click at [173, 308] on li "43 - RUY0H64 | 913 - Campo Limpo 41,92 KM 99,96% / 18 61,60% = 2,33 KM 06:49" at bounding box center [150, 307] width 247 height 96
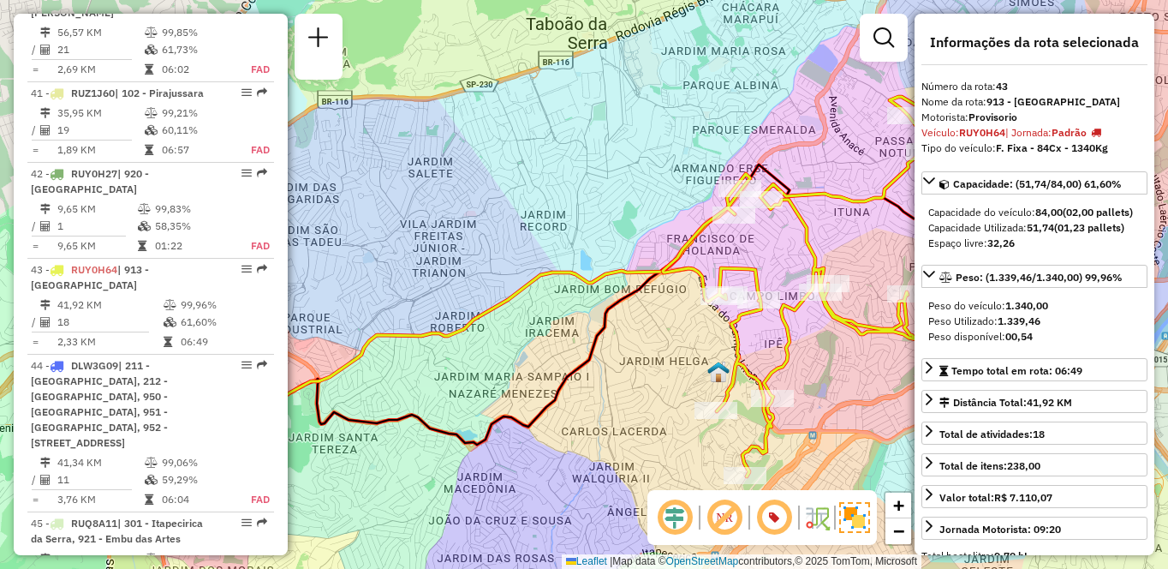
scroll to position [4836, 0]
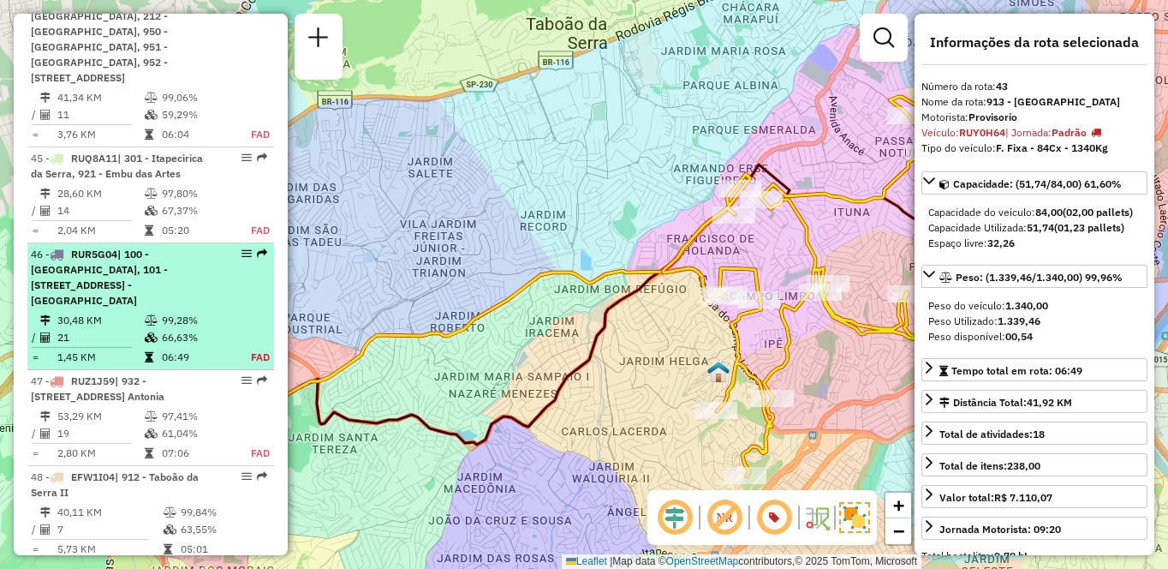
click at [196, 308] on div "46 - RUR5G04 | 100 - Santo Eduardo, 101 - Jardim Taima, 102 - Pirajussara, 103 …" at bounding box center [122, 278] width 182 height 62
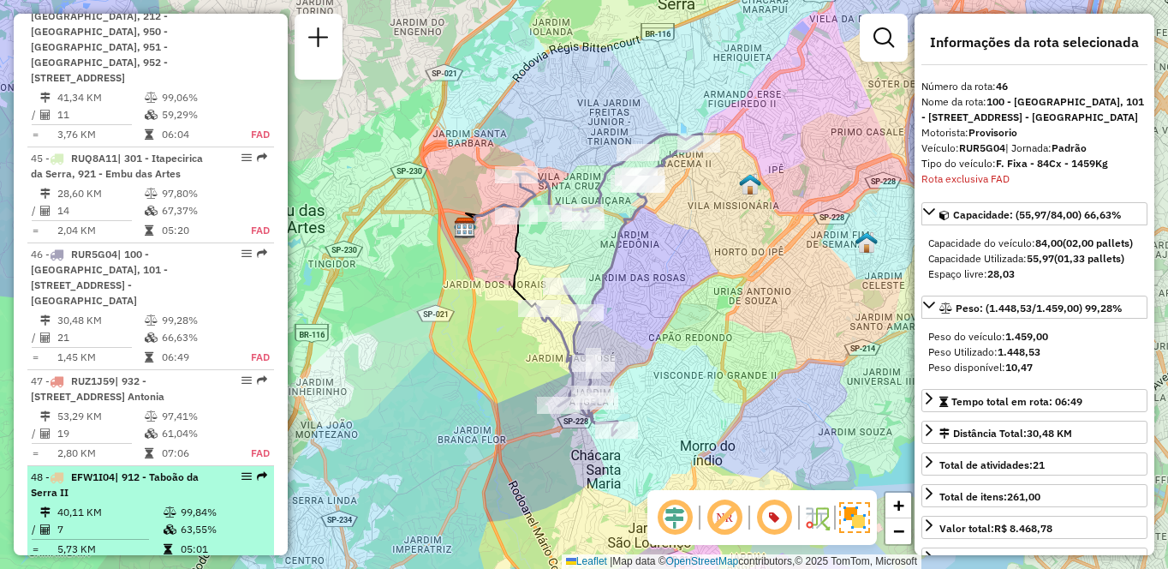
scroll to position [5097, 0]
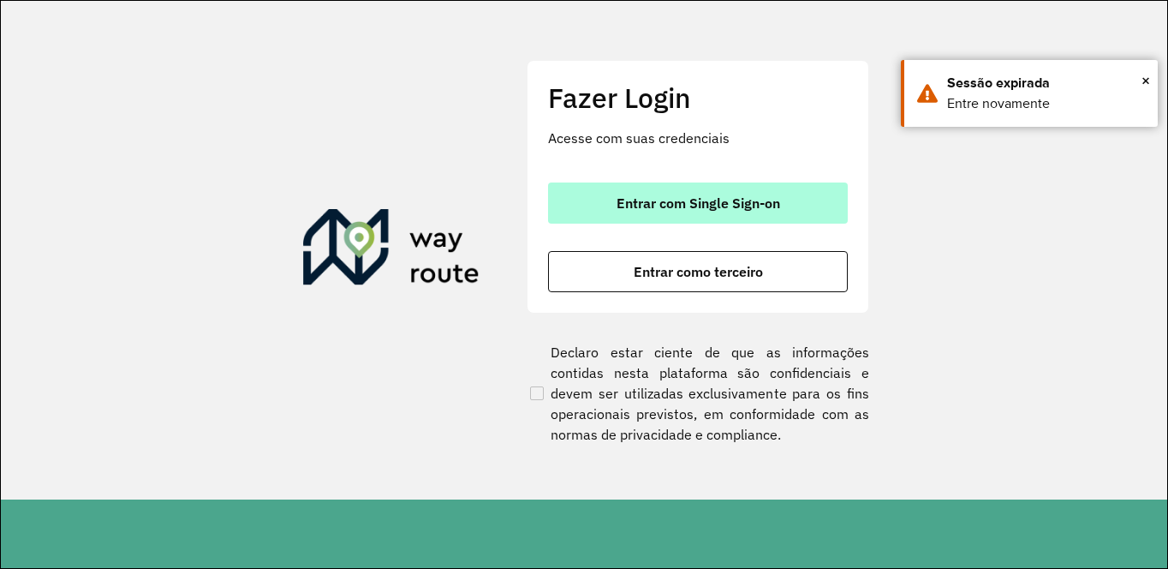
click at [685, 204] on span "Entrar com Single Sign-on" at bounding box center [699, 203] width 164 height 14
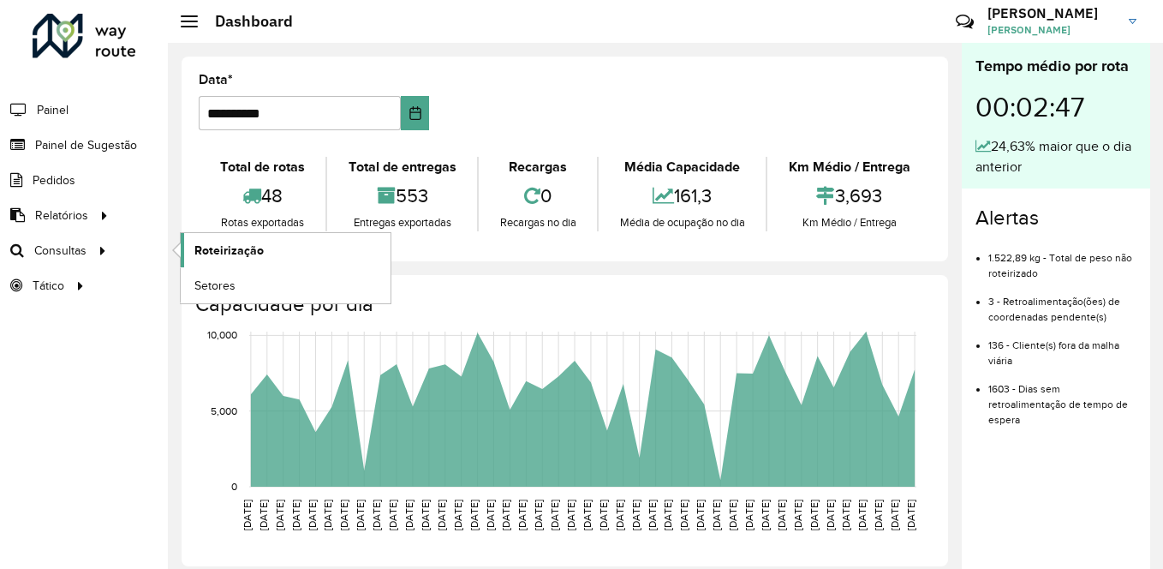
click at [215, 244] on span "Roteirização" at bounding box center [228, 251] width 69 height 18
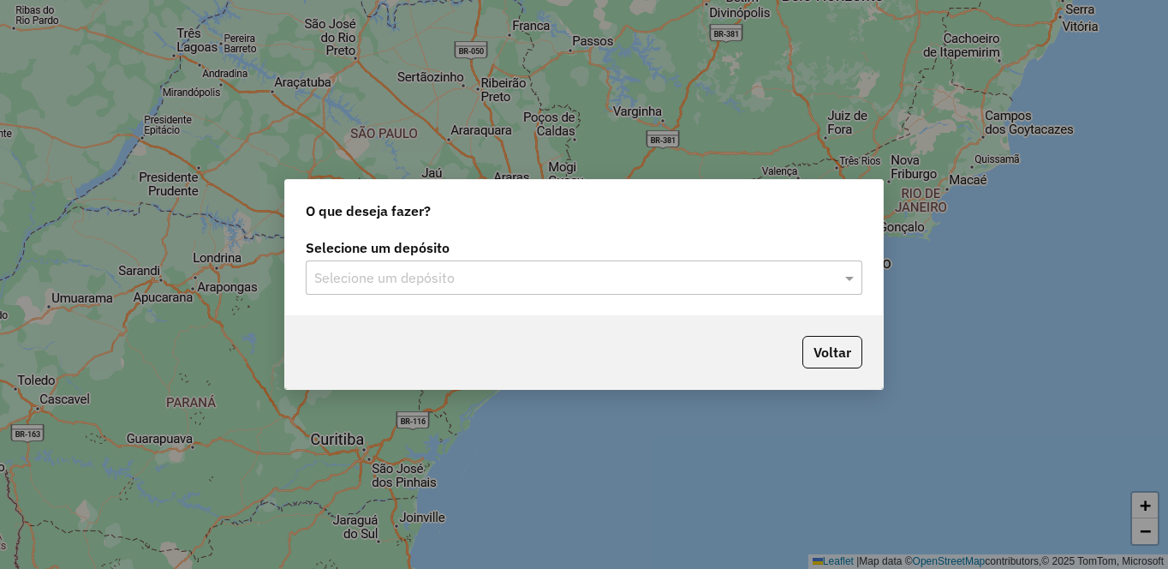
click at [388, 278] on input "text" at bounding box center [566, 278] width 505 height 21
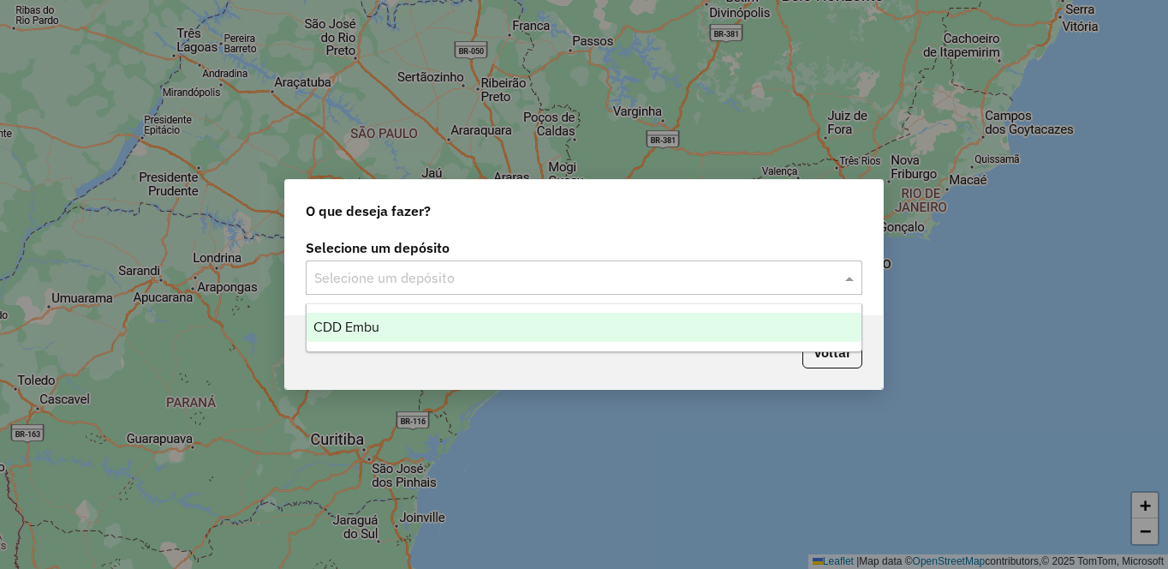
click at [320, 325] on span "CDD Embu" at bounding box center [346, 326] width 66 height 15
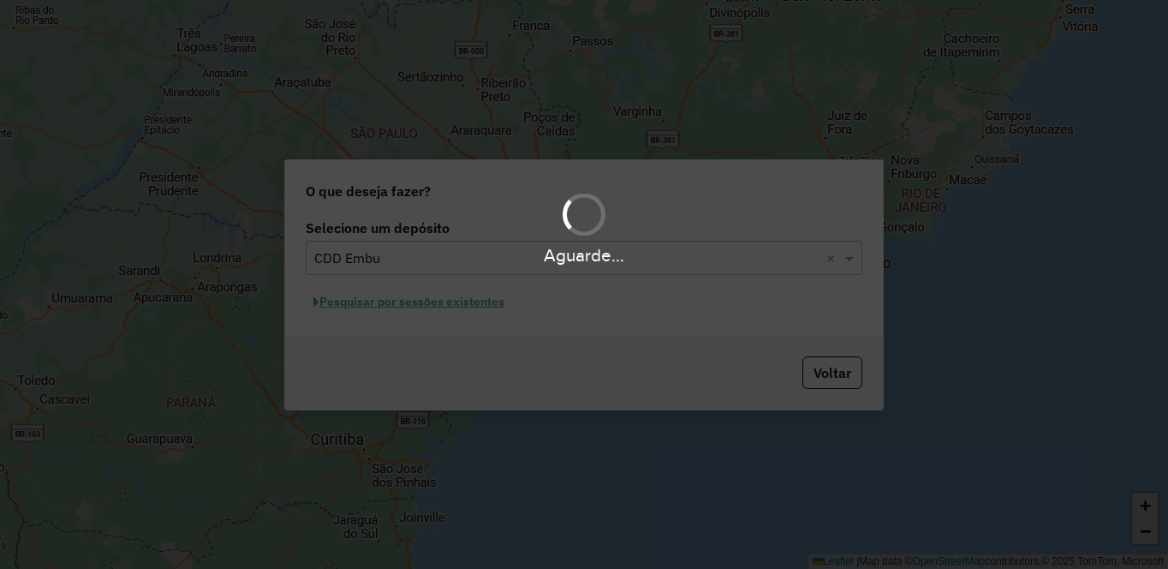
click at [413, 300] on div "Aguarde..." at bounding box center [584, 284] width 1168 height 569
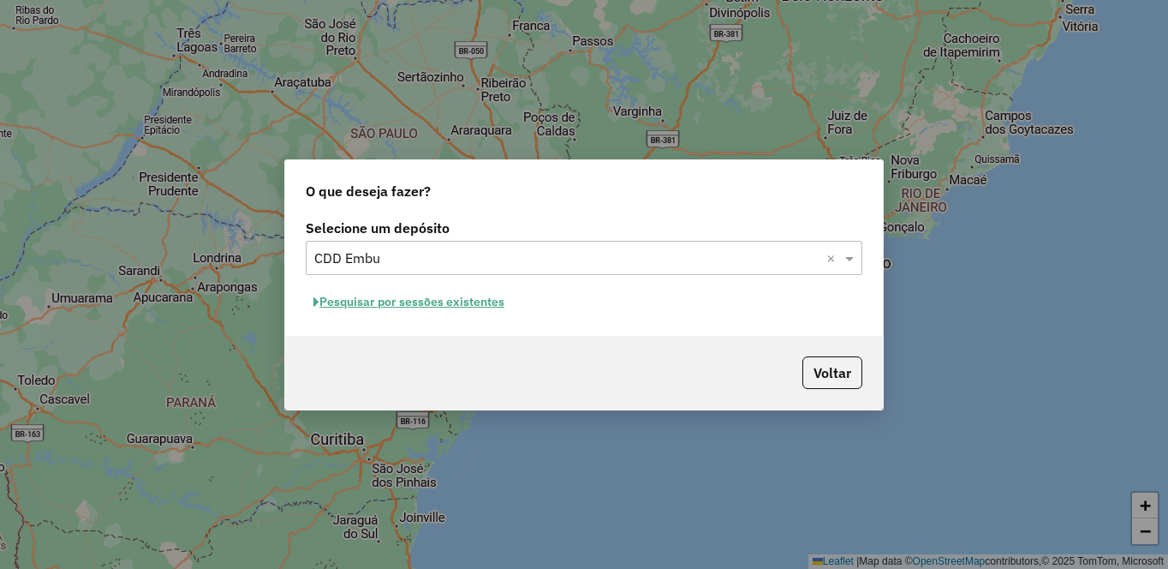
click at [410, 307] on button "Pesquisar por sessões existentes" at bounding box center [409, 302] width 206 height 27
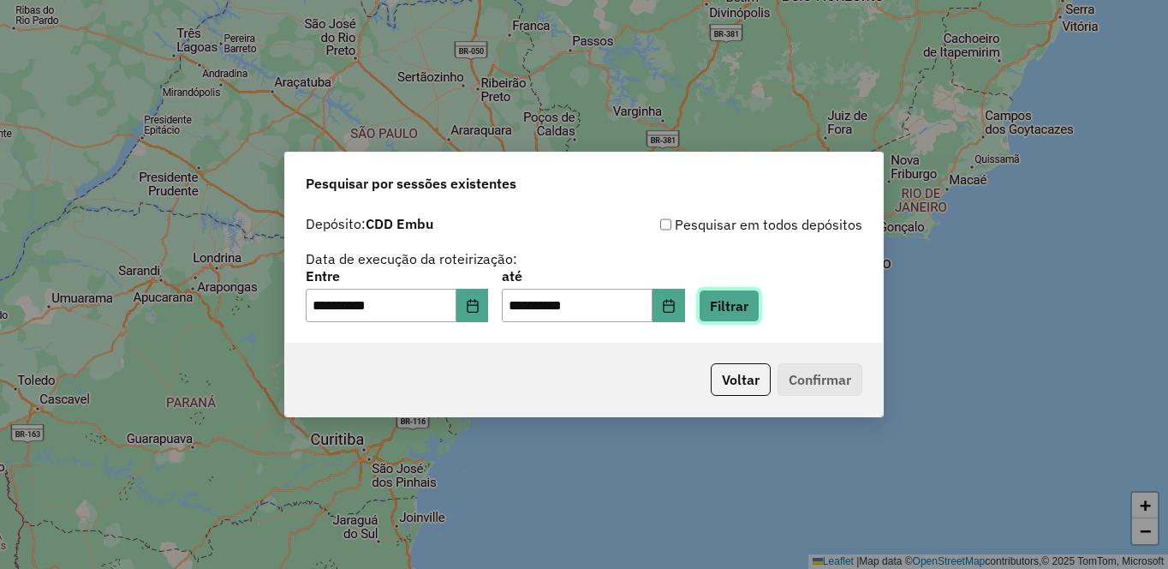
click at [760, 301] on button "Filtrar" at bounding box center [729, 306] width 61 height 33
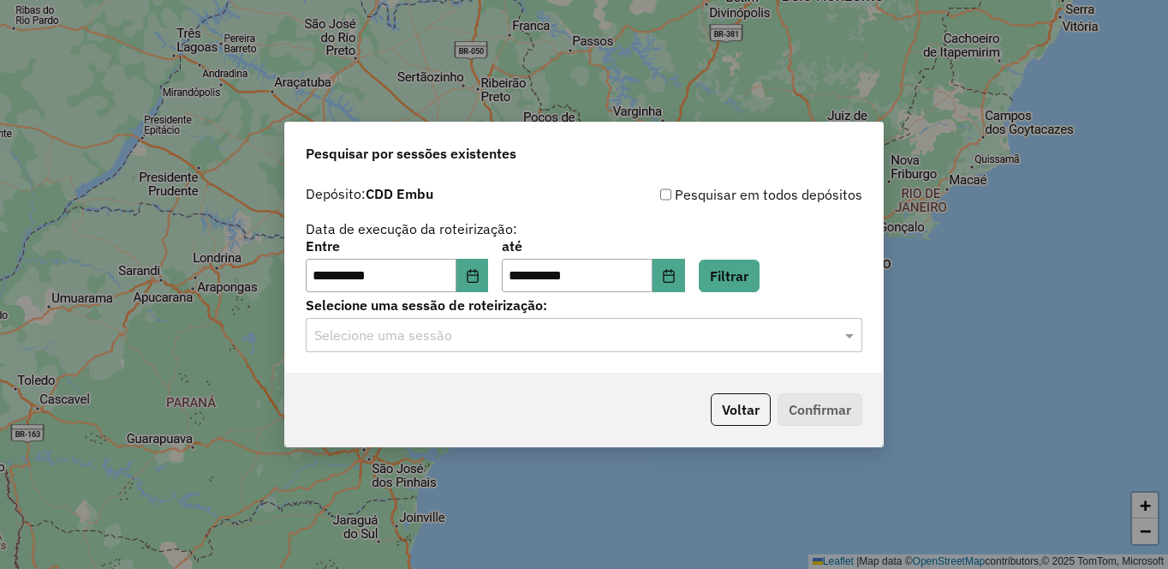
click at [352, 340] on input "text" at bounding box center [566, 335] width 505 height 21
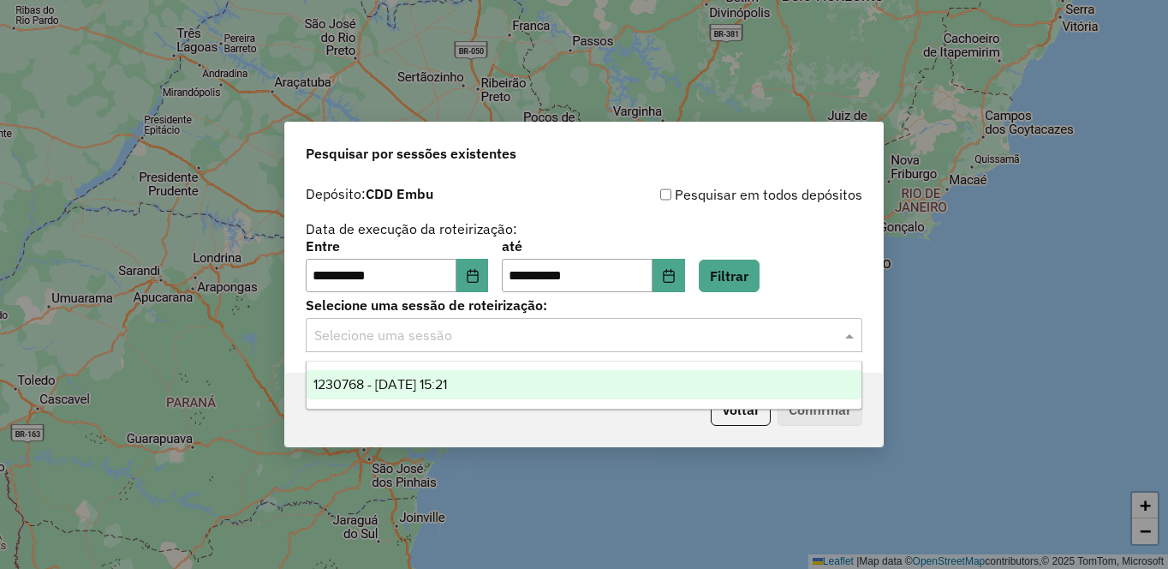
click at [357, 380] on span "1230768 - 18/08/2025 15:21" at bounding box center [380, 384] width 134 height 15
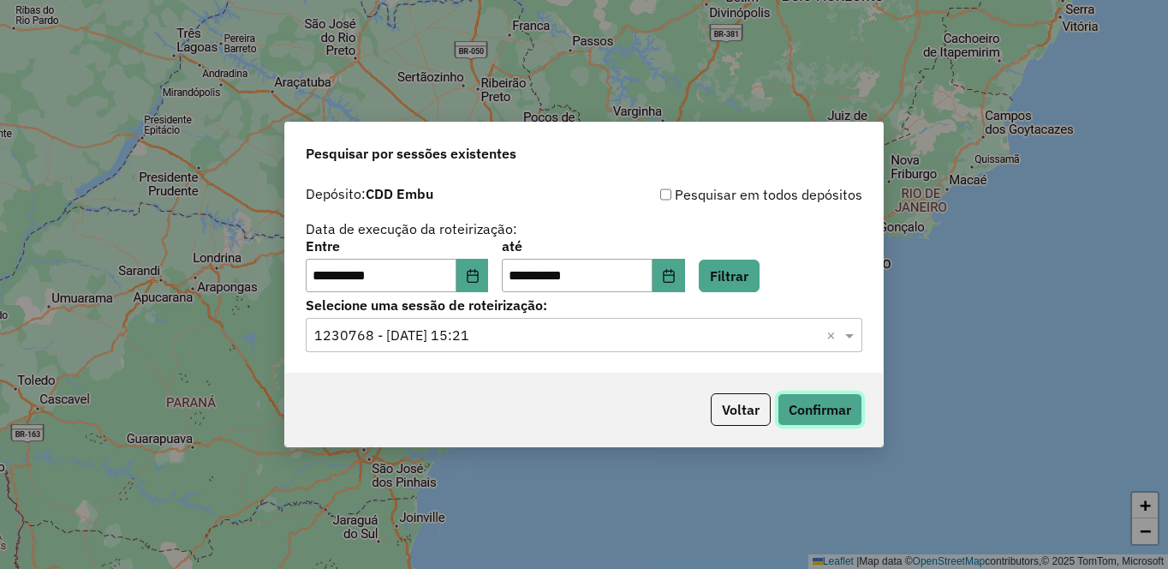
click at [807, 406] on button "Confirmar" at bounding box center [820, 409] width 85 height 33
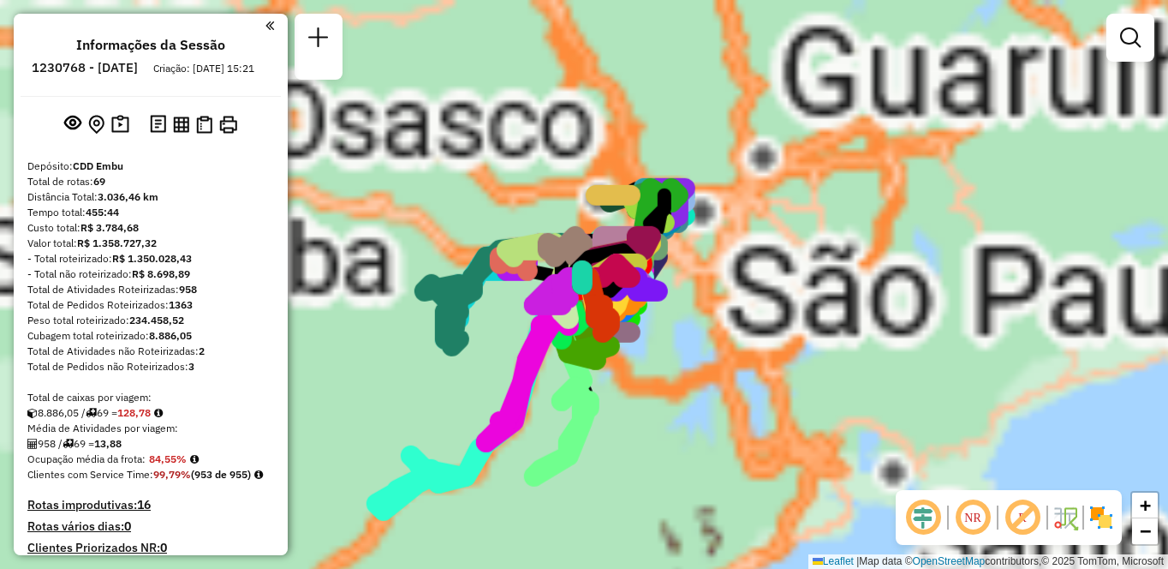
click at [0, 0] on div "Aguarde..." at bounding box center [0, 0] width 0 height 0
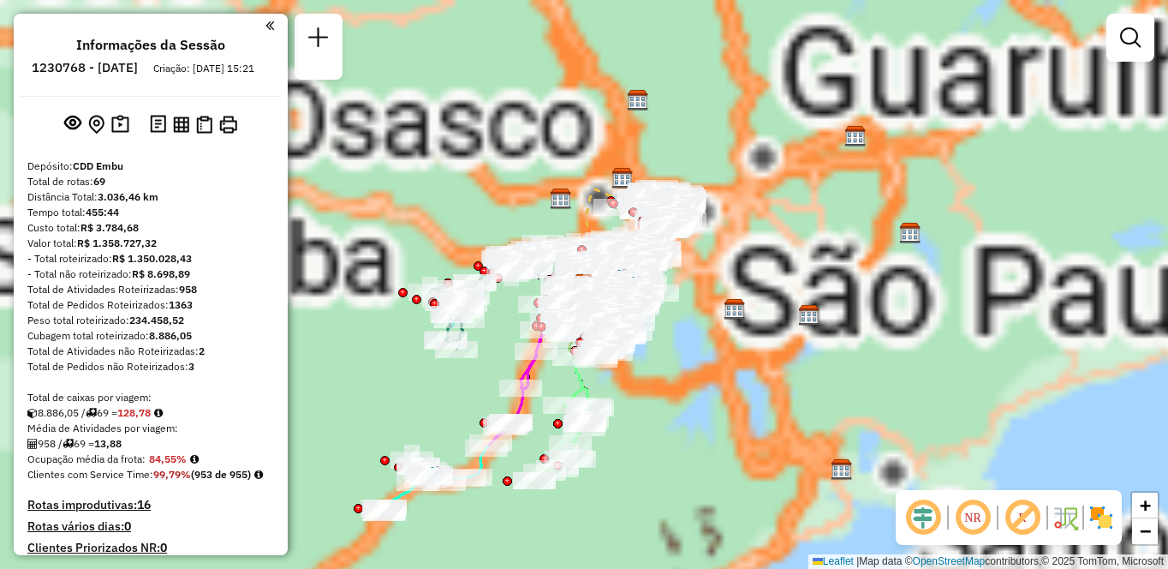
click at [974, 513] on em at bounding box center [972, 517] width 41 height 41
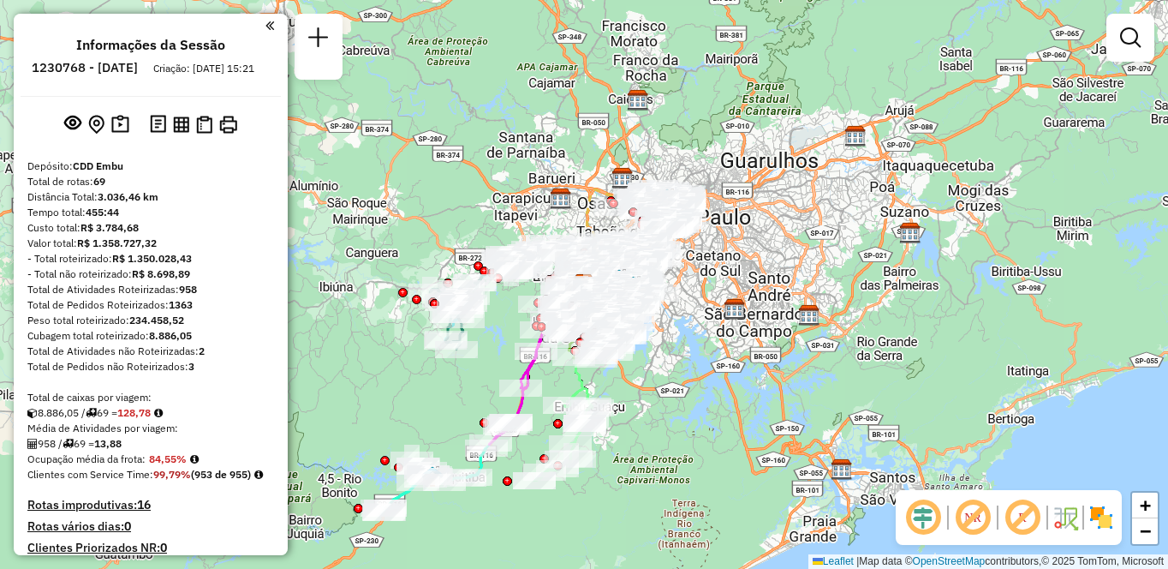
scroll to position [634, 0]
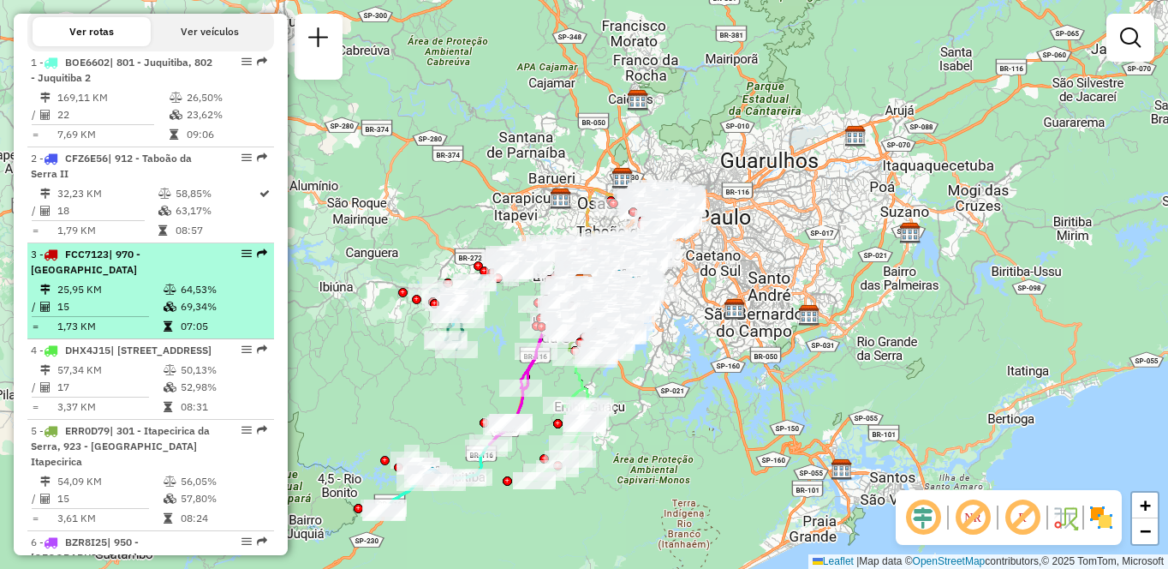
click at [180, 335] on td "07:05" at bounding box center [223, 326] width 87 height 17
select select "**********"
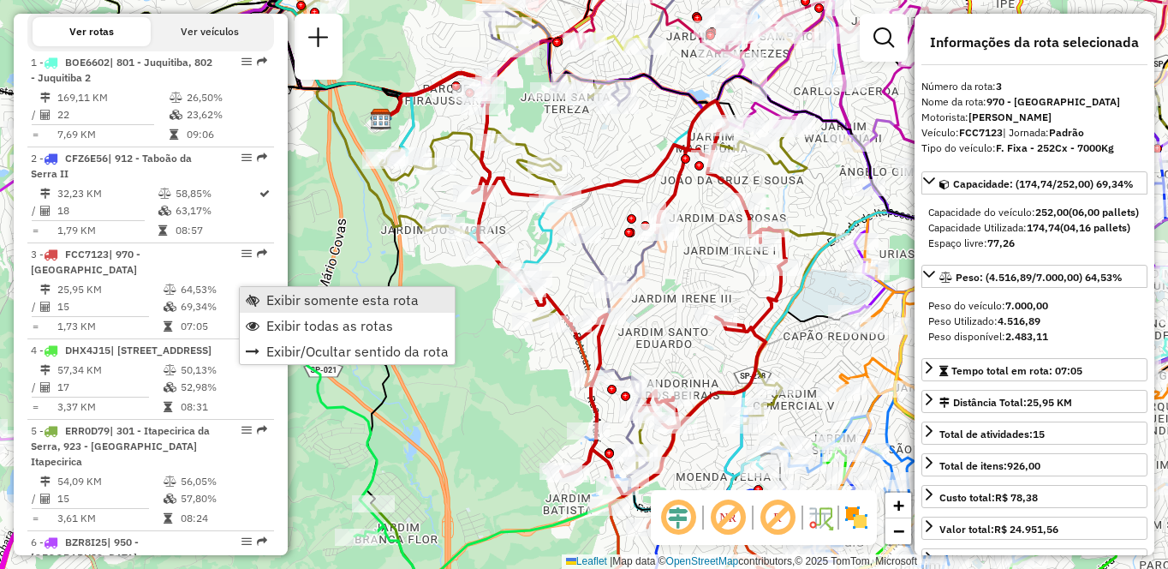
click at [272, 293] on span "Exibir somente esta rota" at bounding box center [342, 300] width 152 height 14
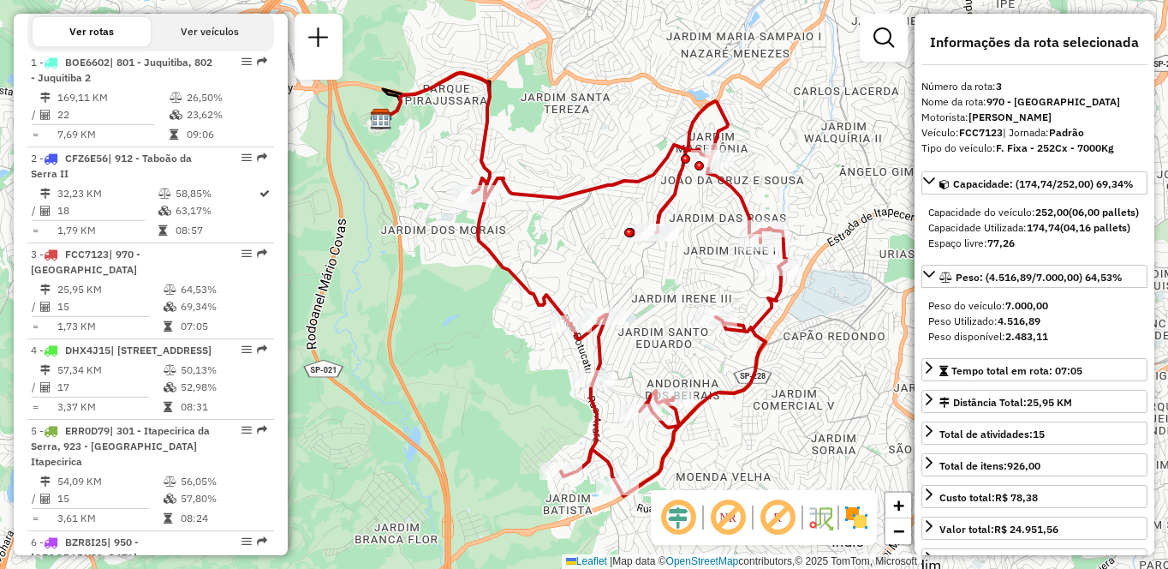
click at [854, 514] on img at bounding box center [856, 517] width 27 height 27
